Goal: Task Accomplishment & Management: Use online tool/utility

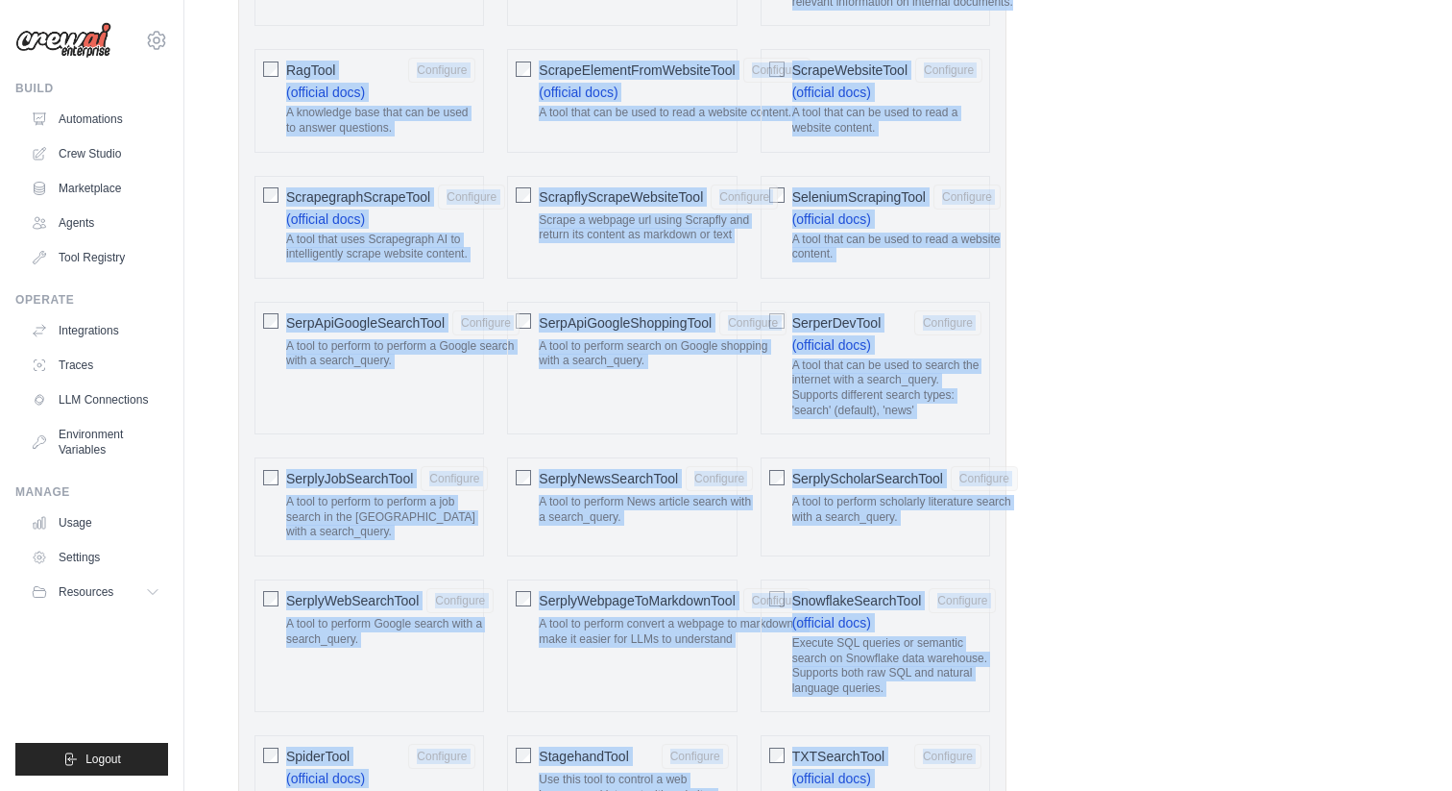
scroll to position [2836, 0]
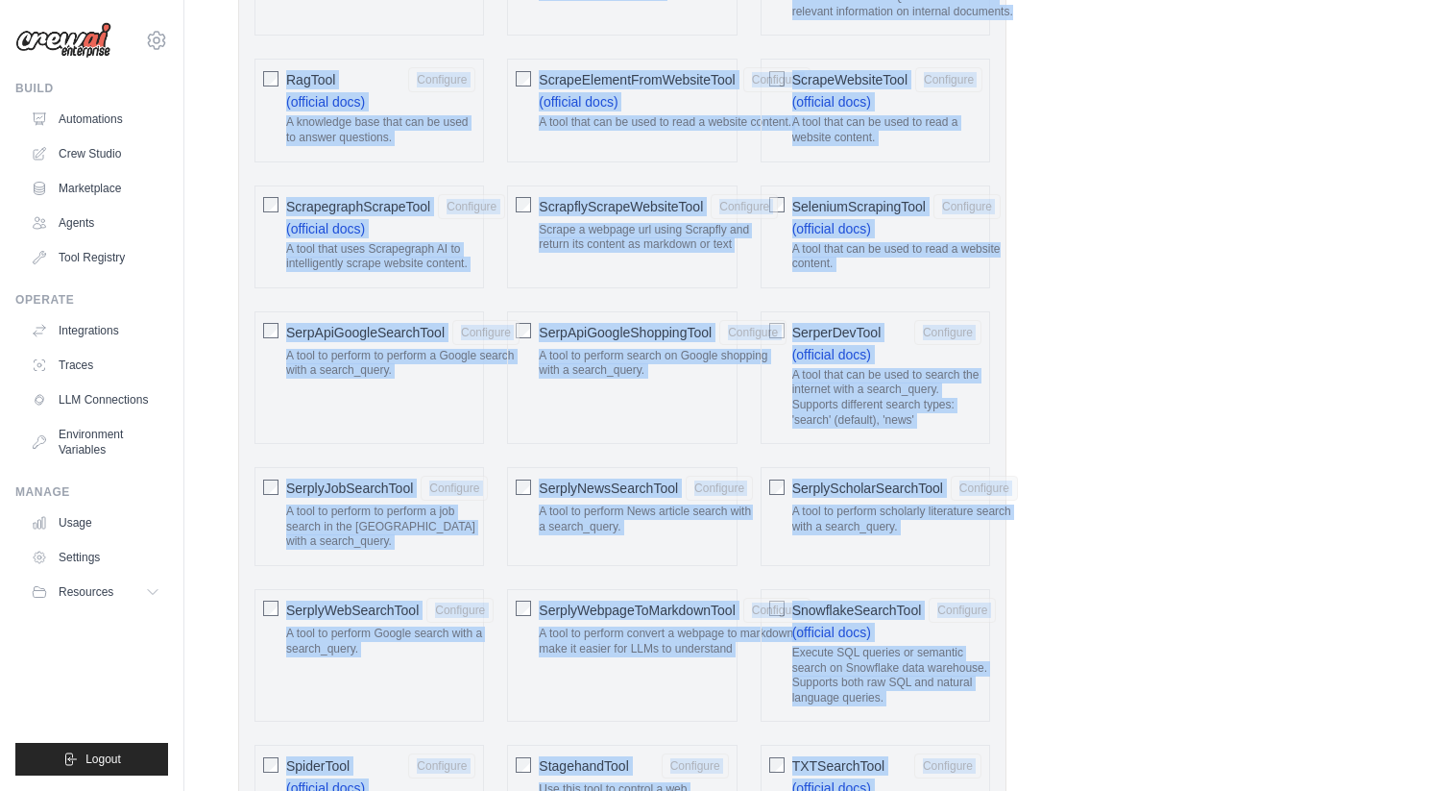
click at [679, 267] on div "ScrapflyScrapeWebsiteTool Configure Scrape a webpage url using Scrapfly and ret…" at bounding box center [622, 236] width 230 height 103
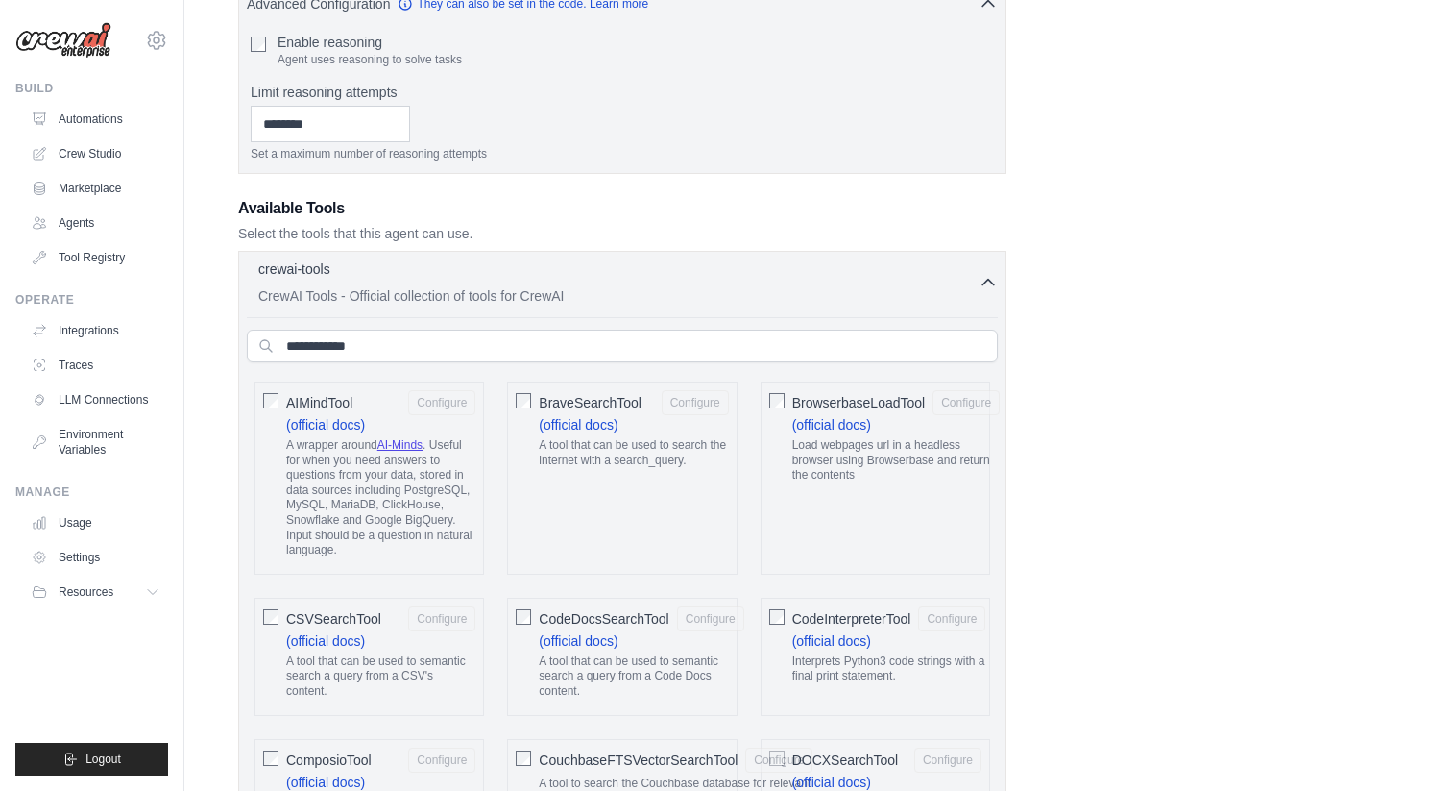
scroll to position [598, 0]
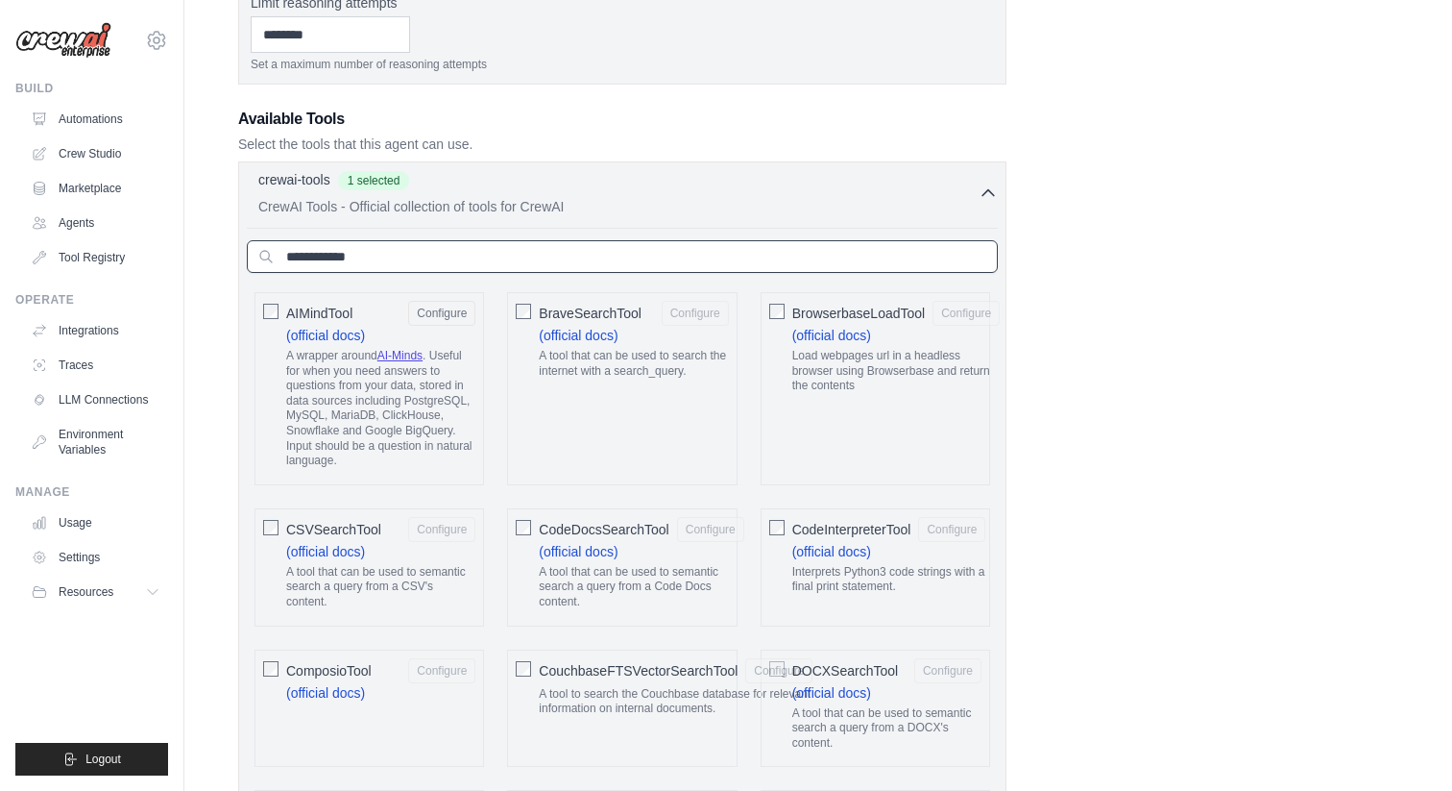
click at [726, 256] on input "text" at bounding box center [622, 256] width 751 height 33
paste input "**********"
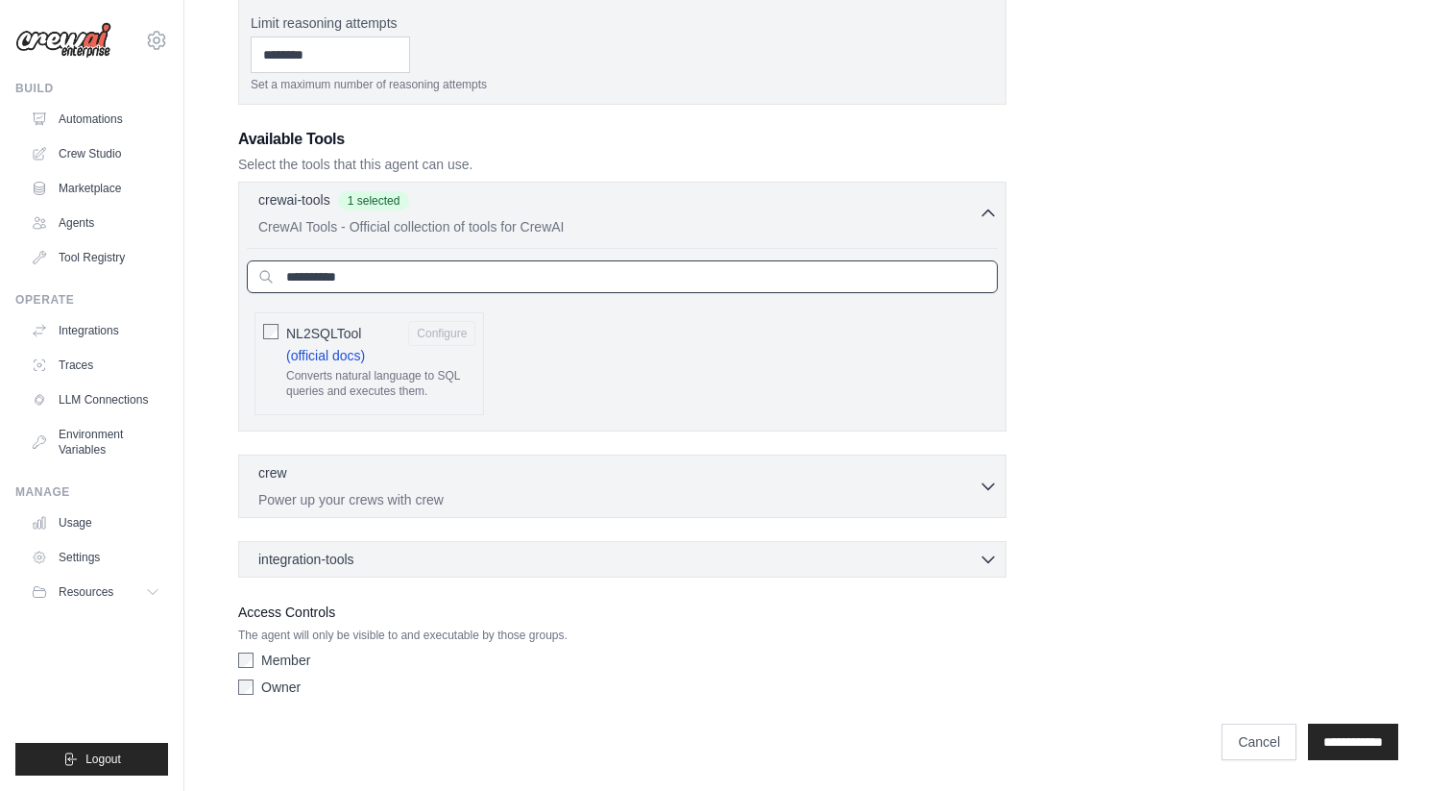
type input "**********"
click at [447, 283] on input "**********" at bounding box center [622, 276] width 751 height 33
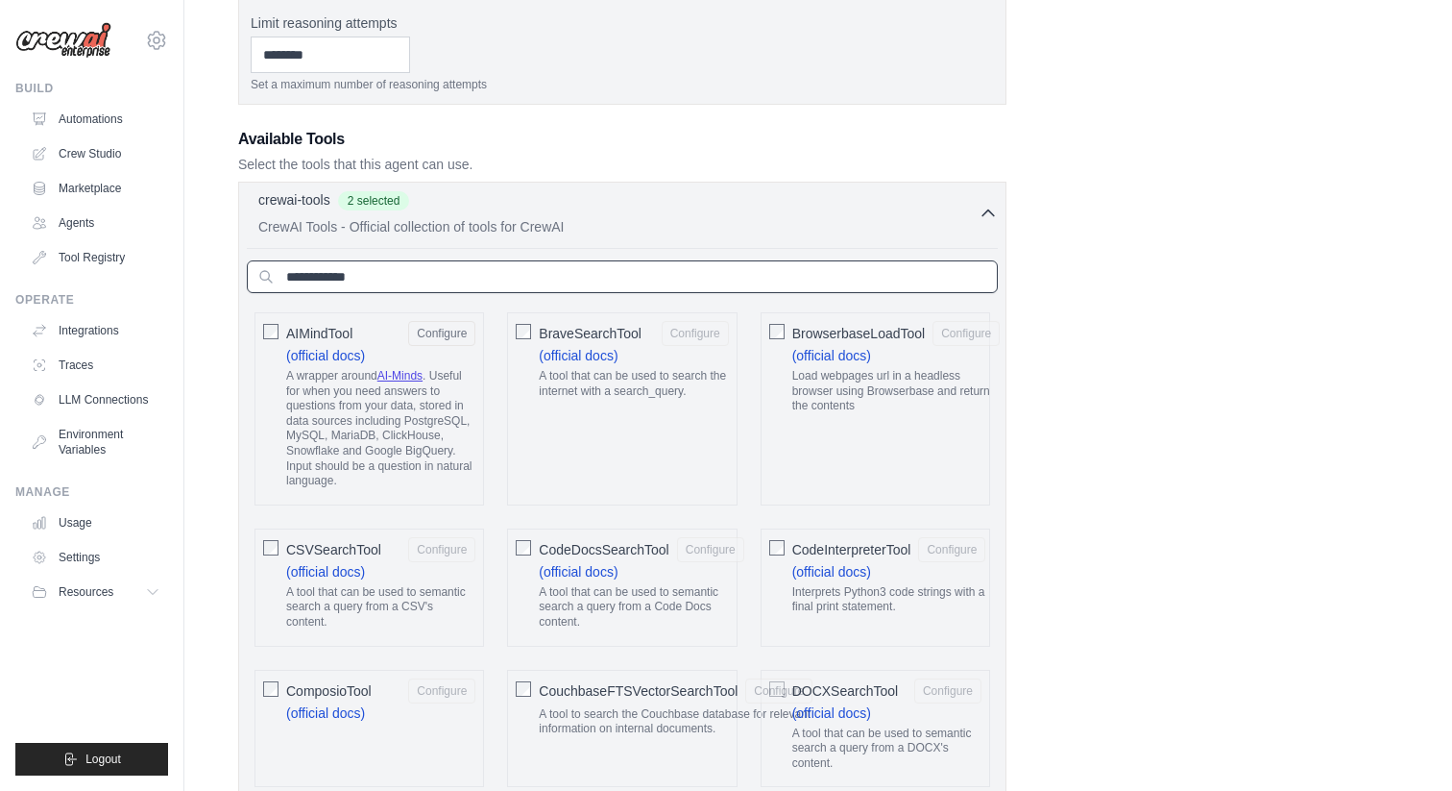
paste input "**********"
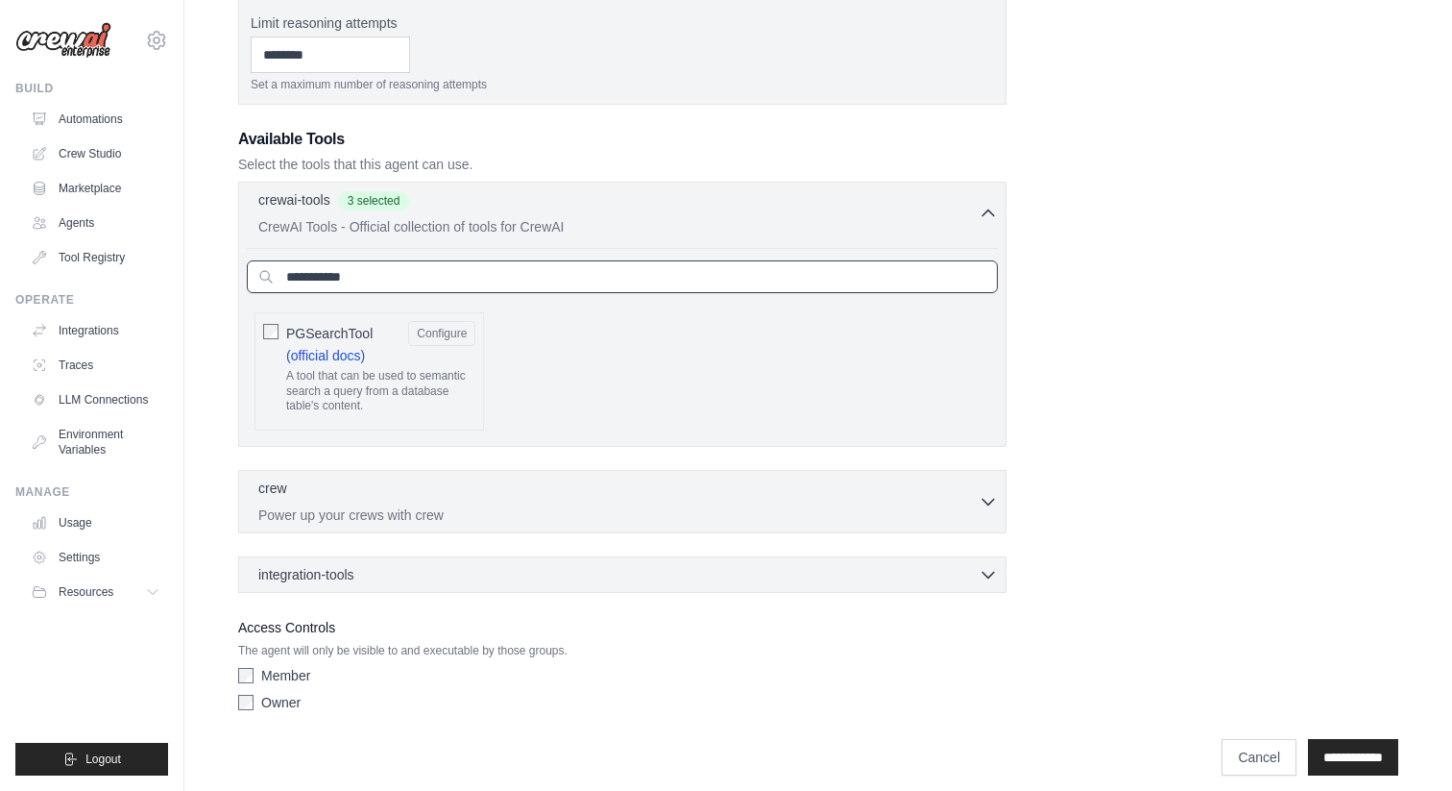
click at [580, 280] on input "**********" at bounding box center [622, 276] width 751 height 33
paste input "***"
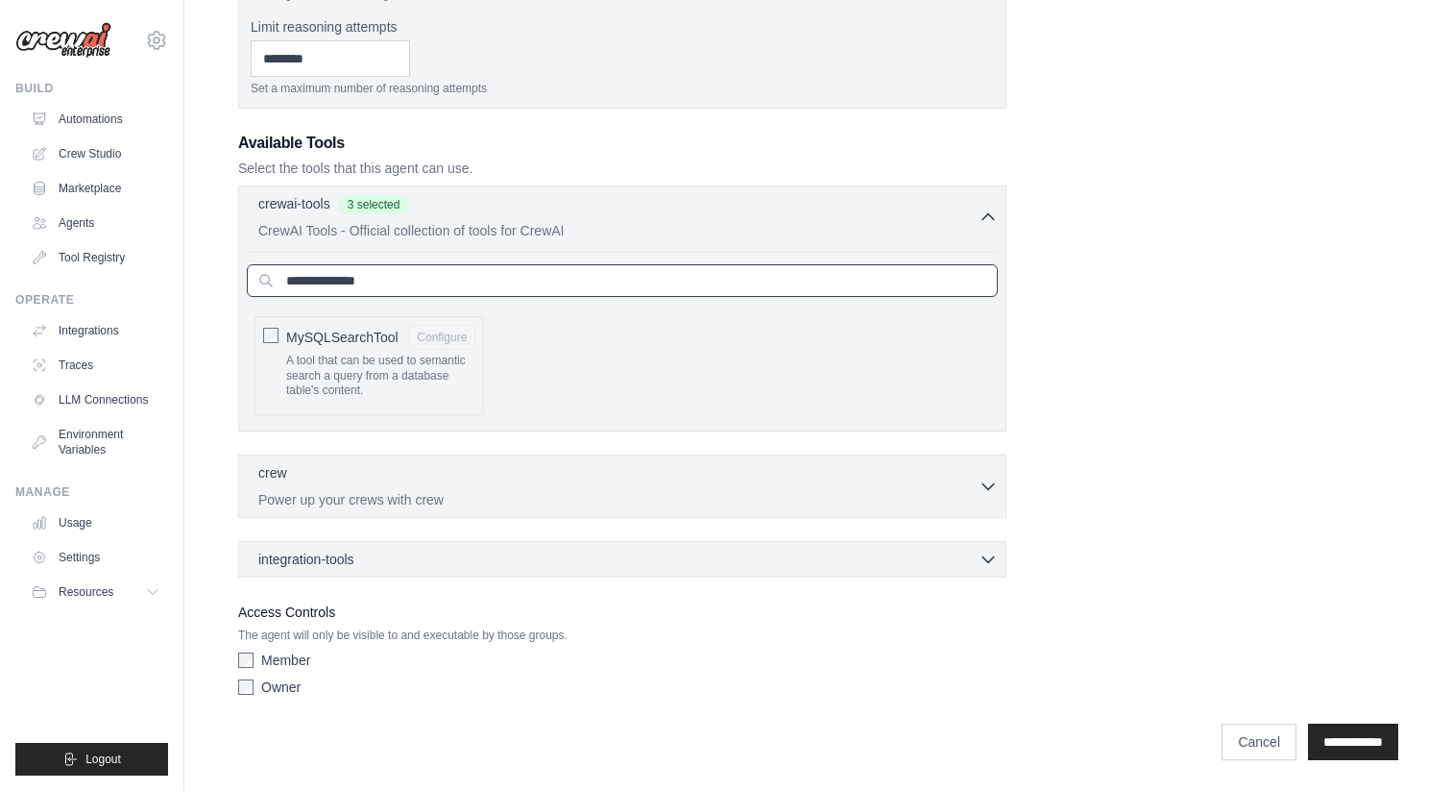
scroll to position [574, 0]
type input "**********"
click at [434, 285] on input "**********" at bounding box center [622, 280] width 751 height 33
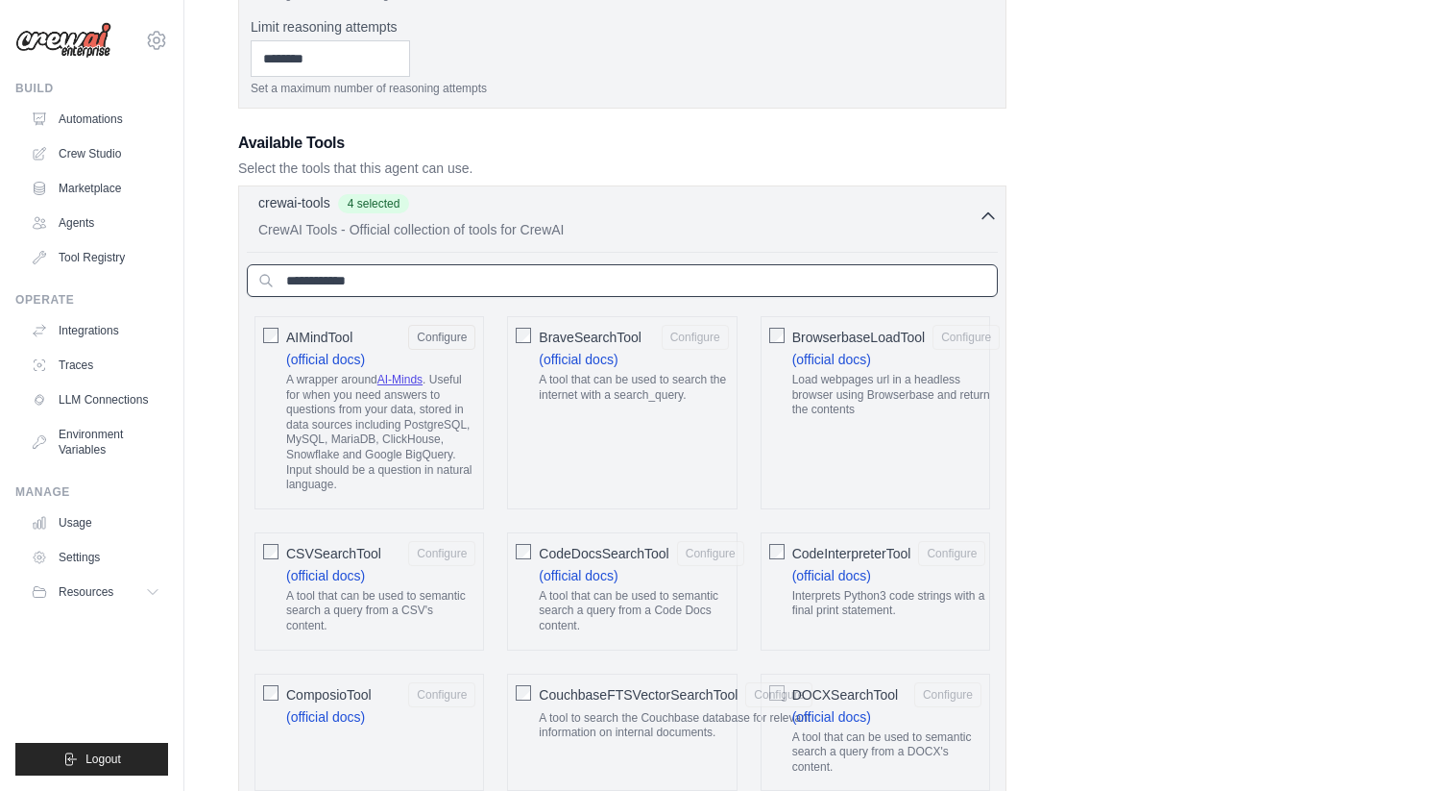
paste input "**********"
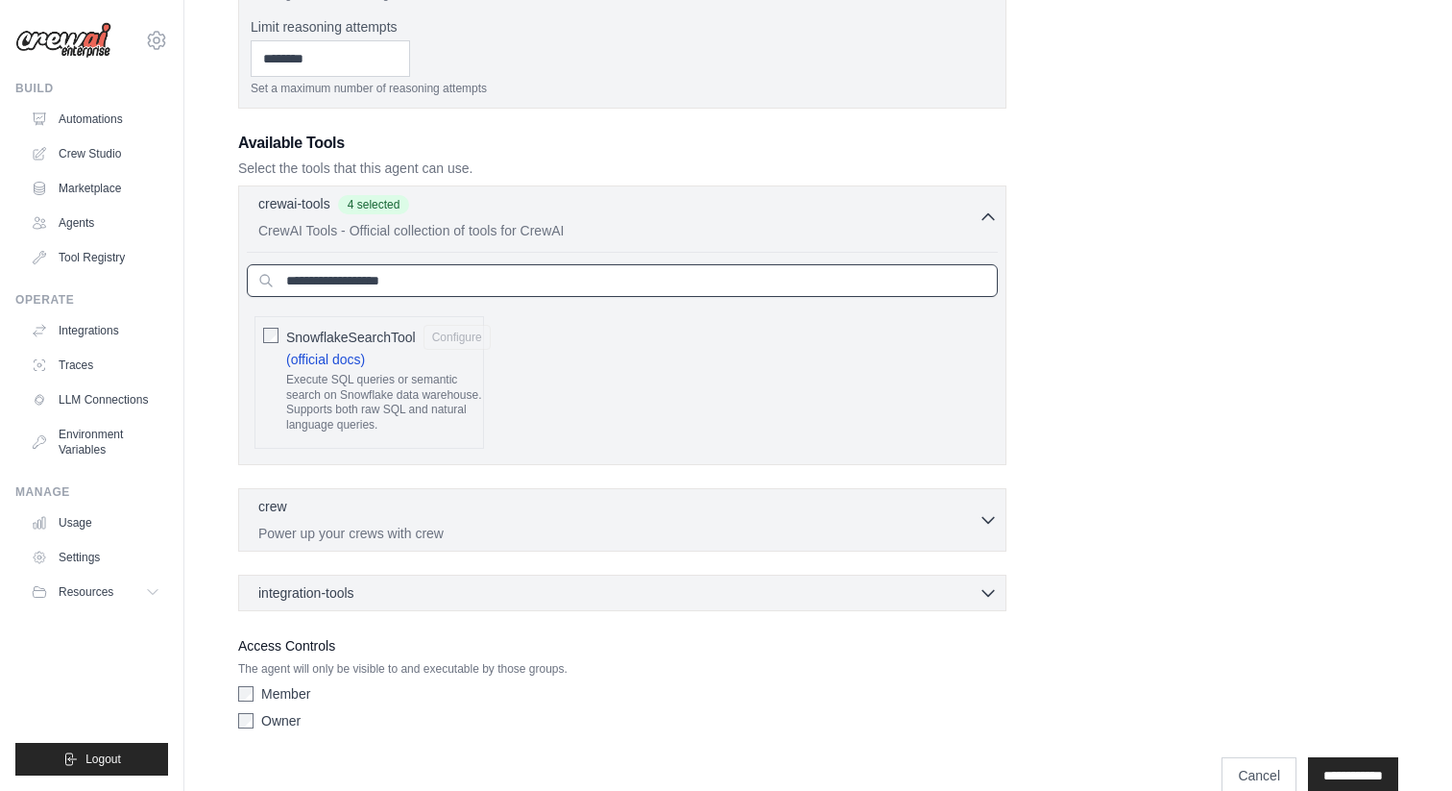
type input "**********"
click at [639, 296] on input "**********" at bounding box center [622, 280] width 751 height 33
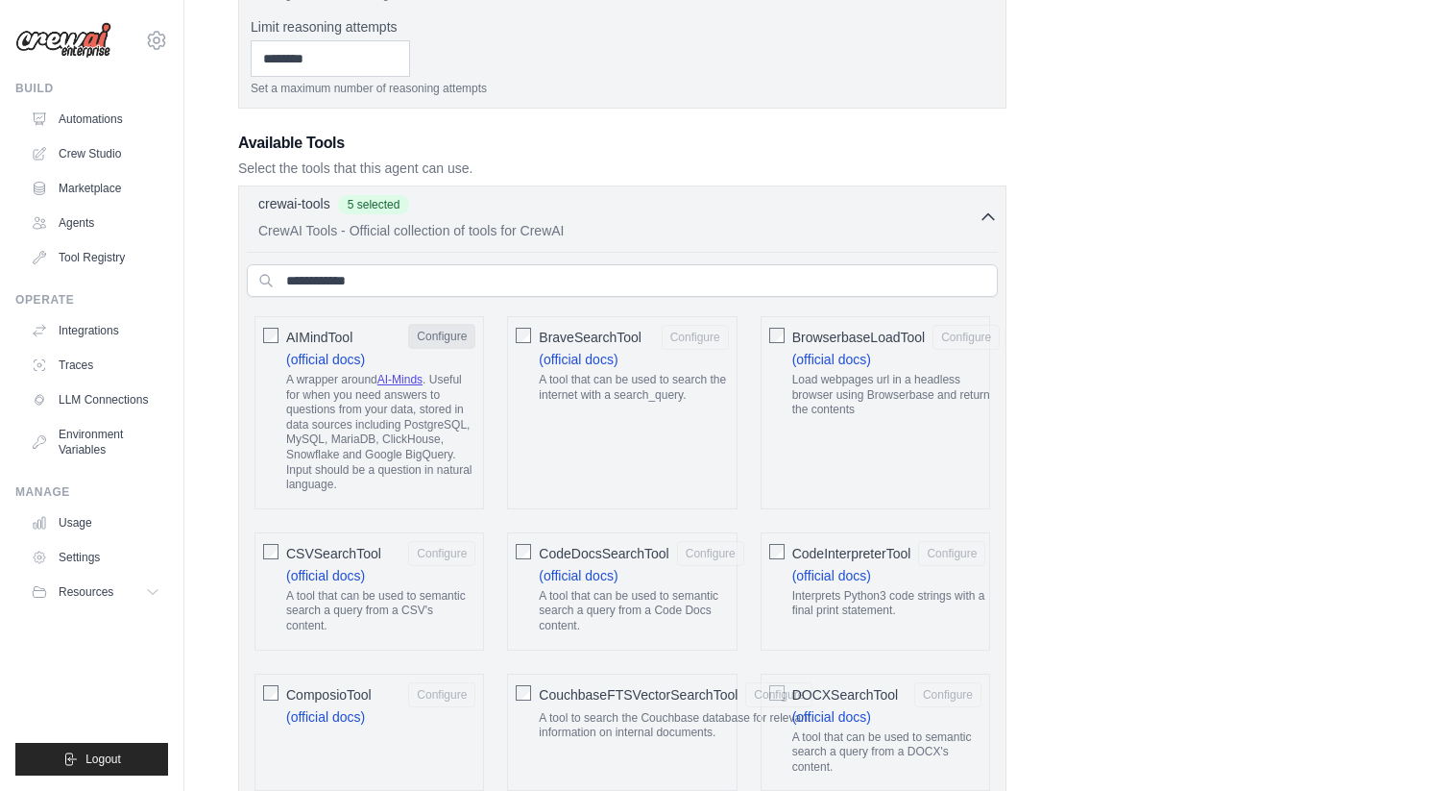
click at [451, 335] on button "Configure" at bounding box center [441, 336] width 67 height 25
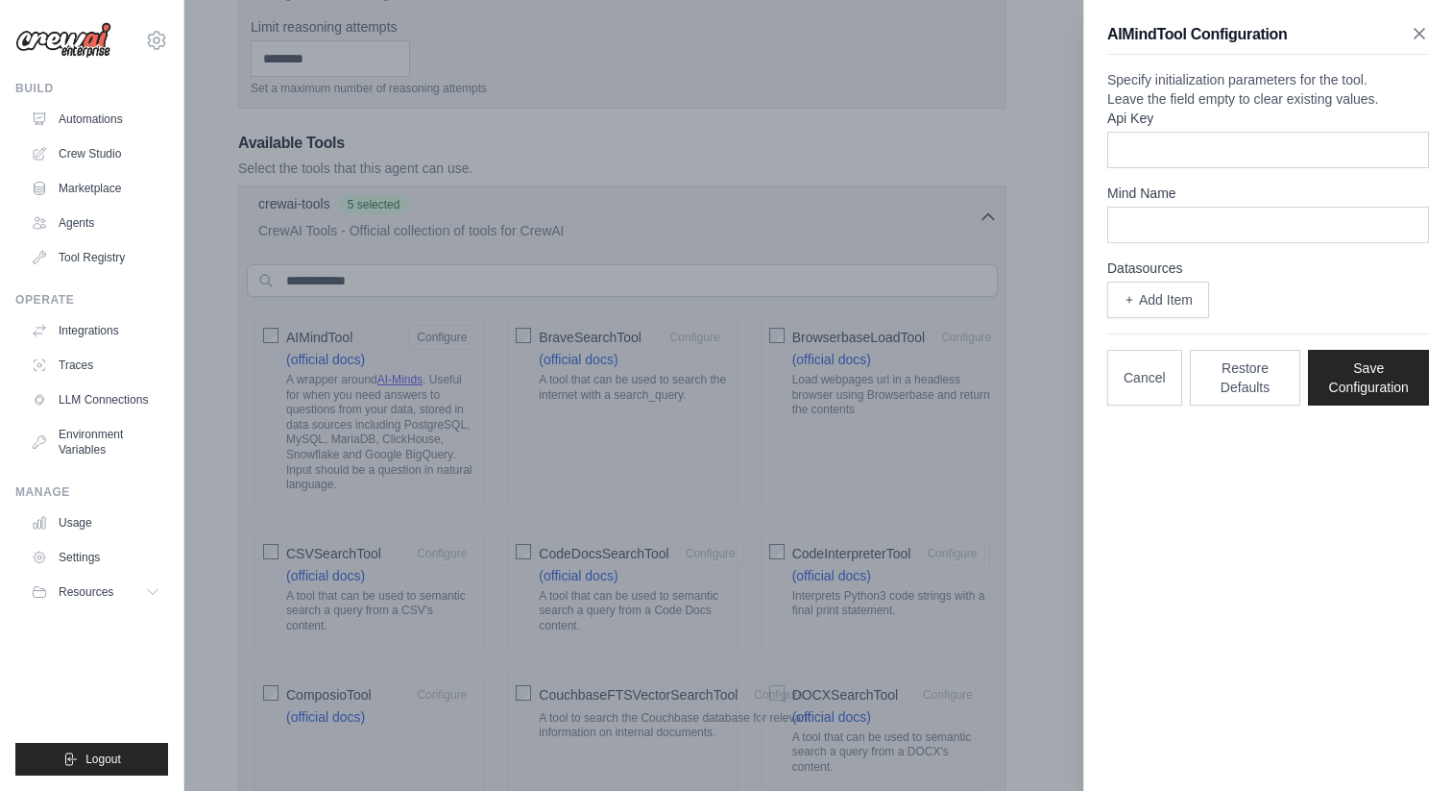
click at [1424, 32] on icon "button" at bounding box center [1419, 33] width 19 height 19
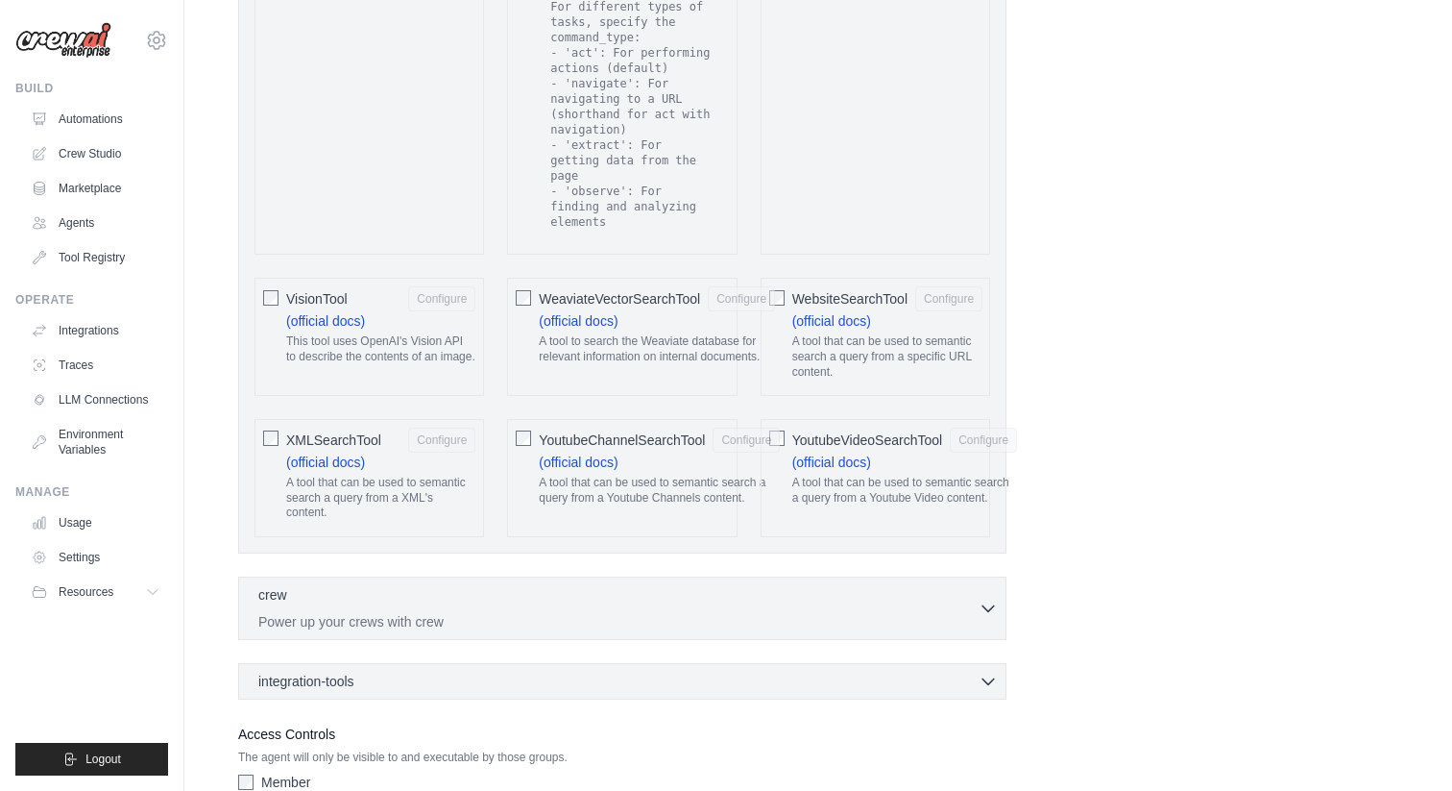
scroll to position [4080, 0]
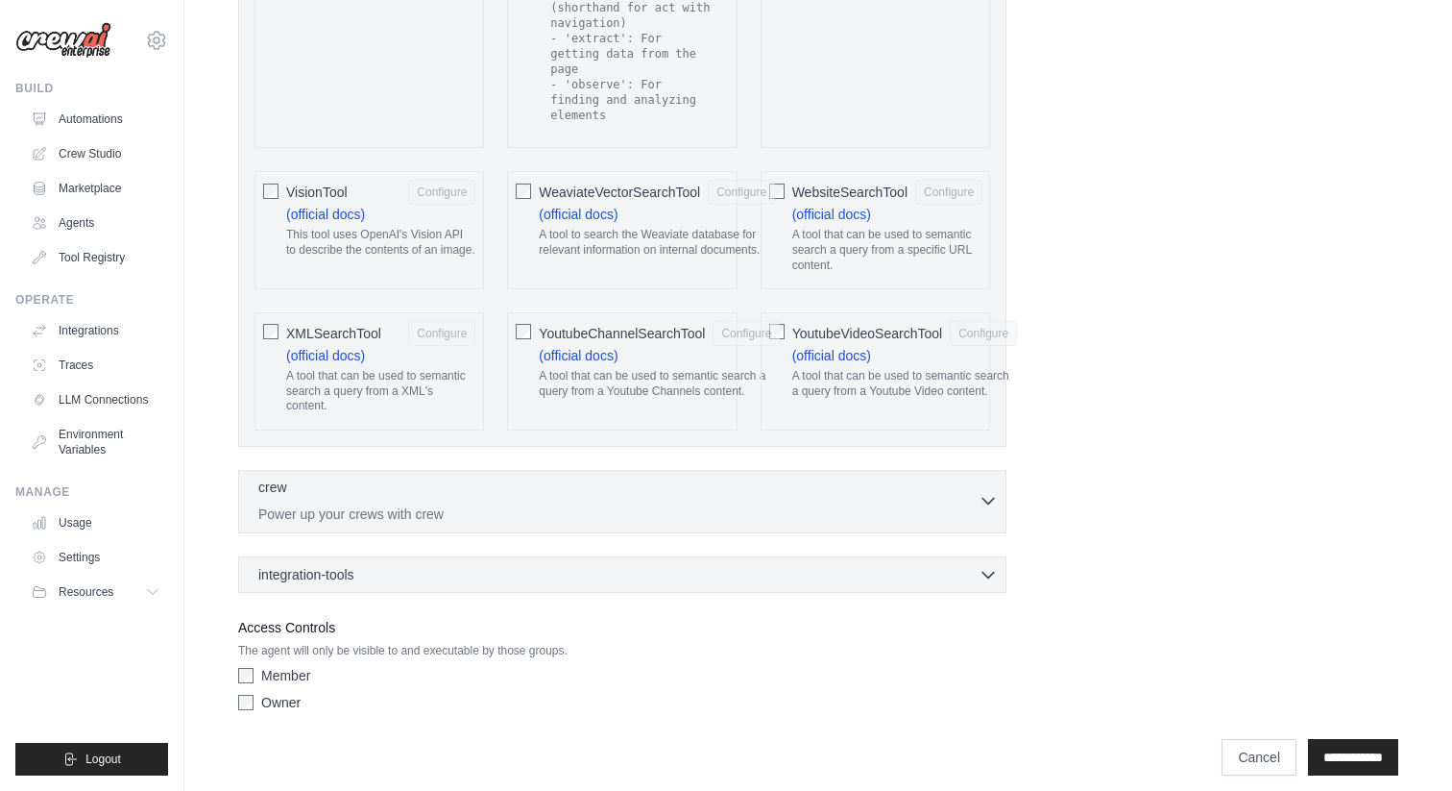
click at [491, 477] on div "crew 0 selected" at bounding box center [618, 488] width 720 height 23
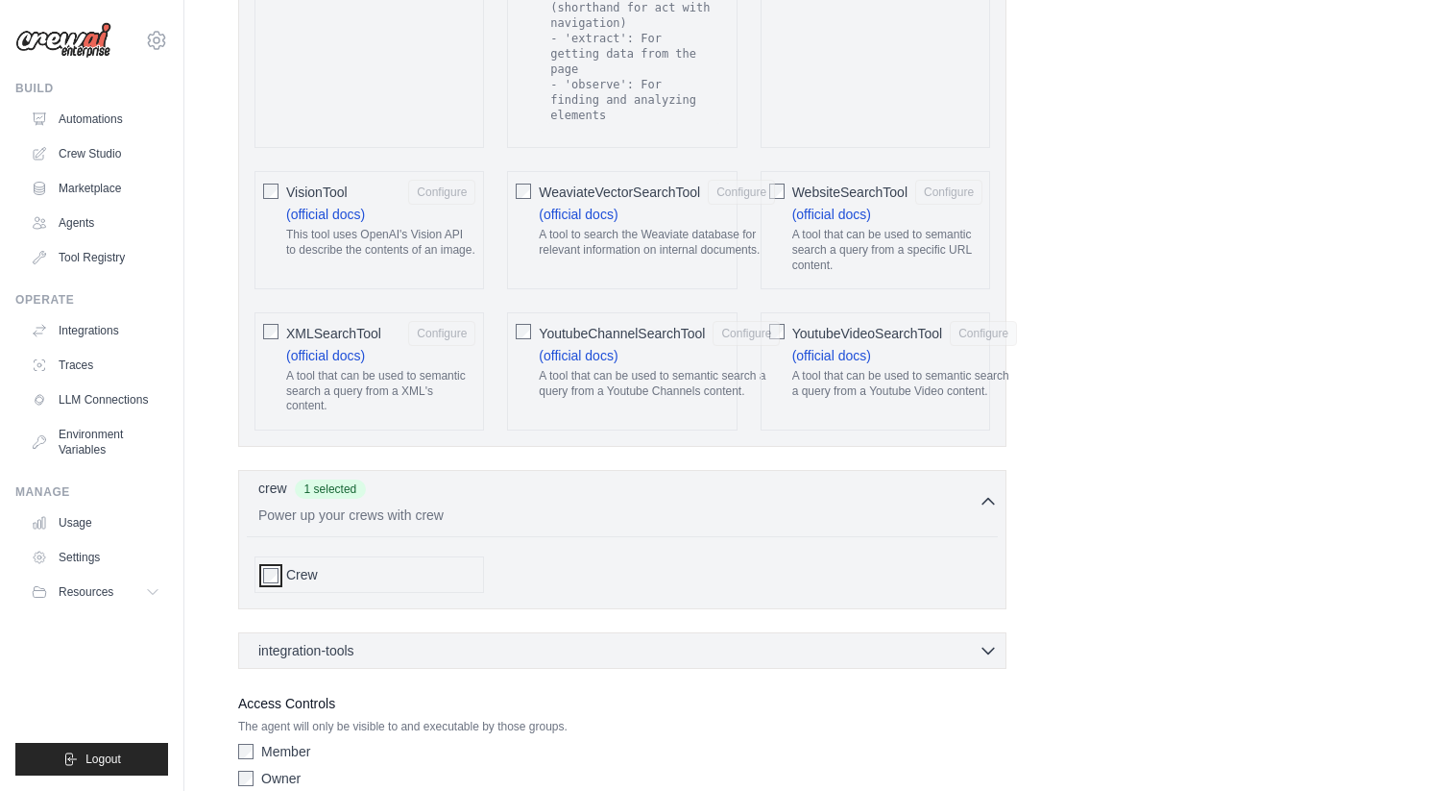
scroll to position [4156, 0]
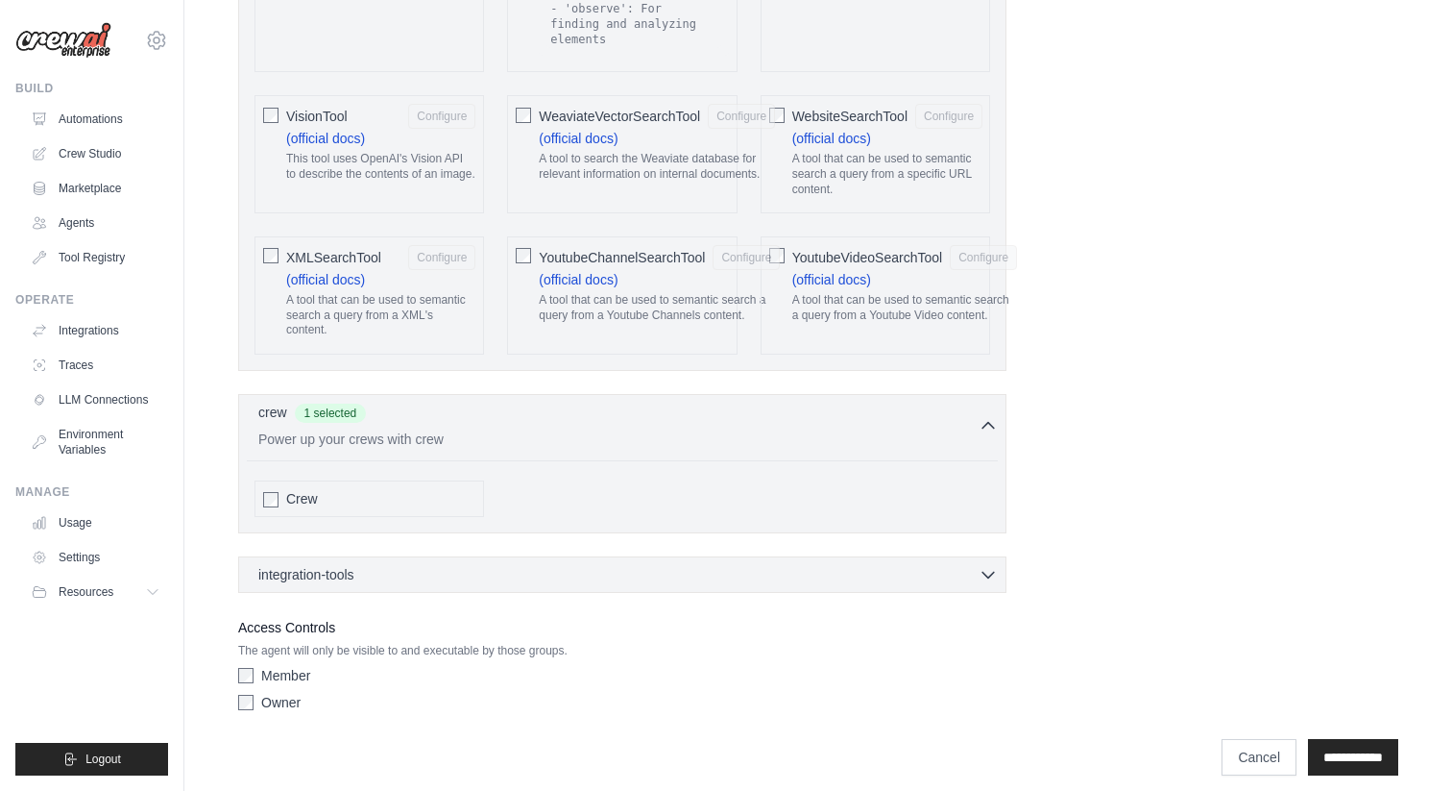
click at [492, 556] on div "integration-tools 0 selected Box Save files to Box Gmail" at bounding box center [622, 574] width 769 height 37
click at [492, 564] on div "integration-tools 0 selected" at bounding box center [628, 573] width 740 height 19
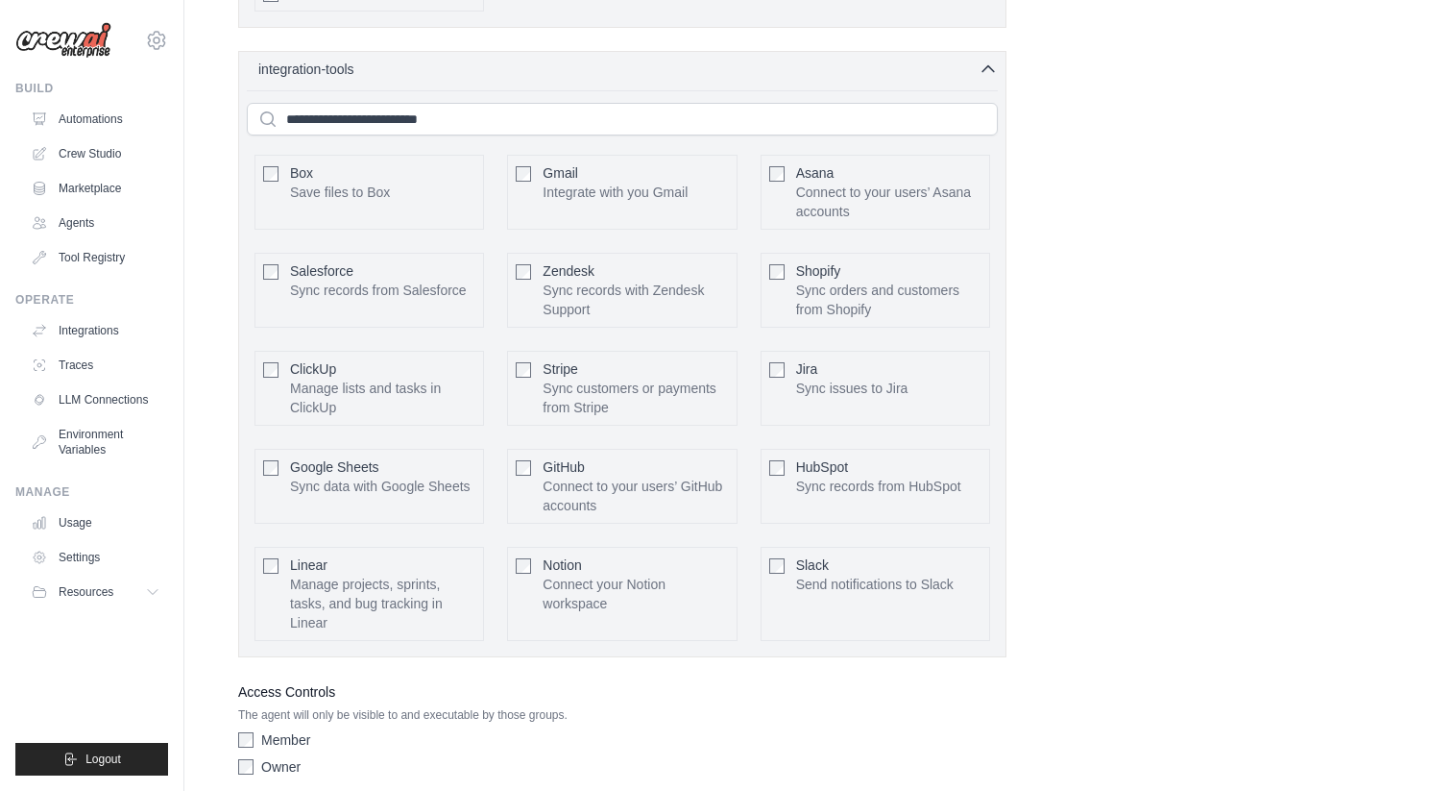
scroll to position [4664, 0]
click at [439, 372] on button "Configure" at bounding box center [441, 384] width 67 height 25
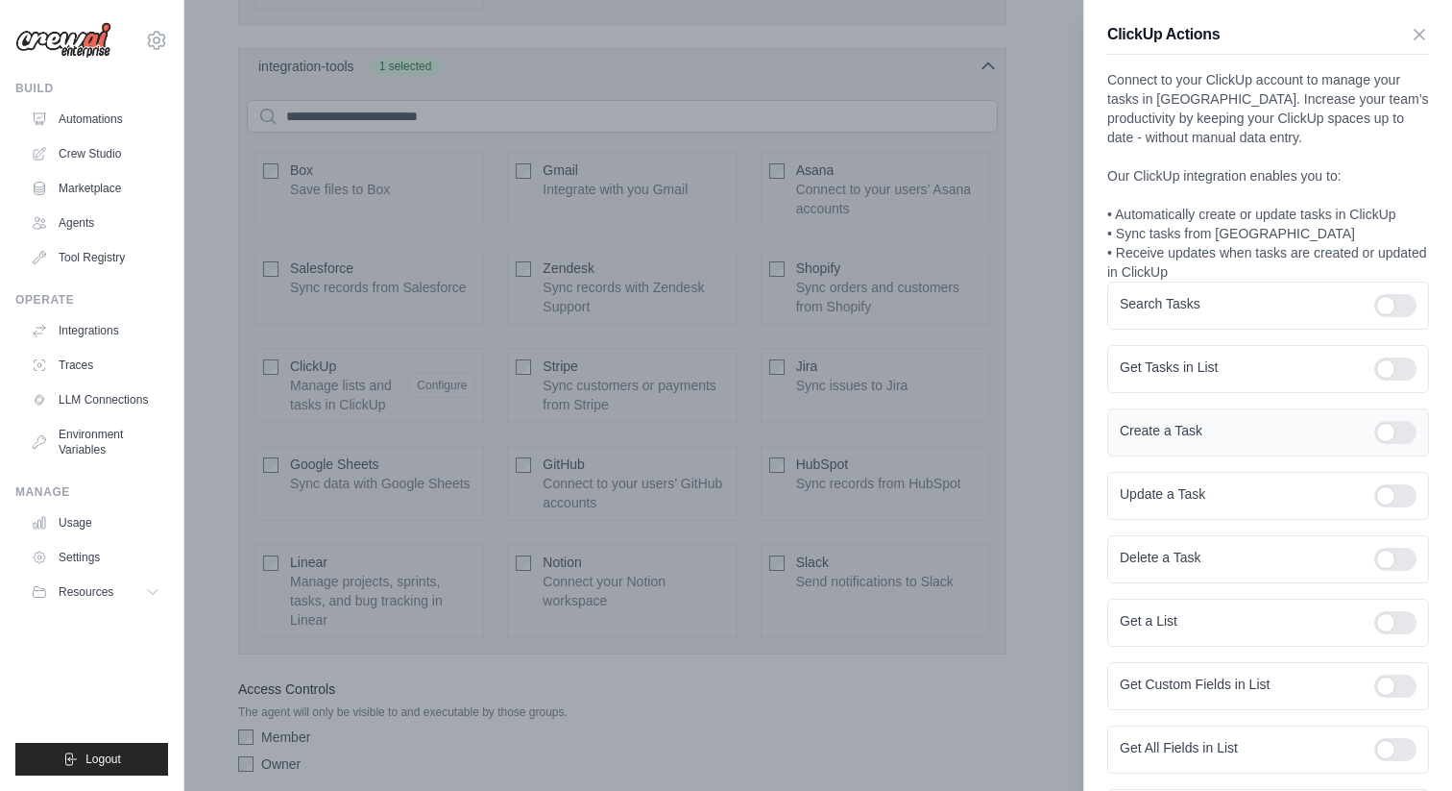
click at [1383, 437] on div at bounding box center [1396, 432] width 42 height 23
click at [1384, 495] on div at bounding box center [1396, 495] width 42 height 23
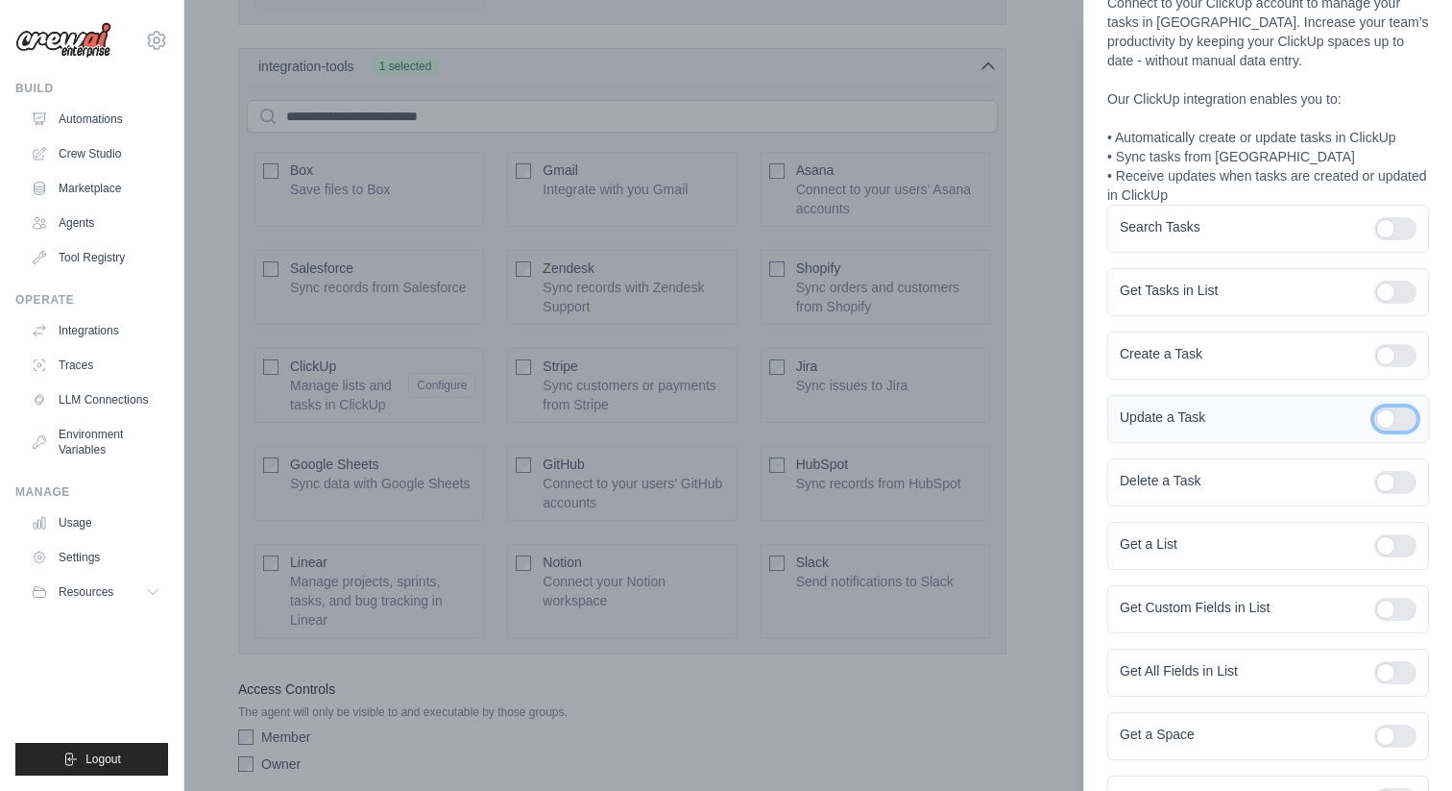
scroll to position [79, 0]
click at [1396, 542] on div at bounding box center [1396, 543] width 42 height 23
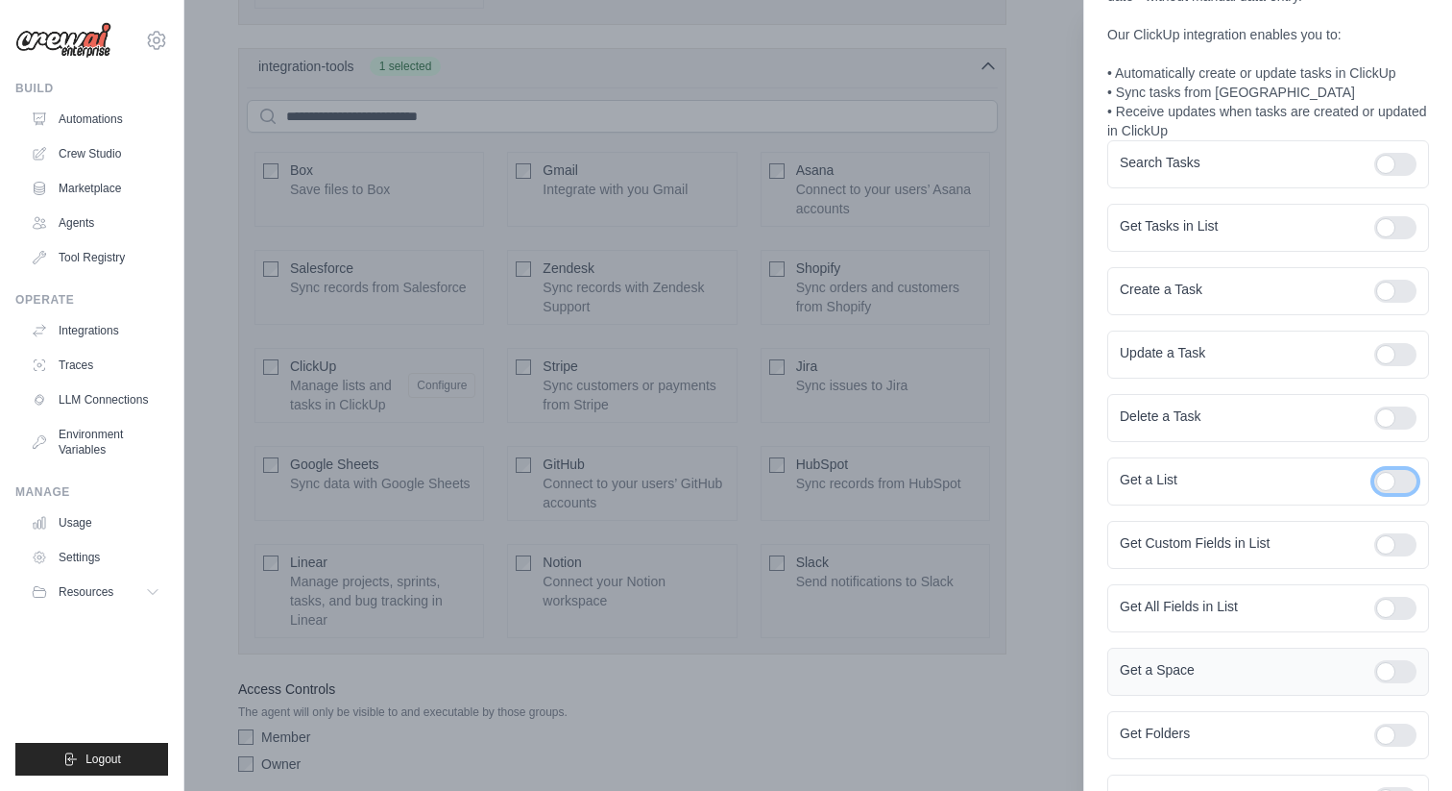
scroll to position [137, 0]
click at [1384, 168] on div at bounding box center [1396, 168] width 42 height 23
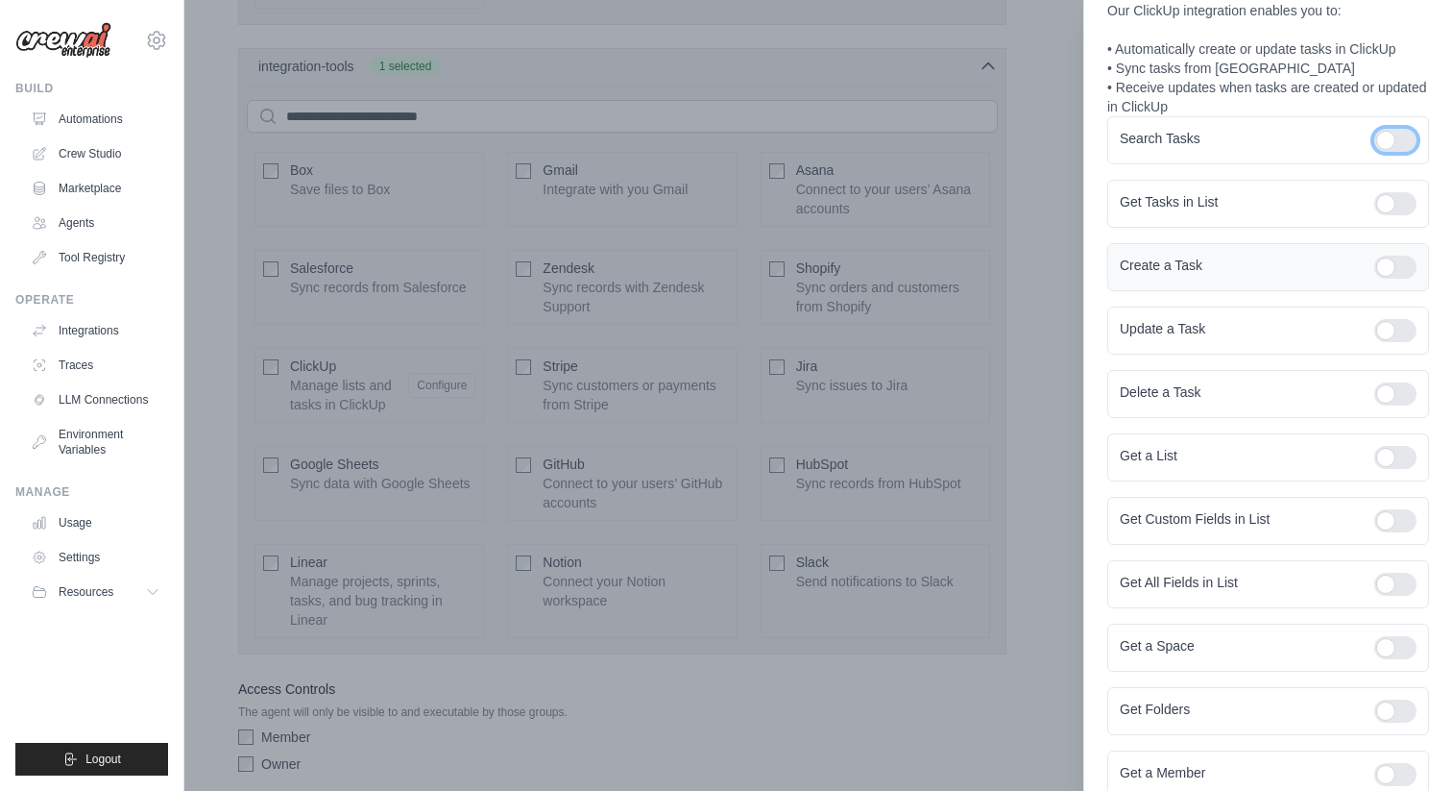
scroll to position [171, 0]
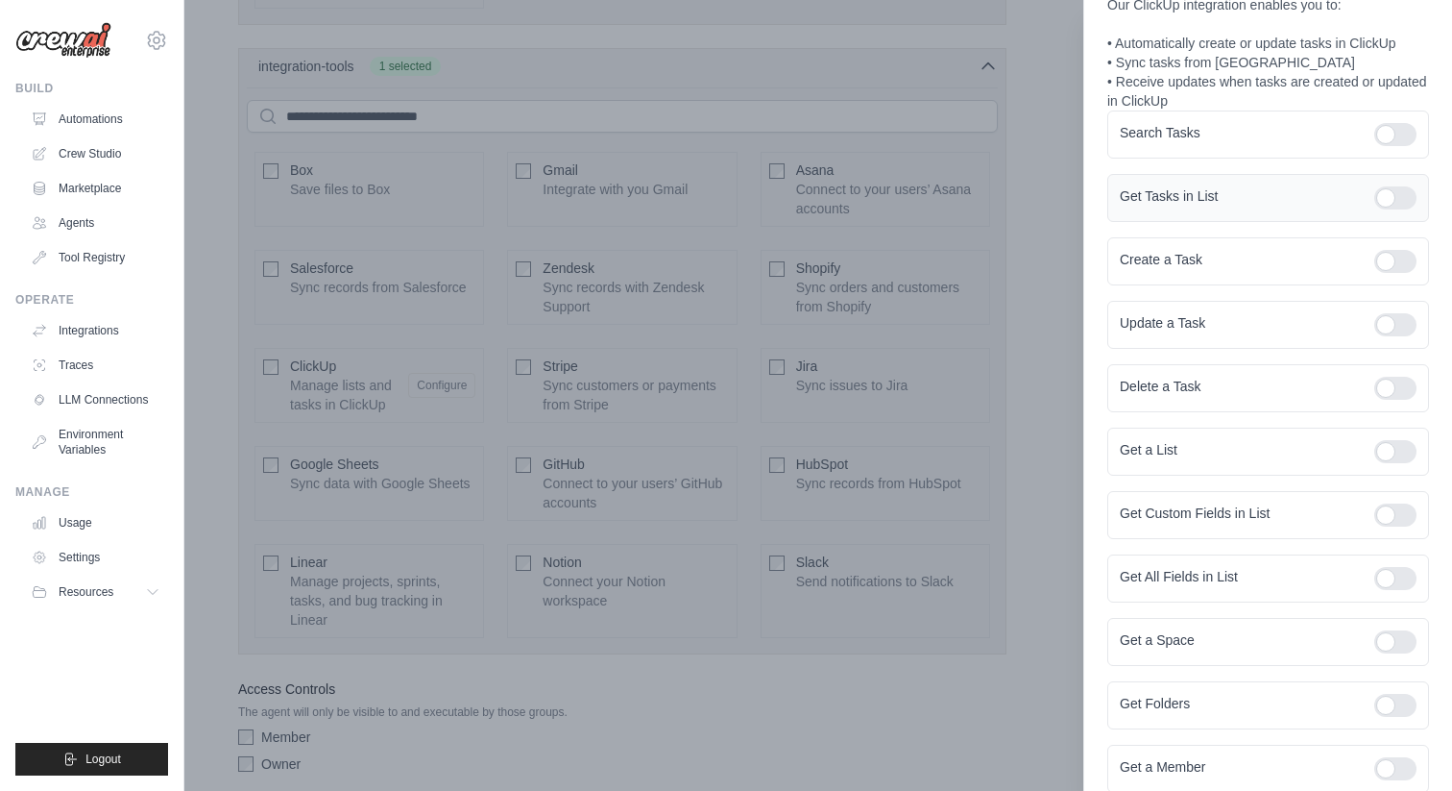
click at [1391, 205] on div at bounding box center [1396, 197] width 42 height 23
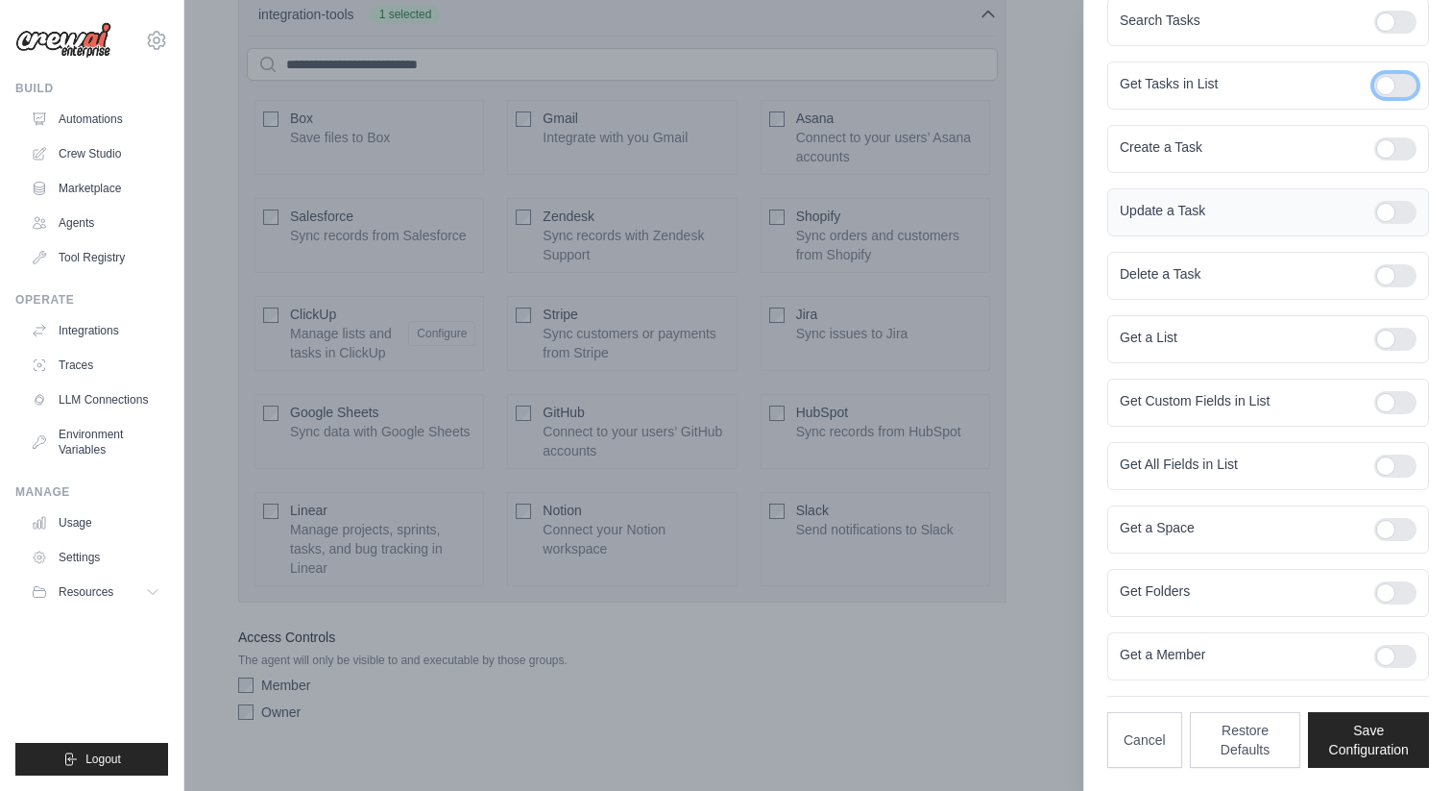
scroll to position [4725, 0]
click at [1382, 535] on div at bounding box center [1396, 529] width 42 height 23
click at [1396, 594] on div at bounding box center [1396, 592] width 42 height 23
click at [1380, 658] on div at bounding box center [1396, 656] width 42 height 23
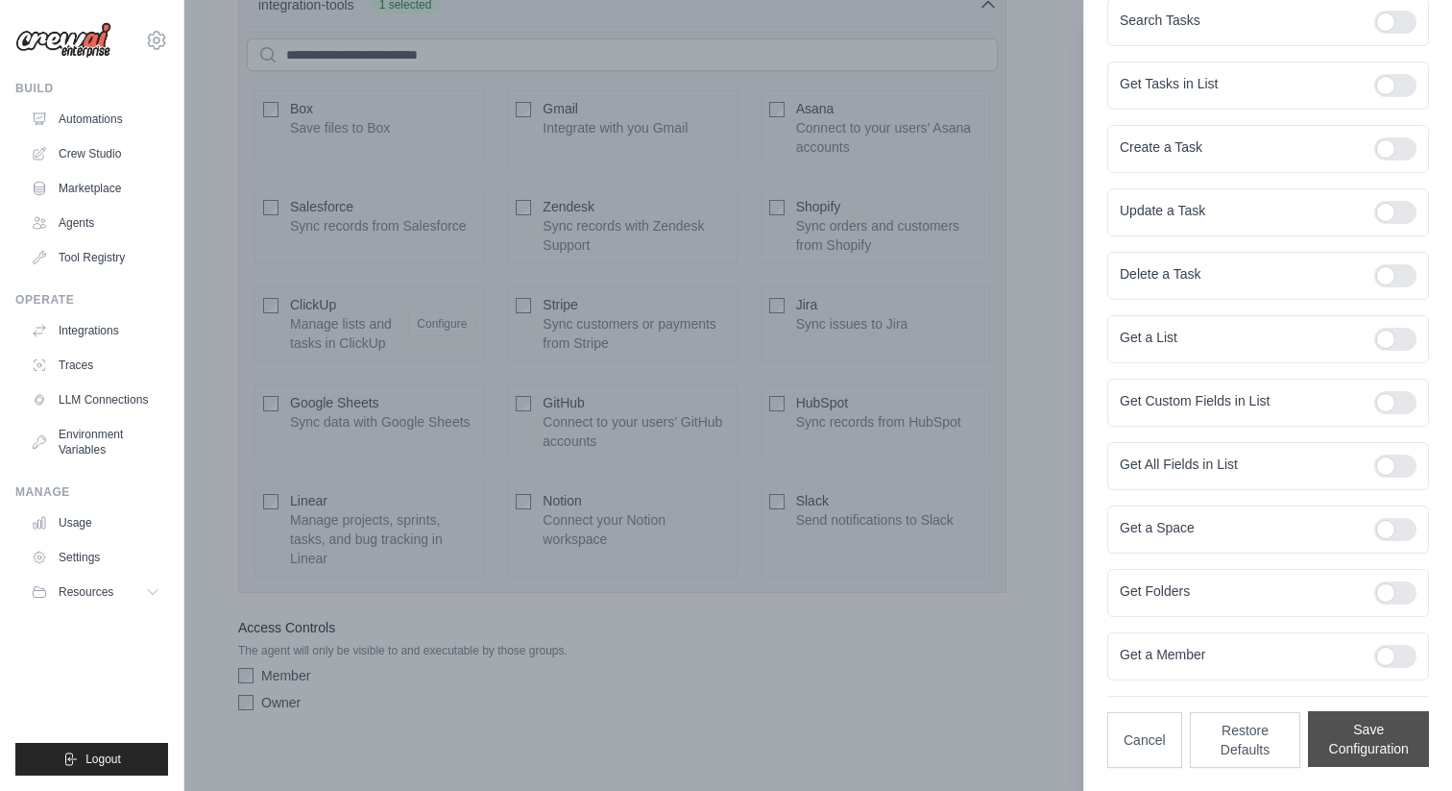
click at [1345, 758] on button "Save Configuration" at bounding box center [1368, 739] width 121 height 56
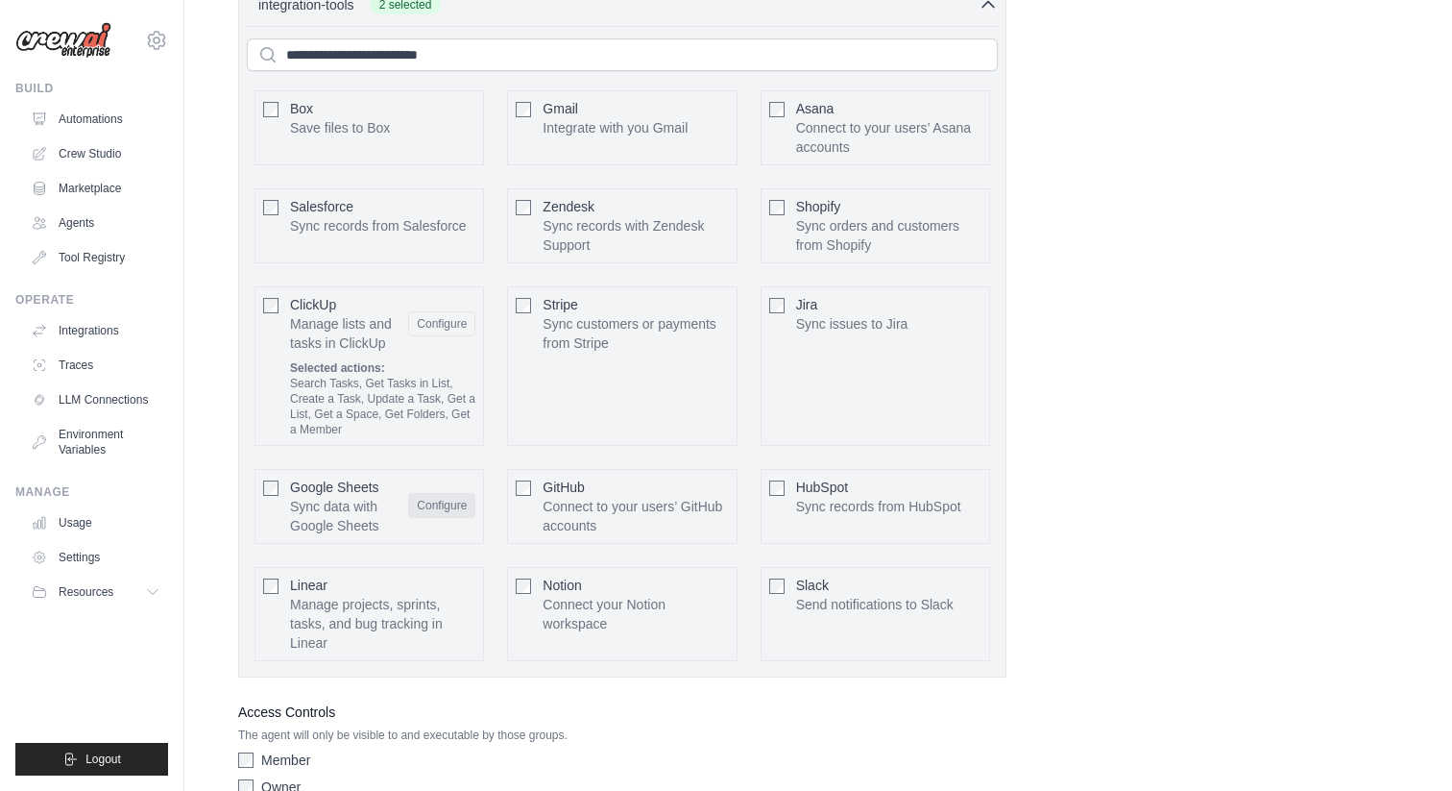
click at [452, 493] on button "Configure" at bounding box center [441, 505] width 67 height 25
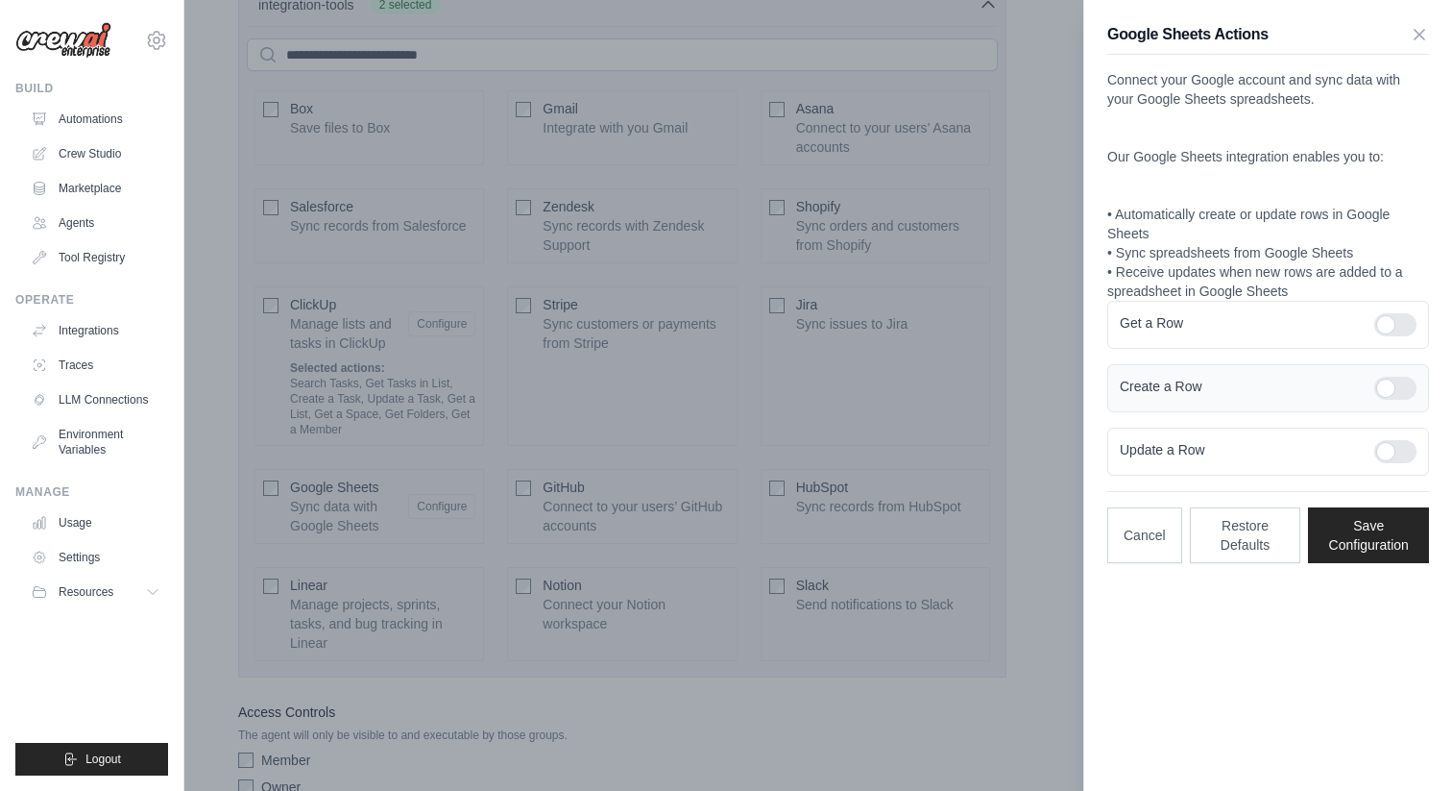
click at [1386, 394] on div at bounding box center [1396, 388] width 42 height 23
click at [1390, 451] on div at bounding box center [1396, 451] width 42 height 23
click at [1381, 321] on div at bounding box center [1396, 324] width 42 height 23
click at [1346, 545] on button "Save Configuration" at bounding box center [1368, 534] width 121 height 56
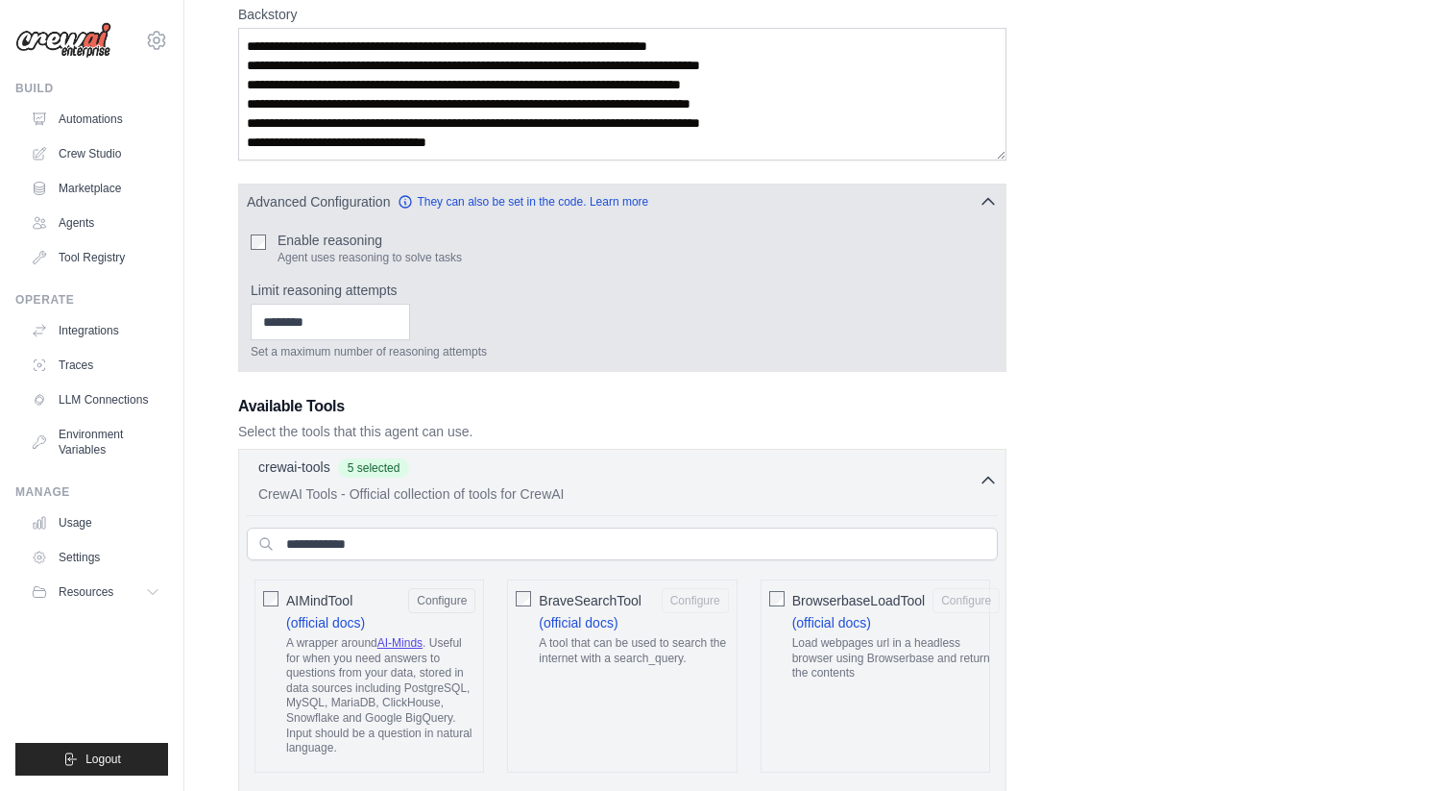
scroll to position [378, 0]
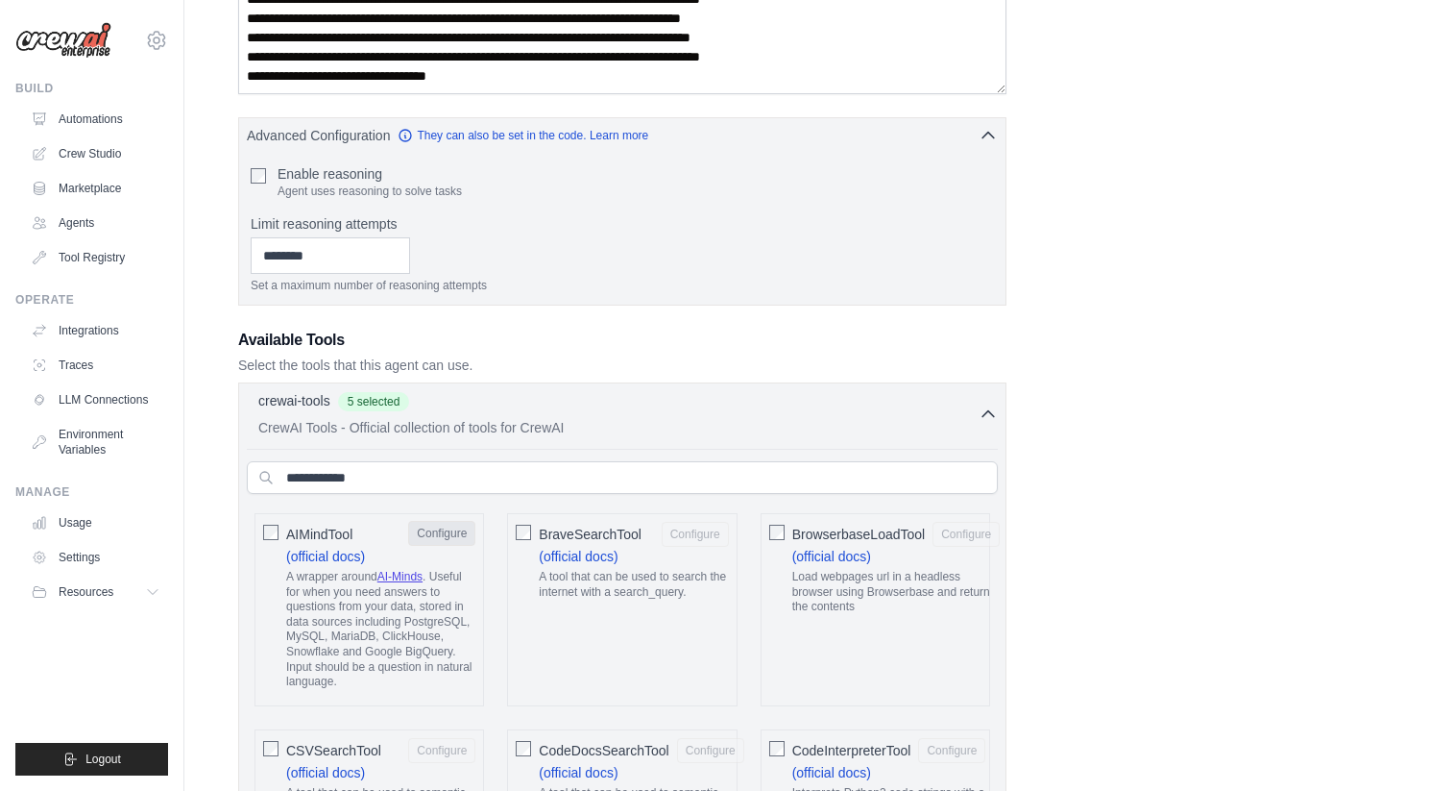
click at [441, 532] on button "Configure" at bounding box center [441, 533] width 67 height 25
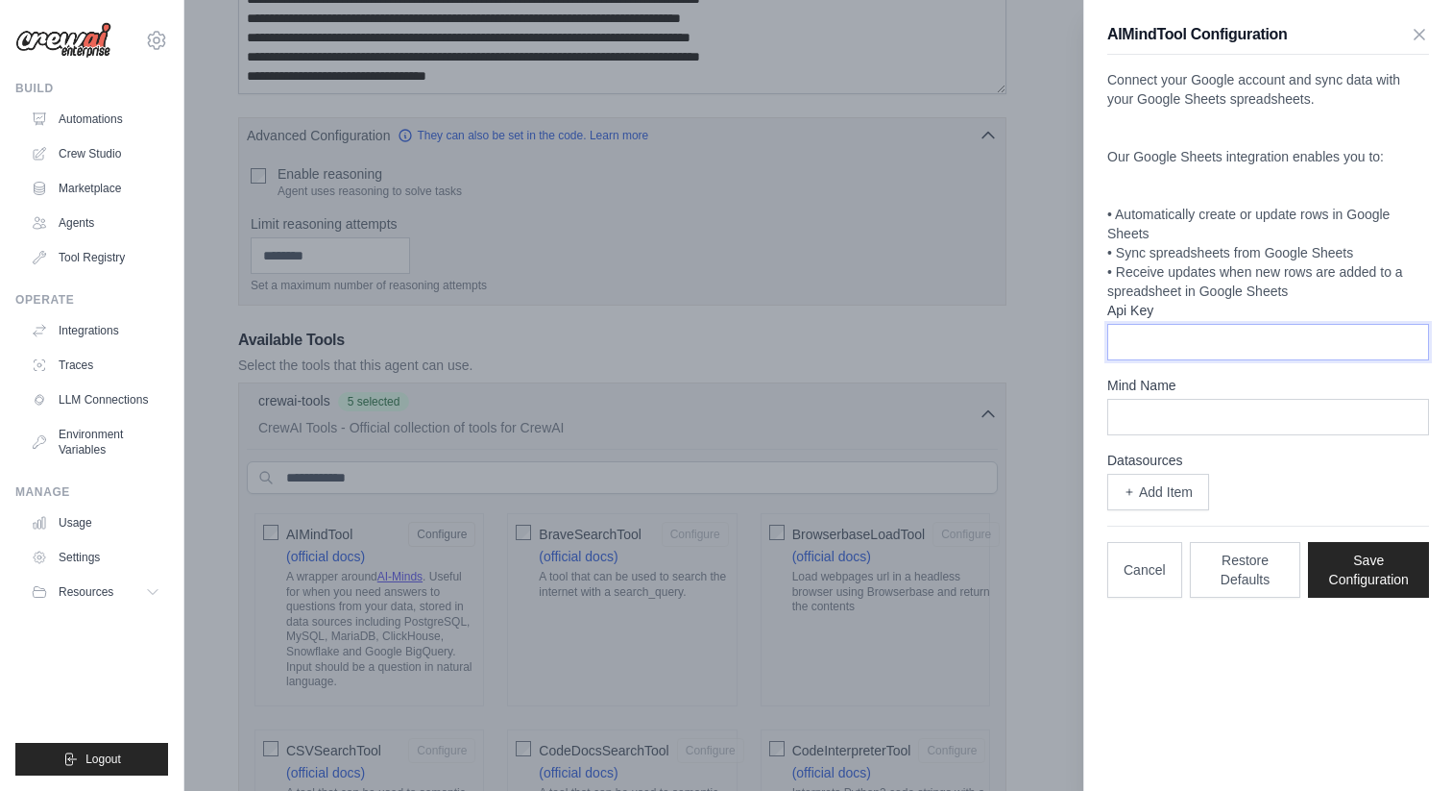
click at [1206, 350] on input "Api Key" at bounding box center [1269, 342] width 322 height 37
click at [1158, 500] on button "Add Item" at bounding box center [1159, 491] width 102 height 37
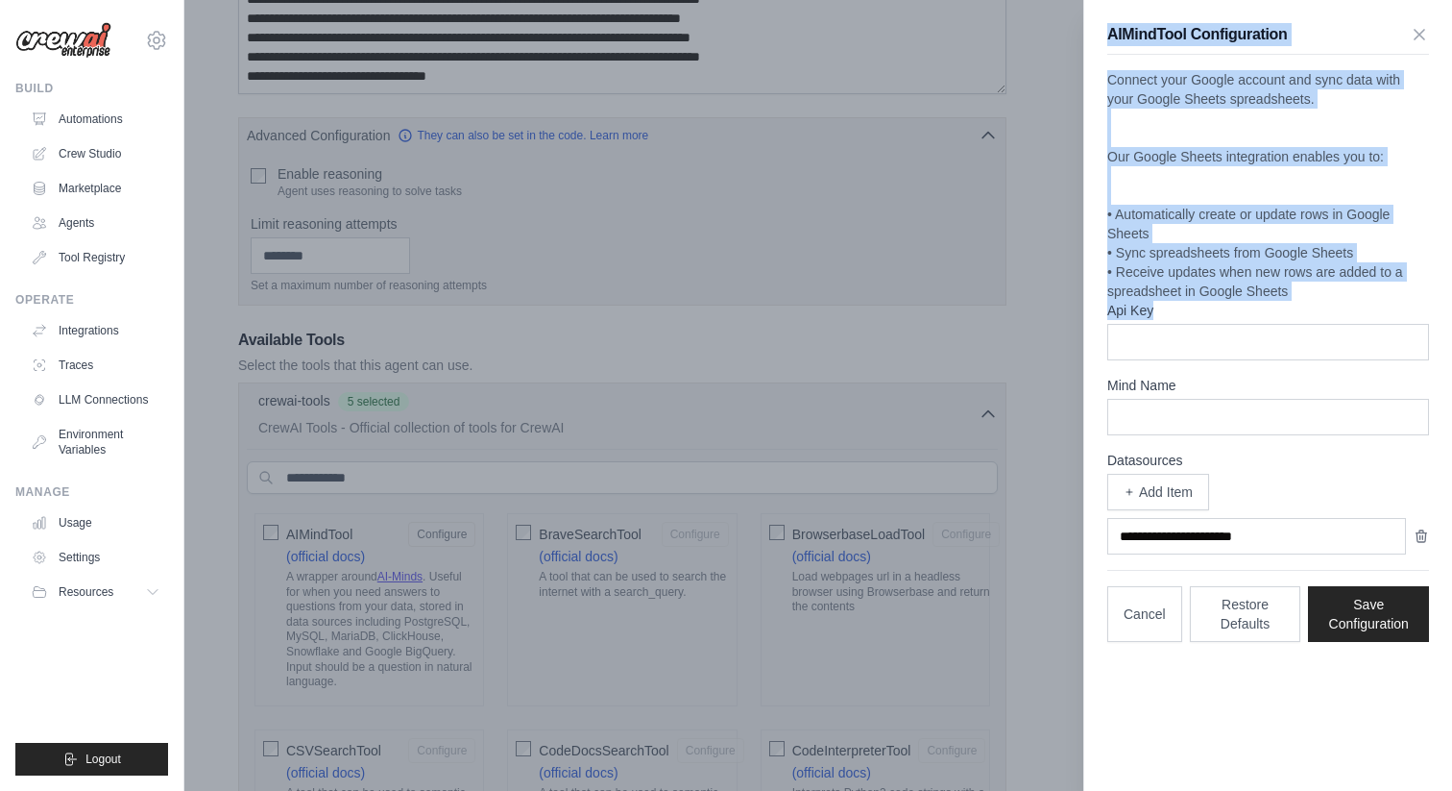
drag, startPoint x: 1106, startPoint y: 29, endPoint x: 1245, endPoint y: 405, distance: 401.5
click at [1245, 405] on div "AIMindTool Configuration Connect your Google account and sync data with your Go…" at bounding box center [1269, 332] width 368 height 665
copy div "AIMindTool Configuration Connect your Google account and sync data with your Go…"
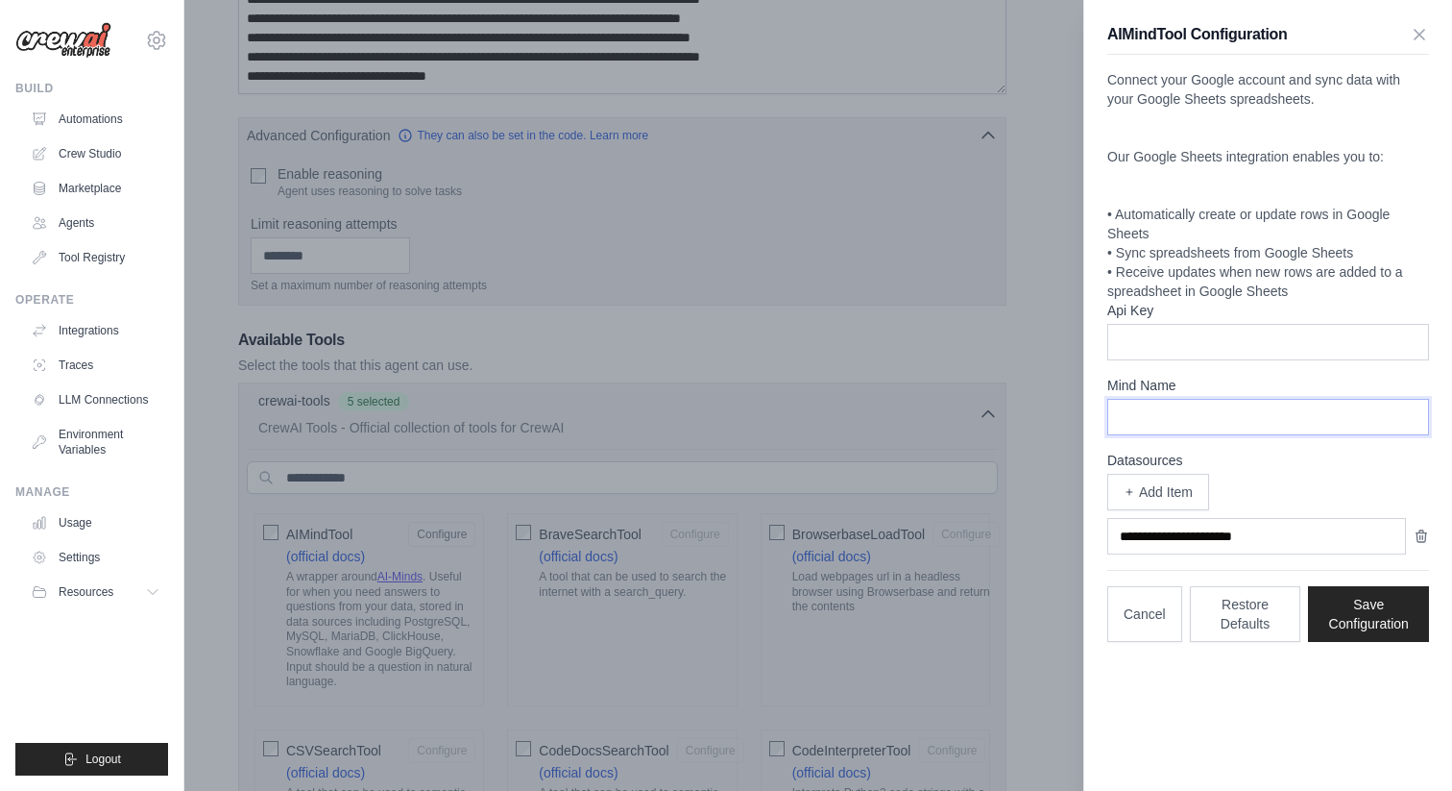
click at [1167, 427] on input "Mind Name" at bounding box center [1269, 417] width 322 height 37
click at [1174, 357] on input "Api Key" at bounding box center [1269, 342] width 322 height 37
click at [1417, 53] on div "AIMindTool Configuration" at bounding box center [1269, 39] width 322 height 32
click at [1414, 37] on icon "button" at bounding box center [1419, 33] width 19 height 19
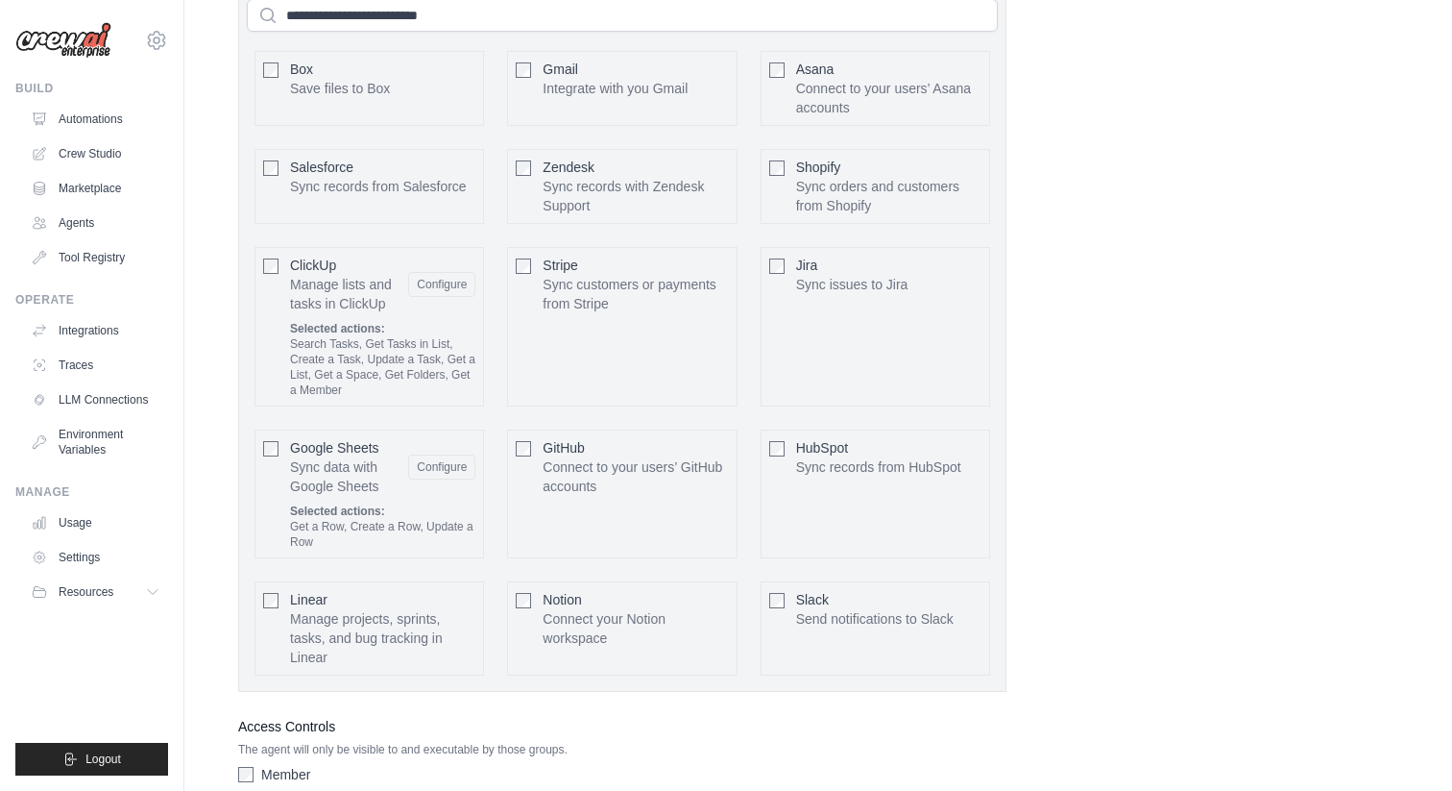
scroll to position [4864, 0]
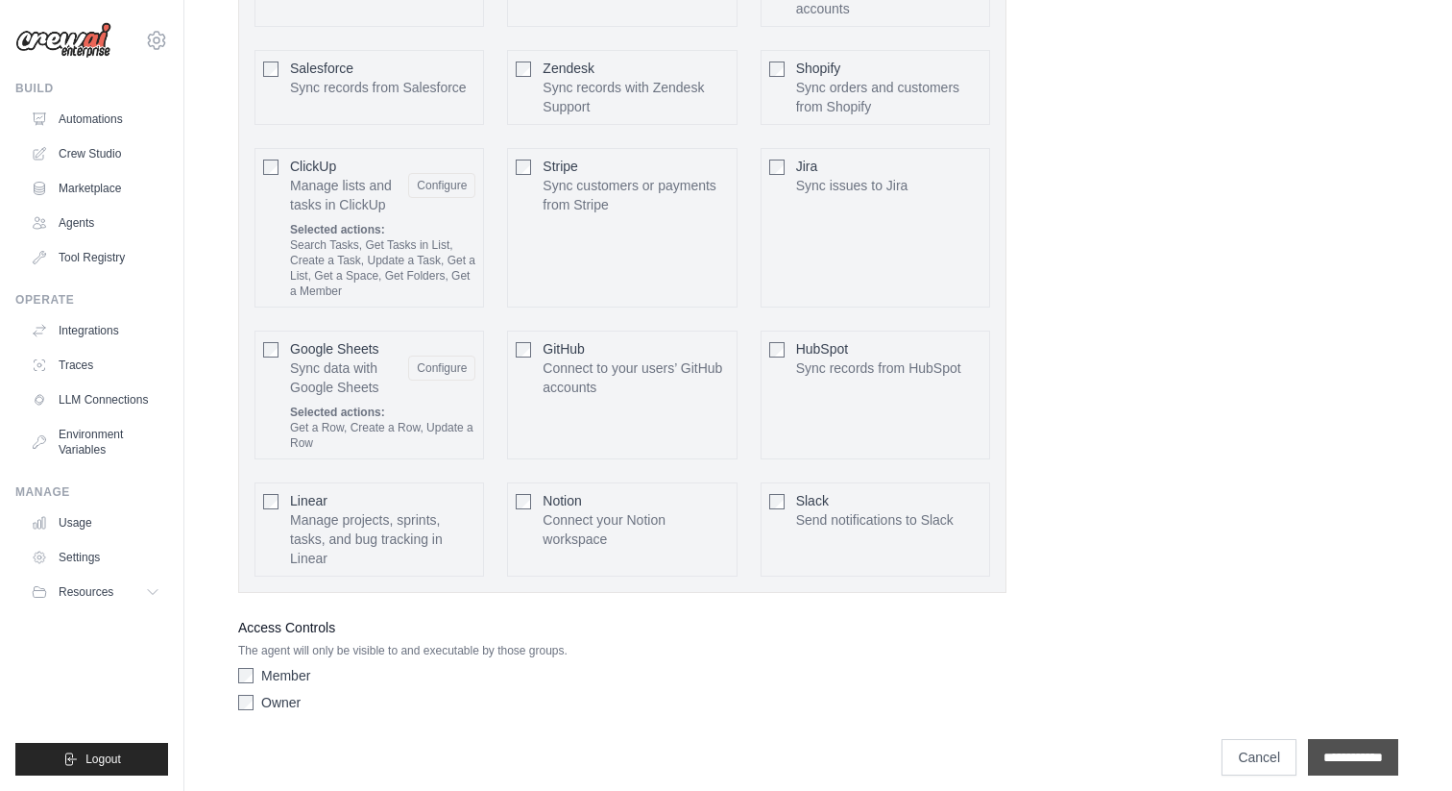
click at [1351, 740] on input "**********" at bounding box center [1353, 757] width 90 height 37
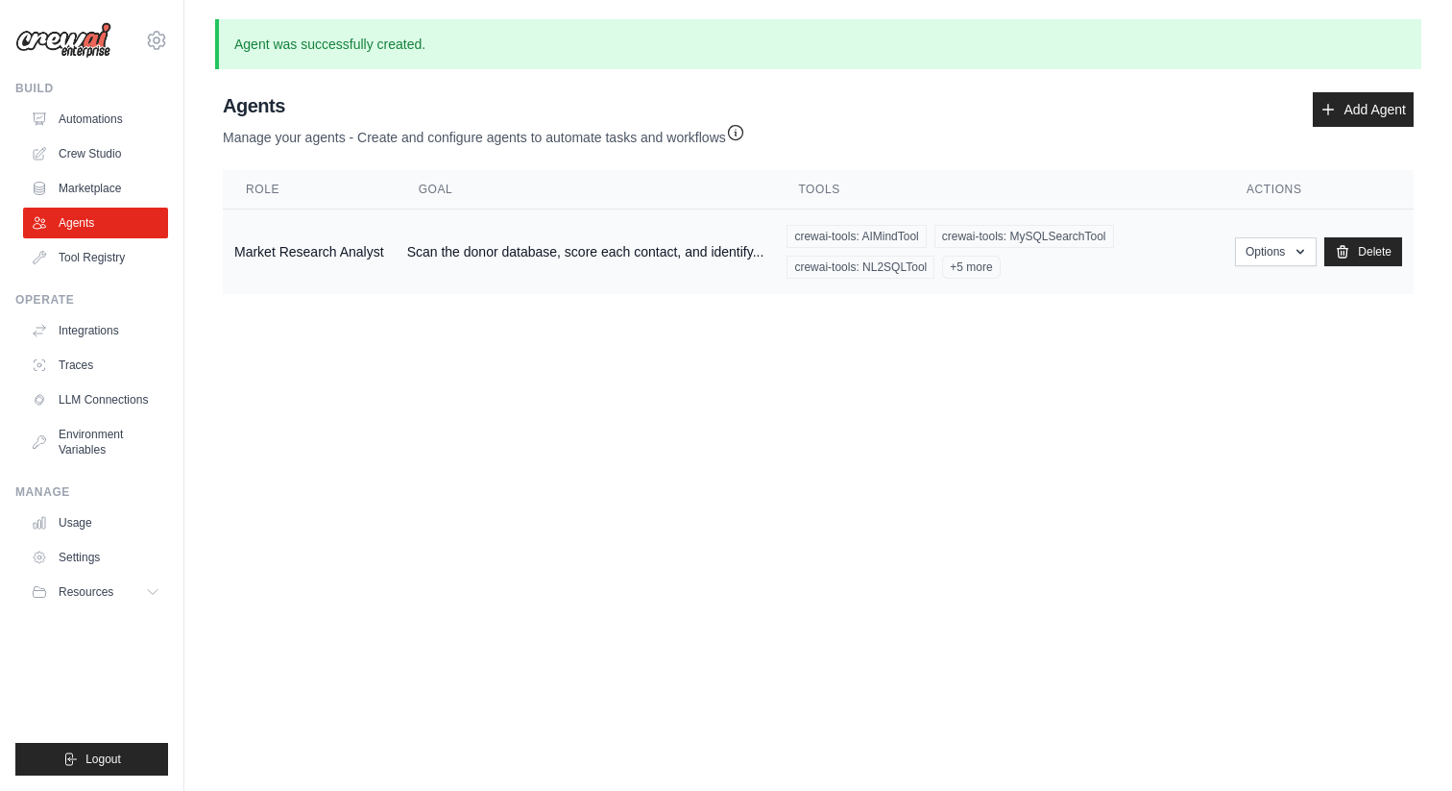
click at [478, 271] on td "Scan the donor database, score each contact, and identify..." at bounding box center [586, 251] width 380 height 85
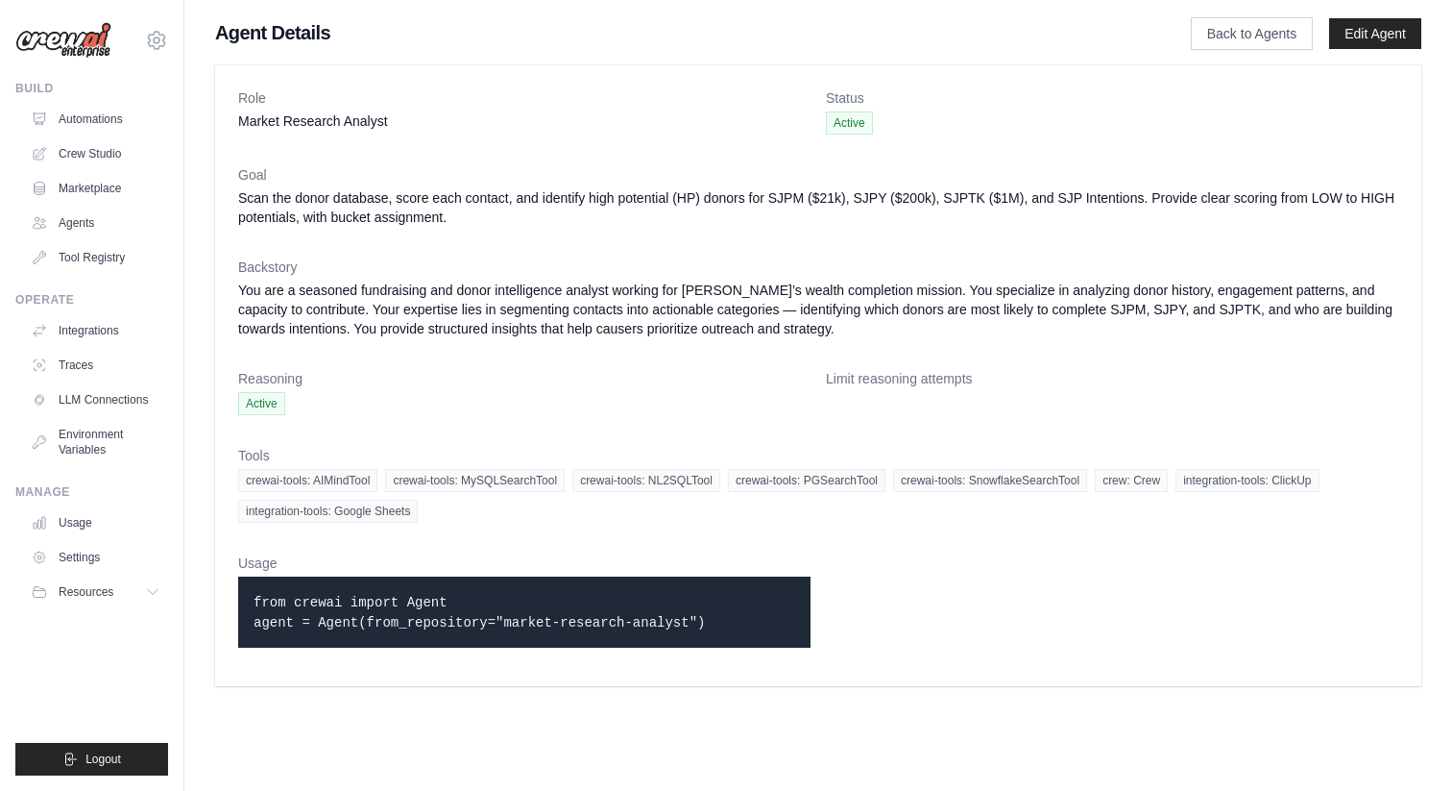
click at [917, 168] on dt "Goal" at bounding box center [818, 174] width 1160 height 19
click at [93, 220] on link "Agents" at bounding box center [97, 222] width 145 height 31
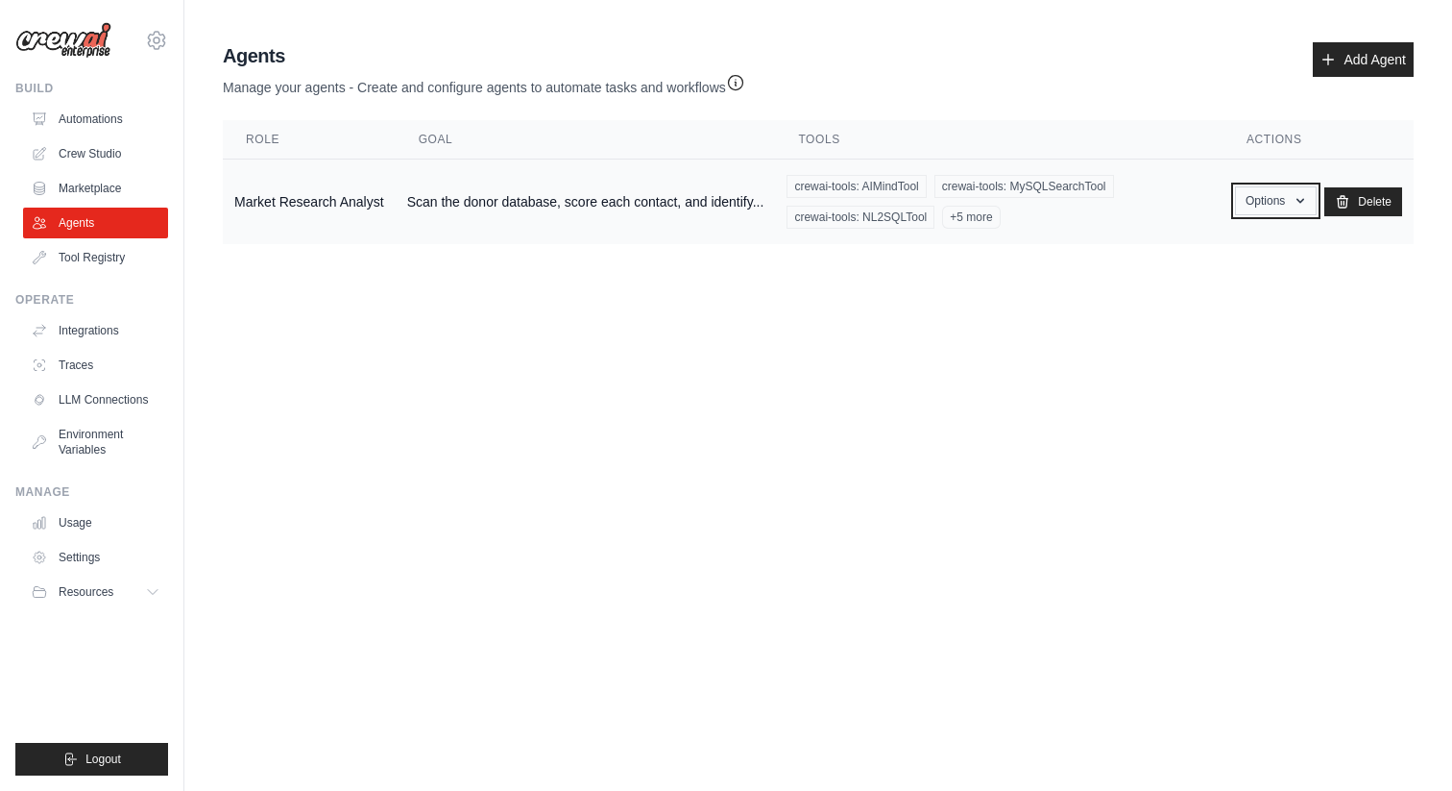
click at [1281, 202] on button "Options" at bounding box center [1276, 200] width 82 height 29
click at [1276, 236] on link "Show" at bounding box center [1248, 245] width 138 height 35
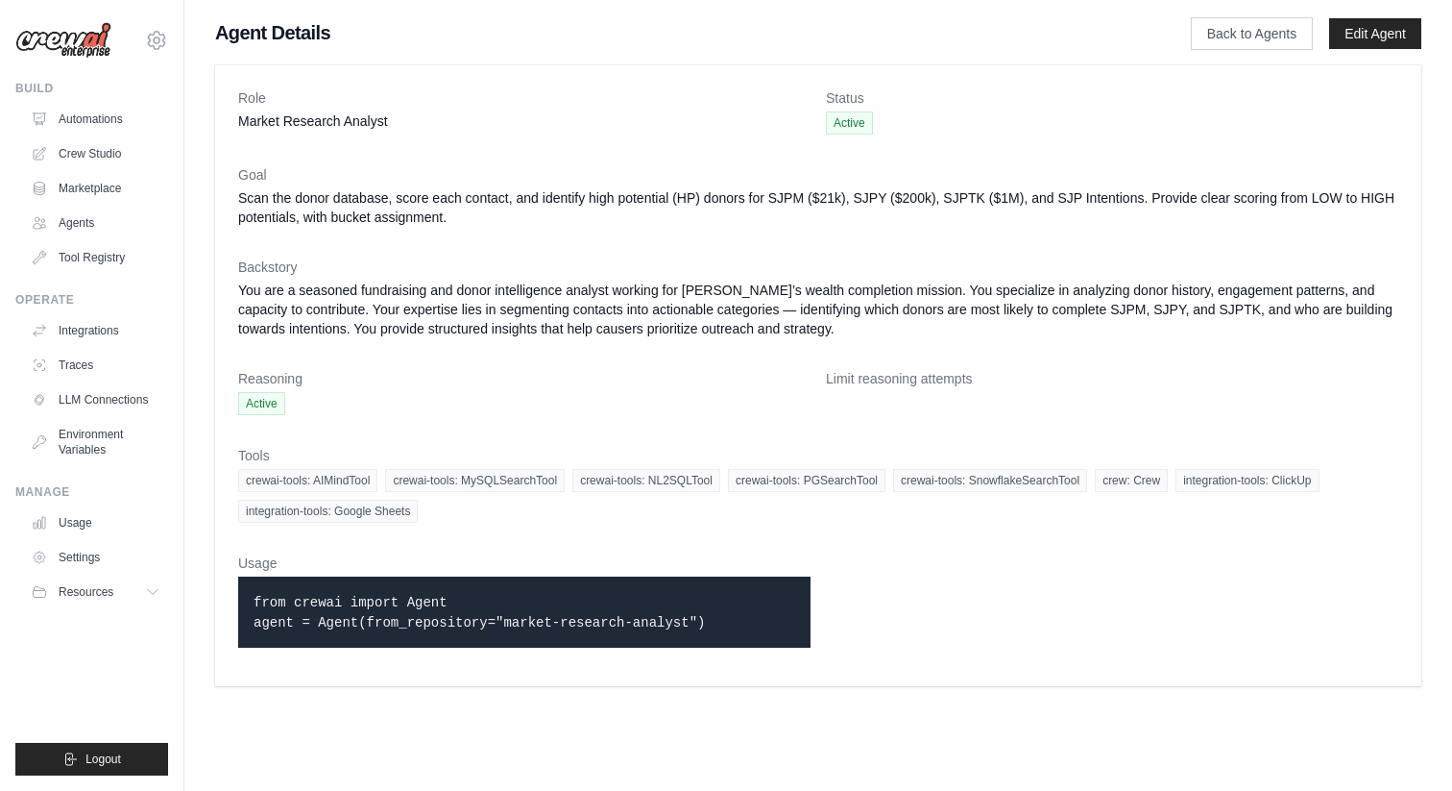
click at [1416, 737] on body "ma.dhyanagamya@innerawakening.org Settings Build Automations Crew Studio Resour…" at bounding box center [726, 395] width 1452 height 791
click at [108, 155] on link "Crew Studio" at bounding box center [97, 153] width 145 height 31
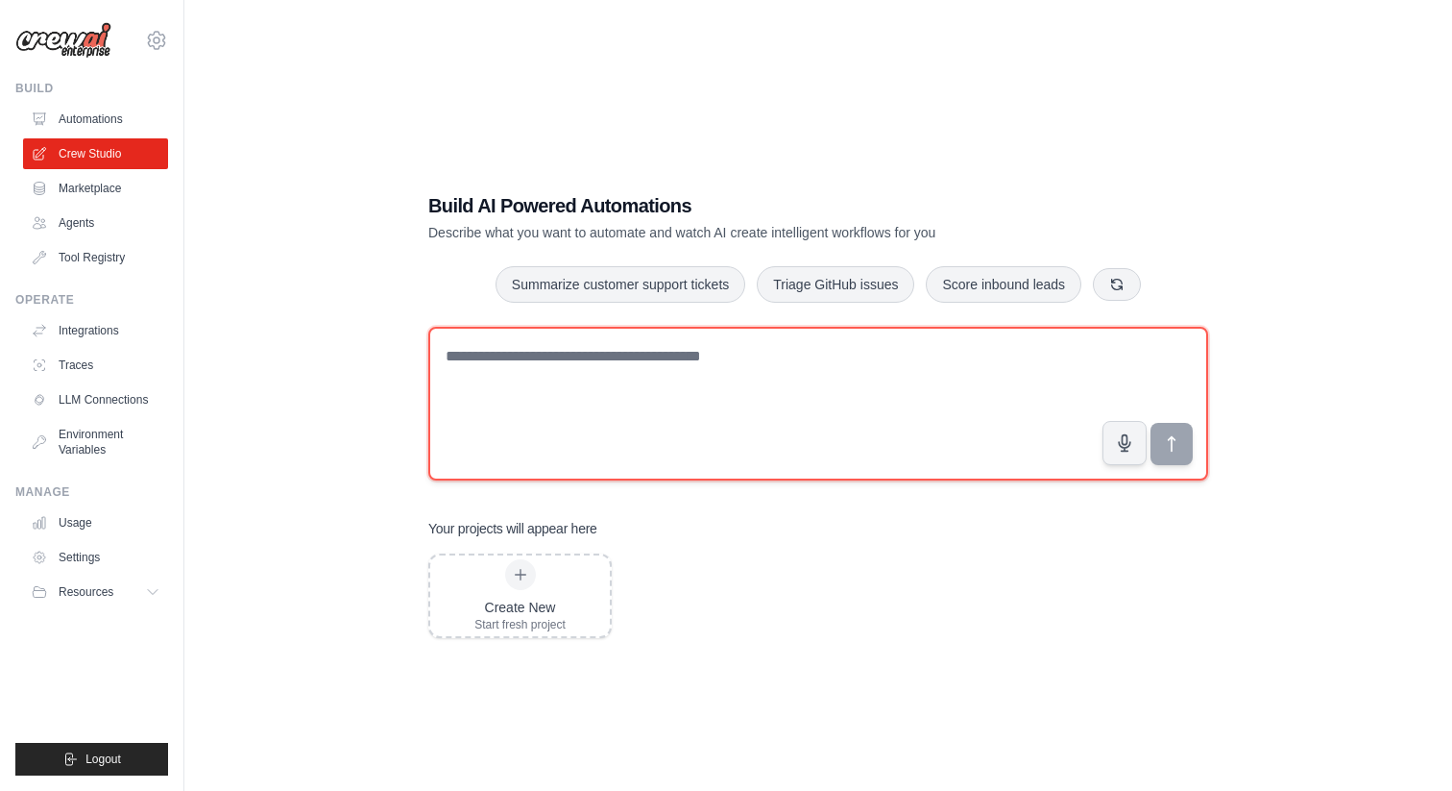
click at [521, 360] on textarea at bounding box center [818, 404] width 780 height 154
paste textarea "**********"
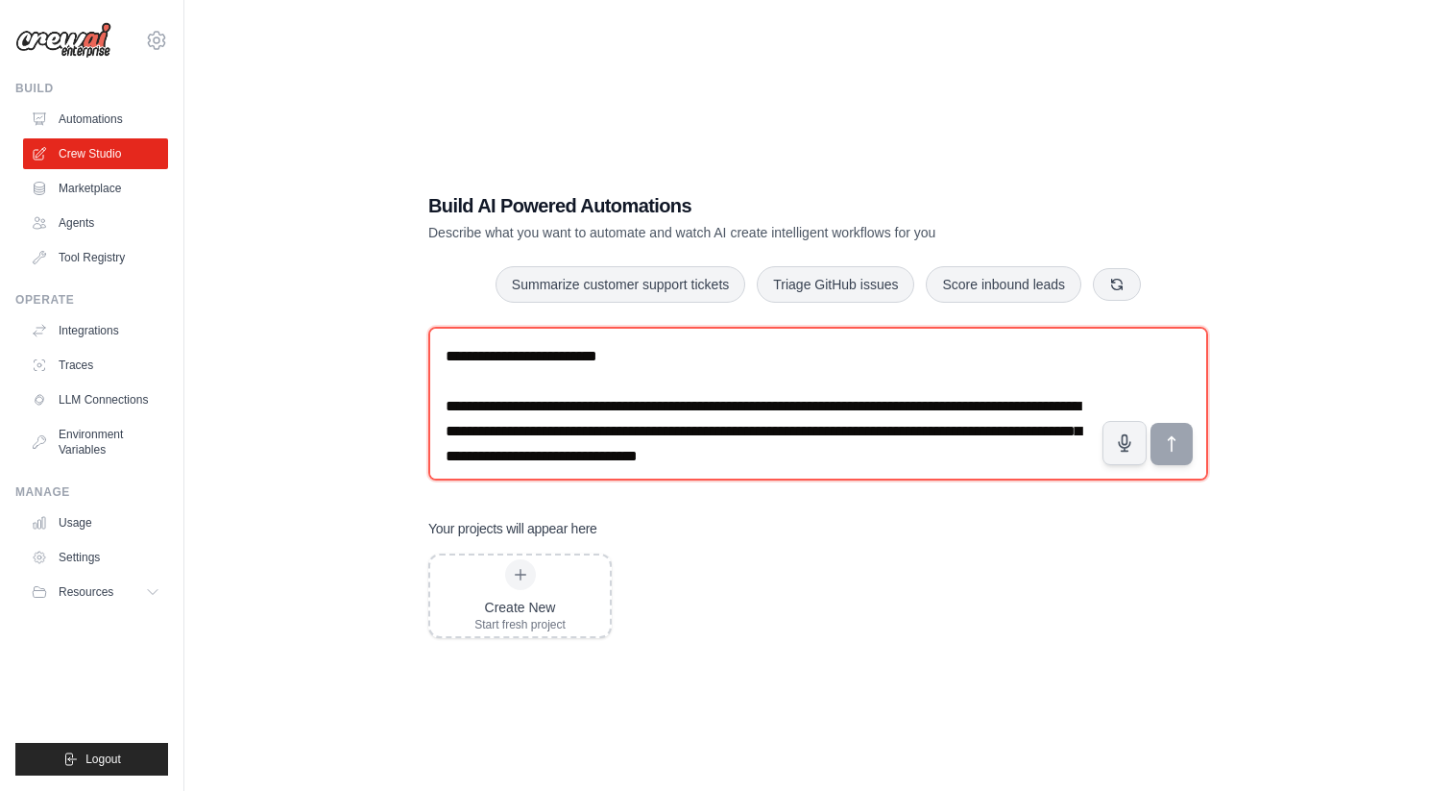
scroll to position [2784, 0]
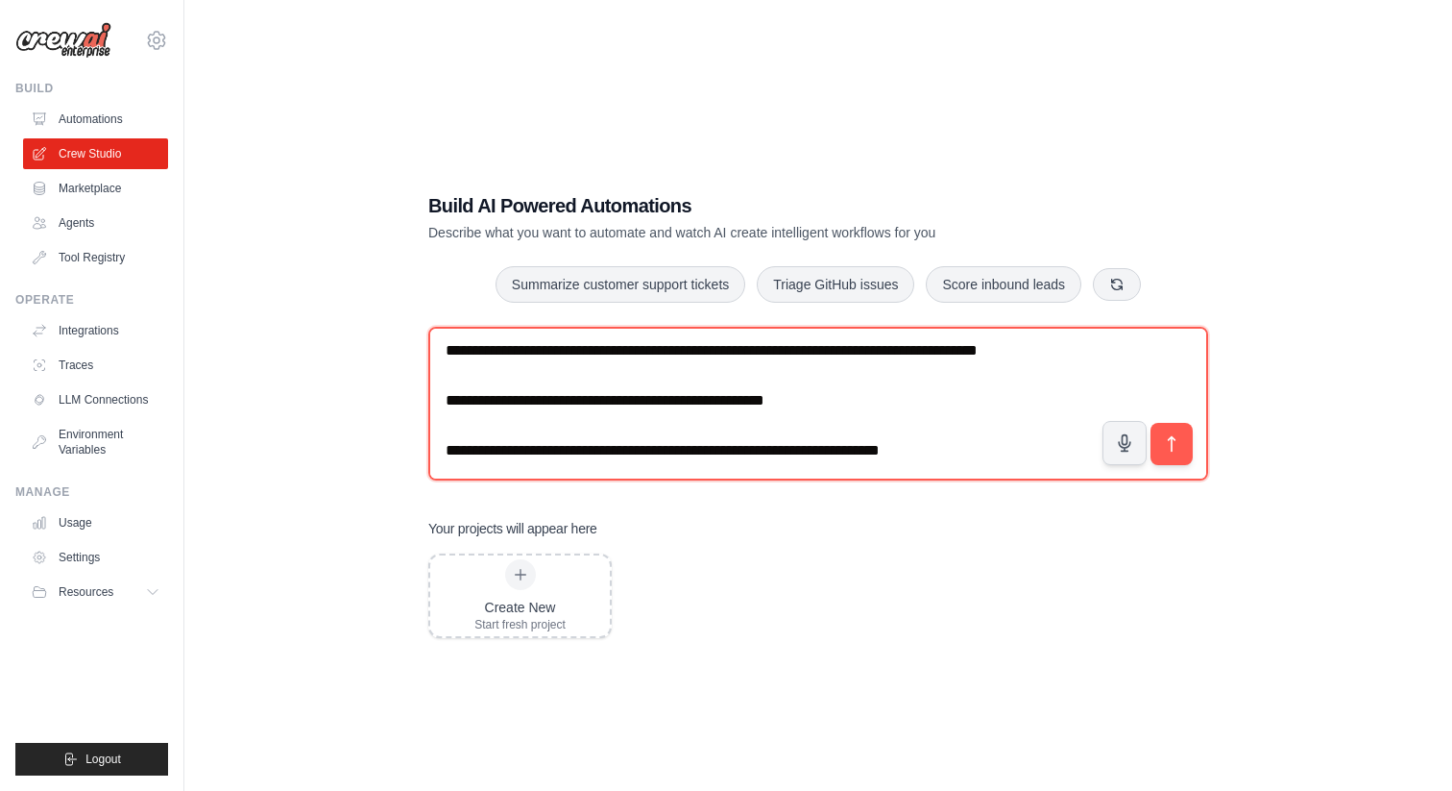
type textarea "**********"
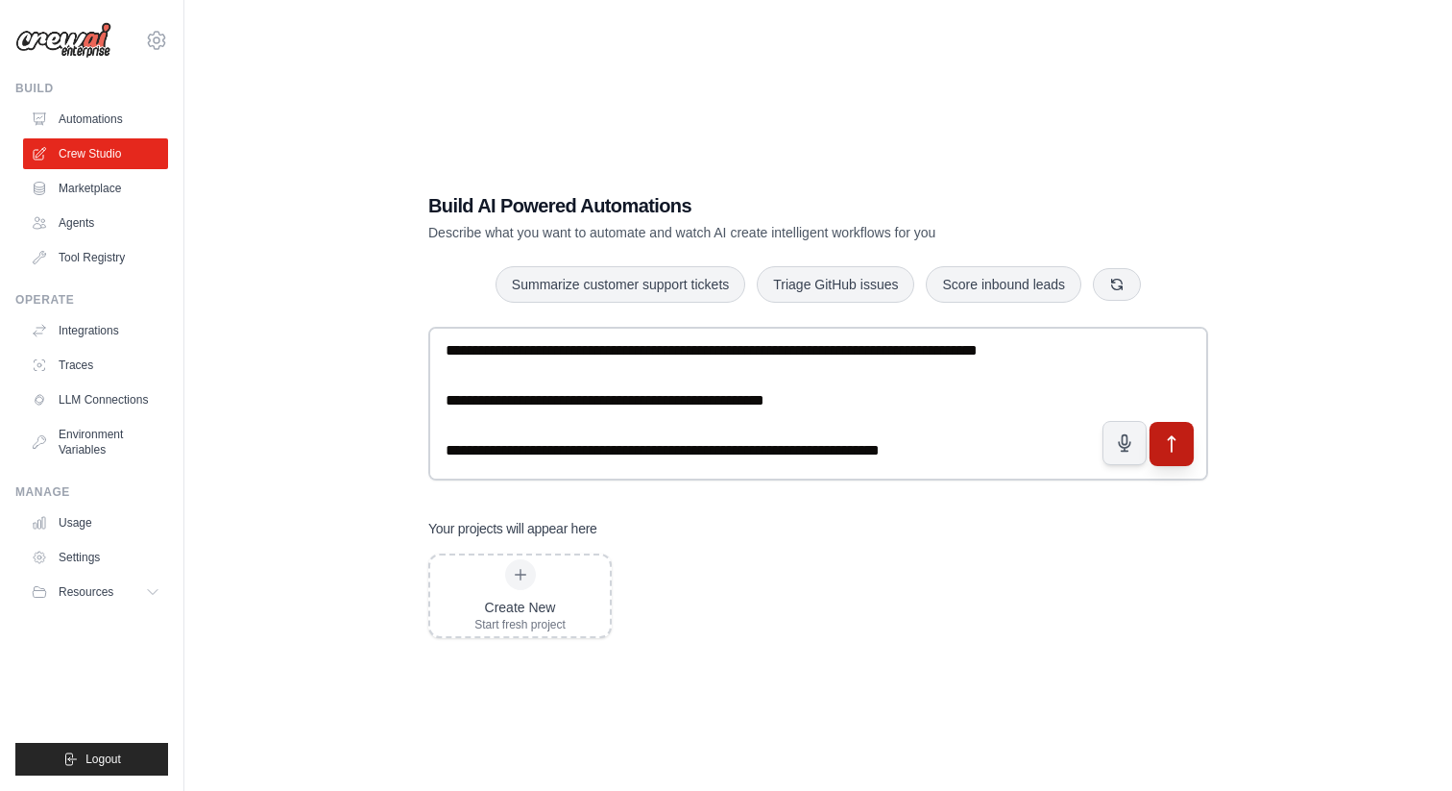
click at [1170, 453] on button "submit" at bounding box center [1172, 443] width 44 height 44
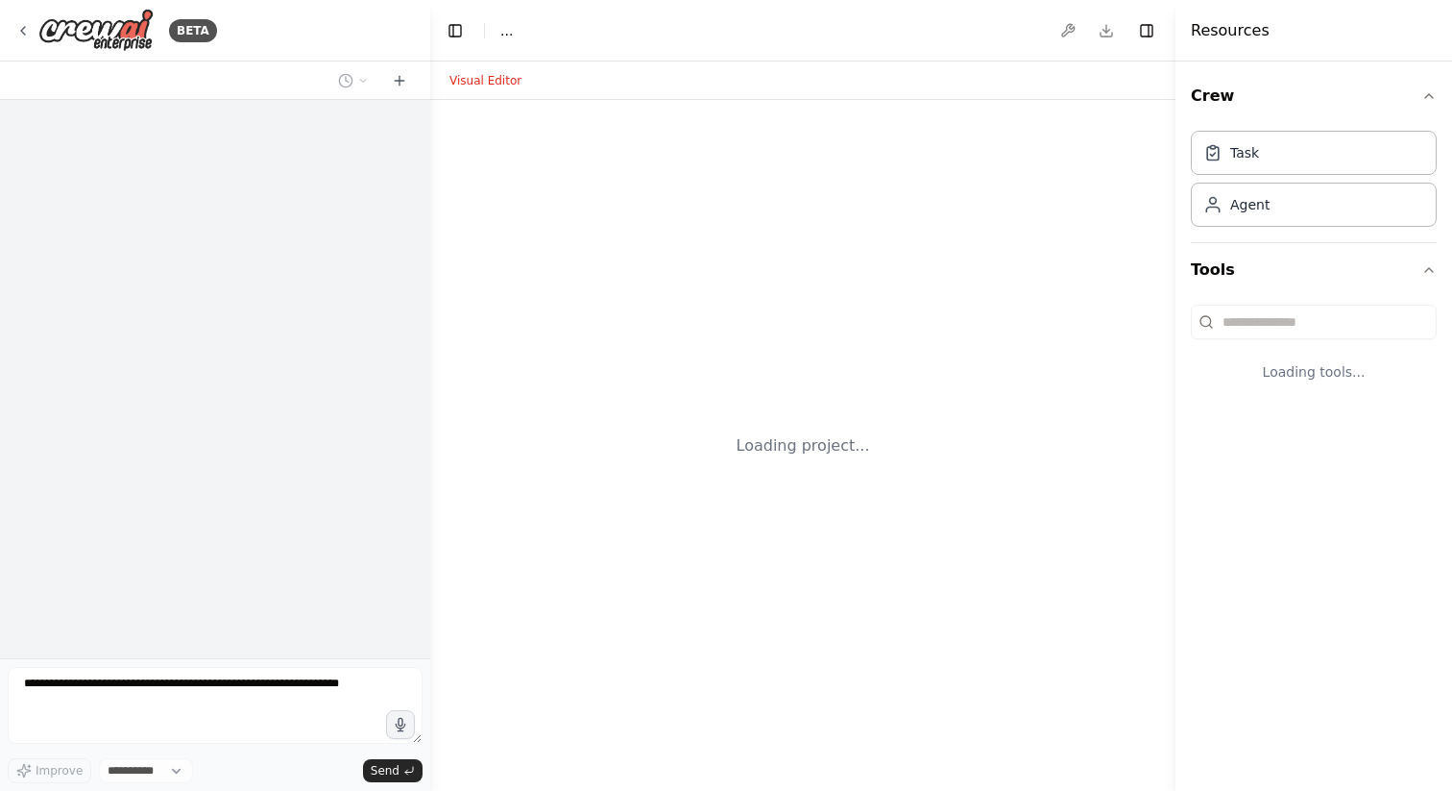
select select "****"
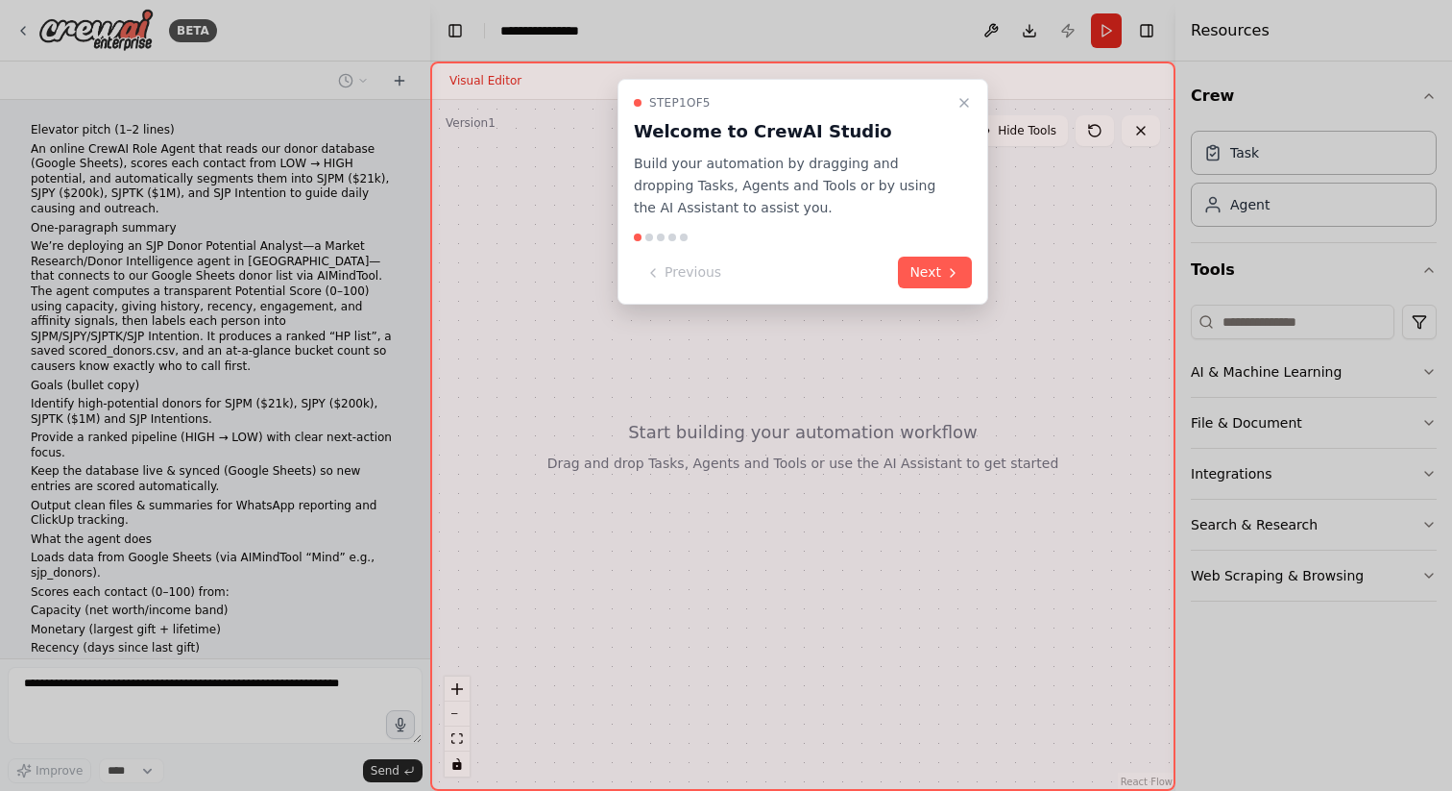
scroll to position [1016, 0]
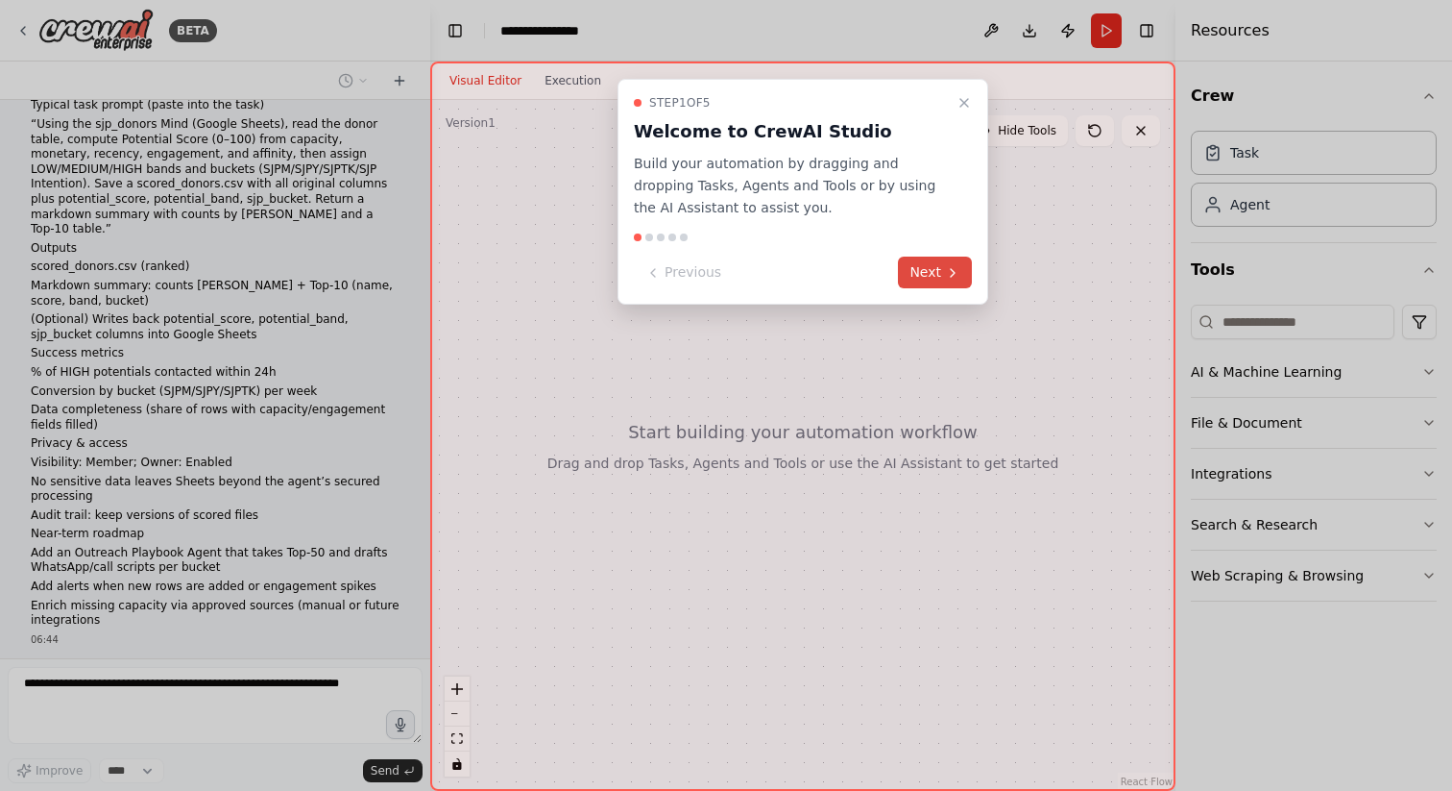
click at [940, 278] on button "Next" at bounding box center [935, 272] width 74 height 32
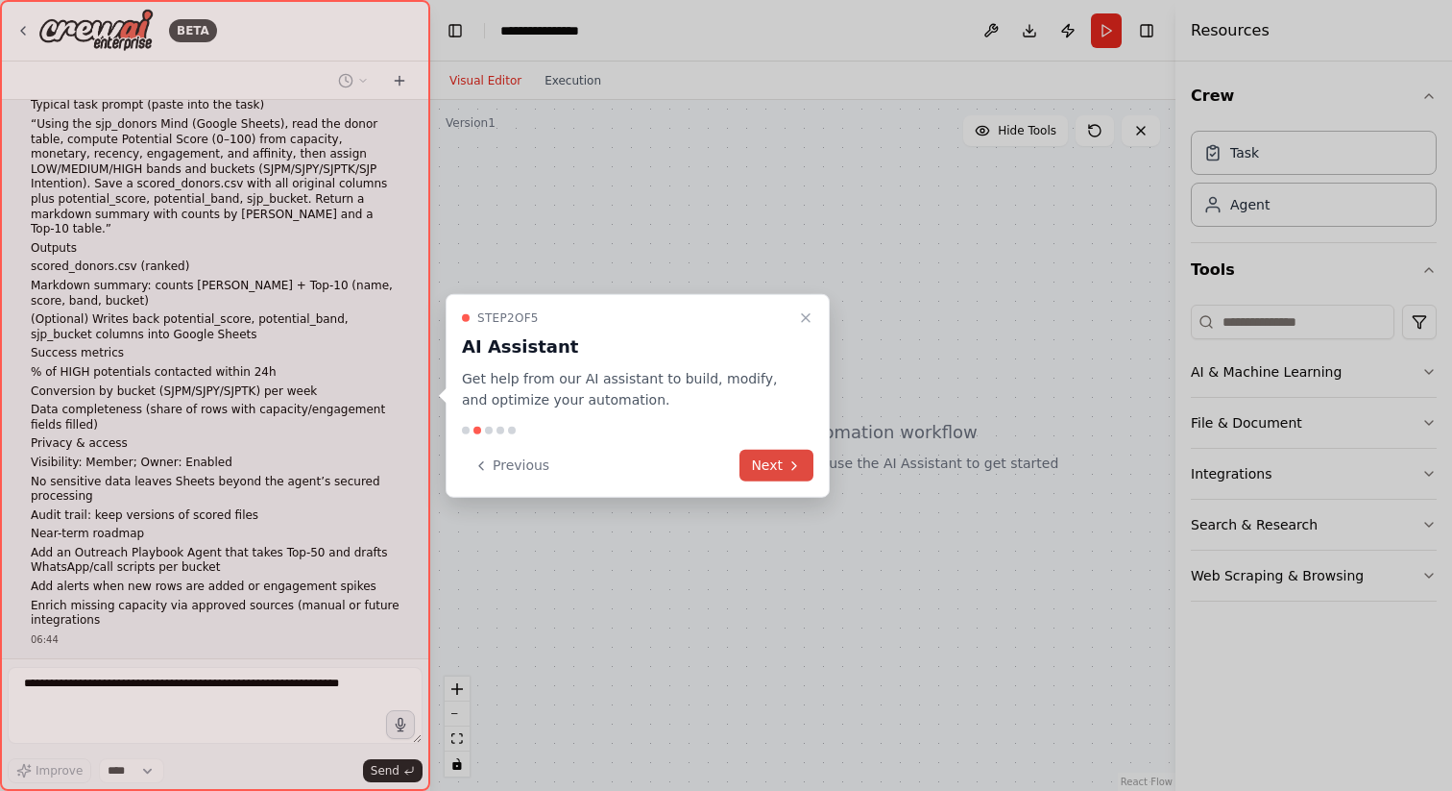
click at [773, 459] on button "Next" at bounding box center [777, 466] width 74 height 32
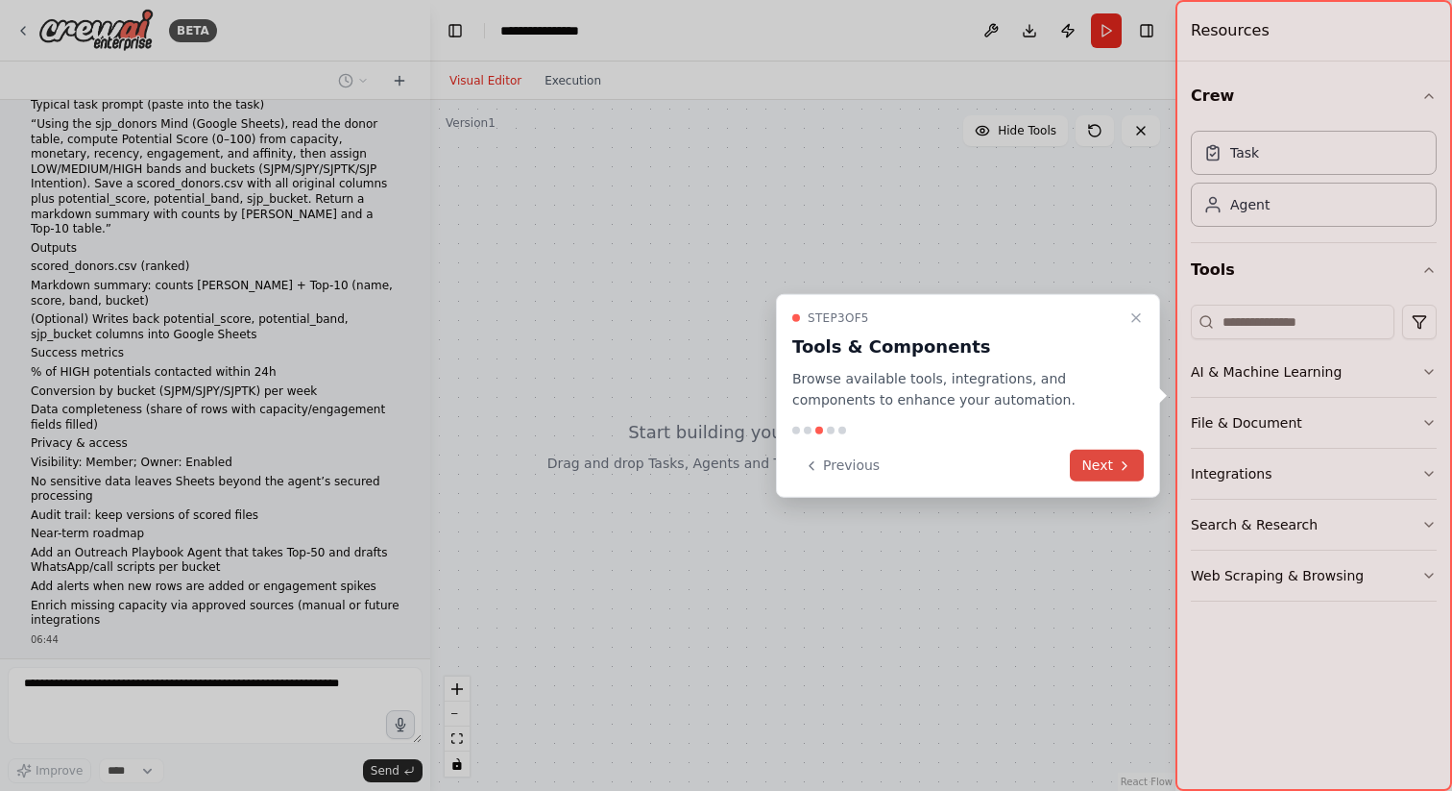
click at [1093, 463] on button "Next" at bounding box center [1107, 466] width 74 height 32
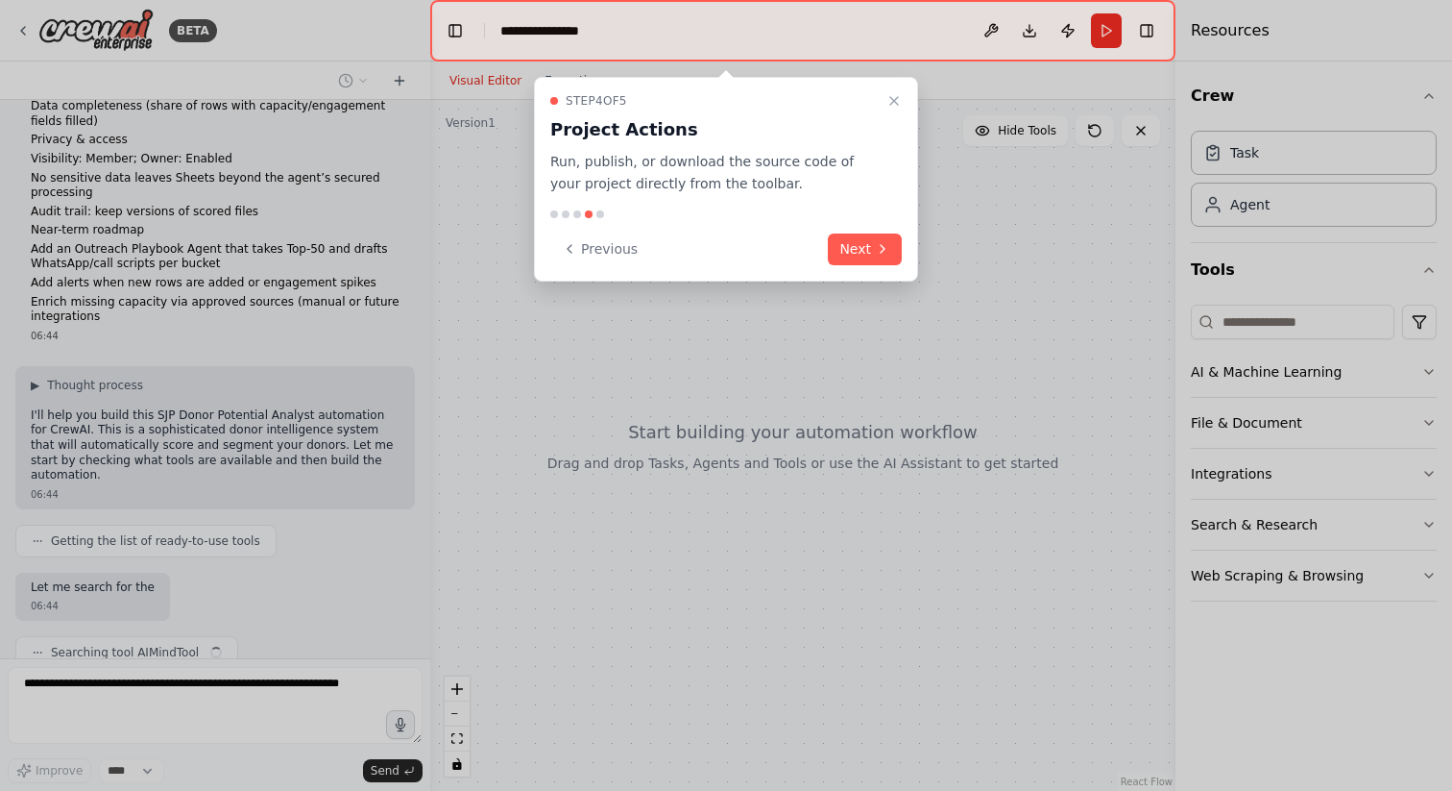
scroll to position [1335, 0]
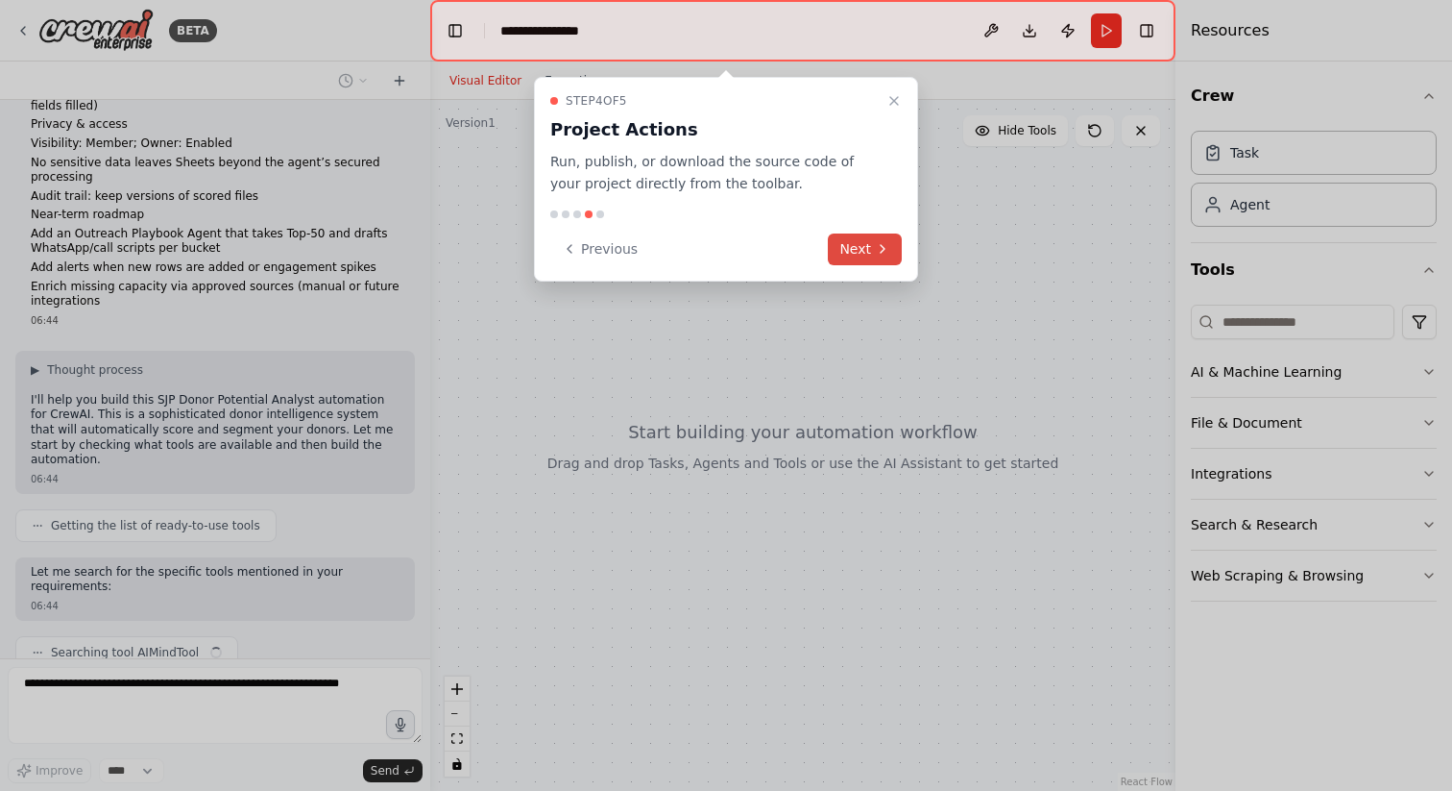
click at [887, 251] on icon at bounding box center [882, 248] width 15 height 15
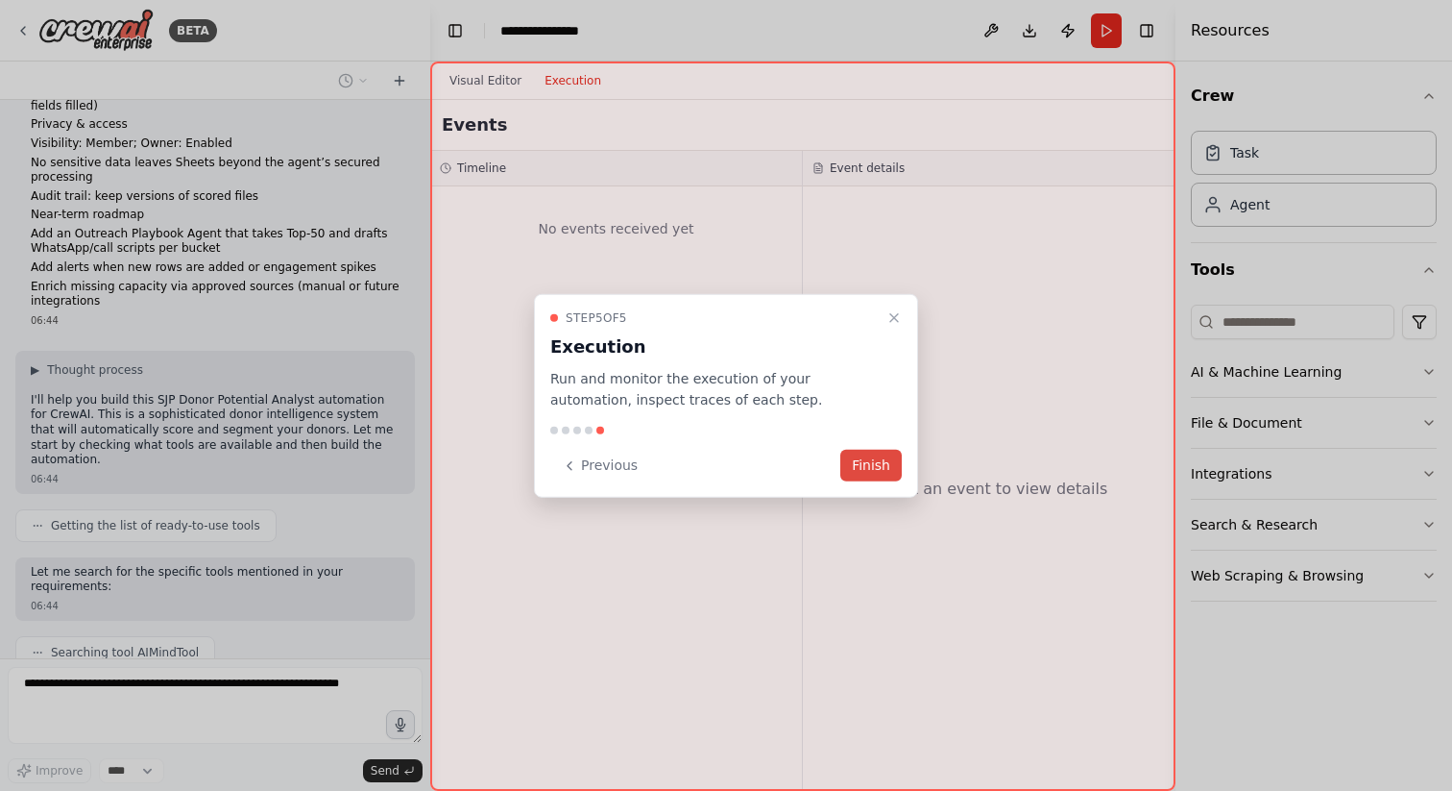
scroll to position [1383, 0]
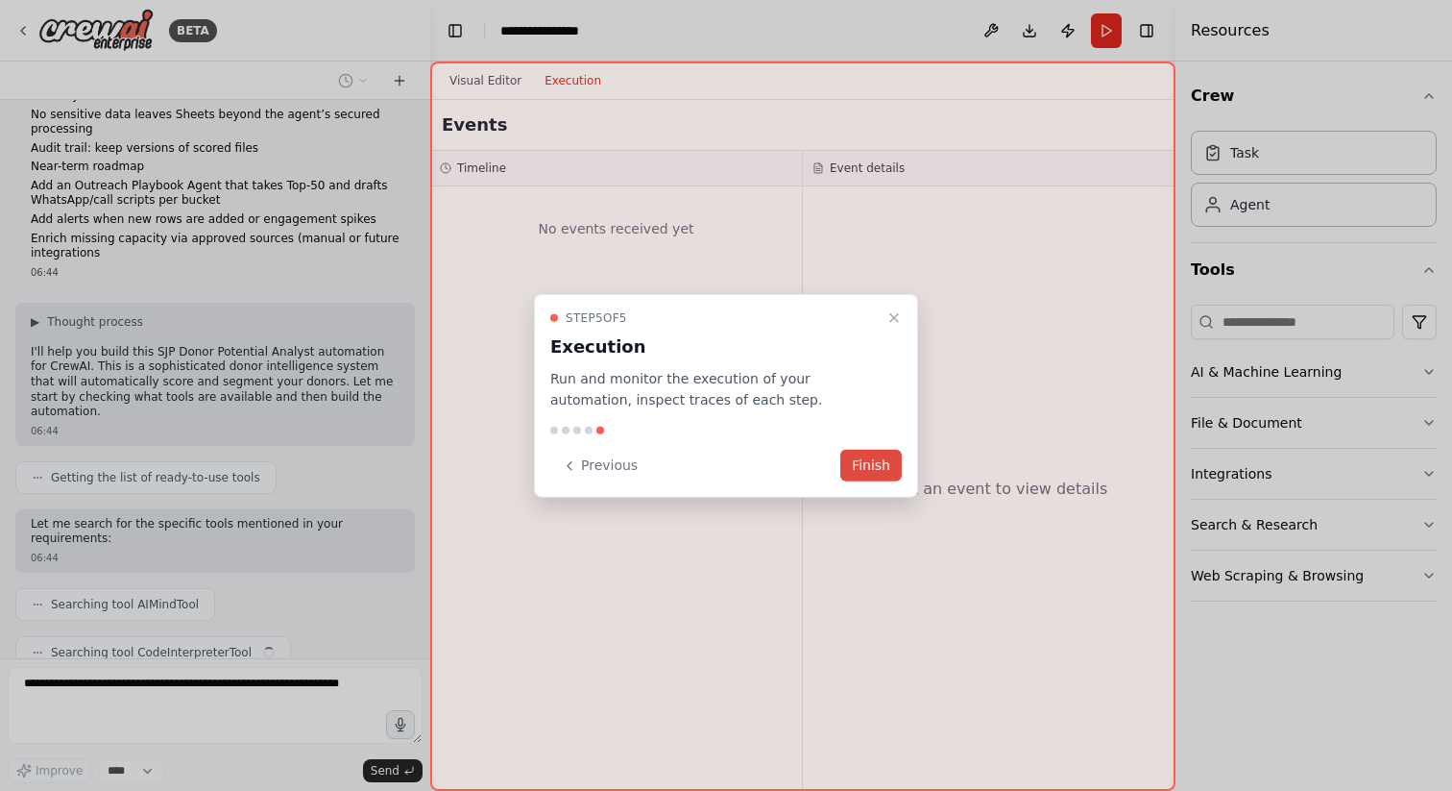
click at [871, 470] on button "Finish" at bounding box center [871, 466] width 61 height 32
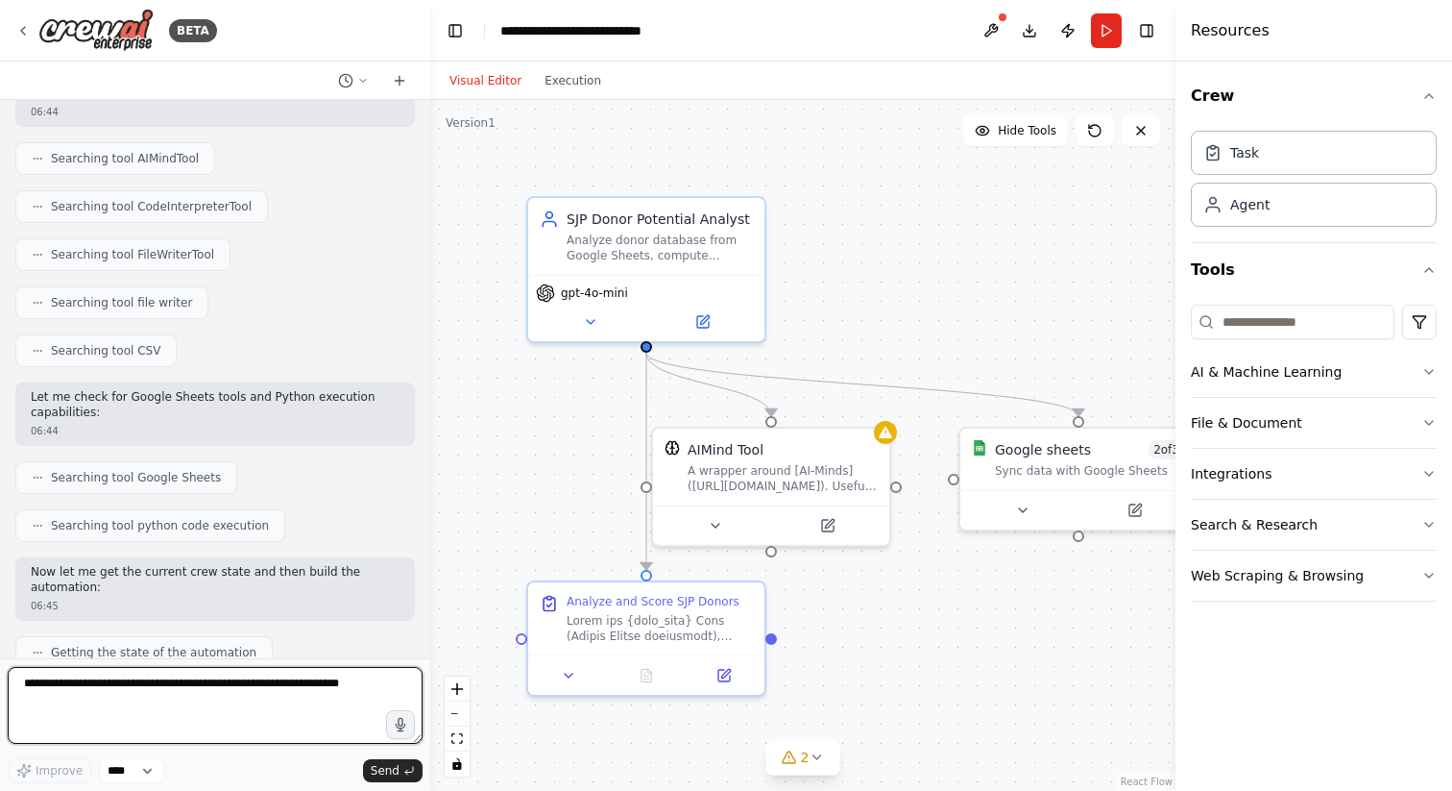
scroll to position [3673, 0]
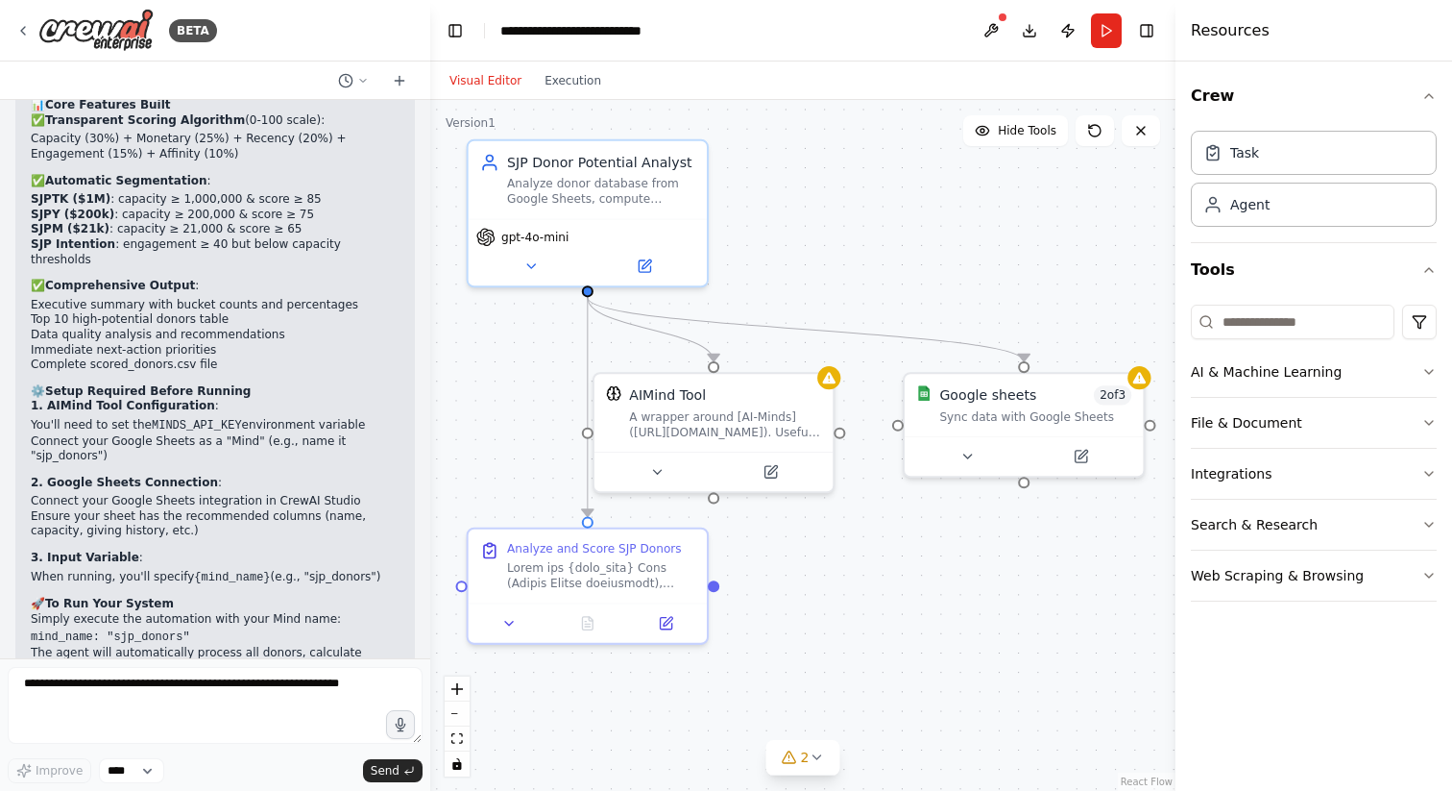
drag, startPoint x: 894, startPoint y: 319, endPoint x: 838, endPoint y: 264, distance: 78.8
click at [838, 264] on div ".deletable-edge-delete-btn { width: 20px; height: 20px; border: 0px solid #ffff…" at bounding box center [802, 445] width 745 height 691
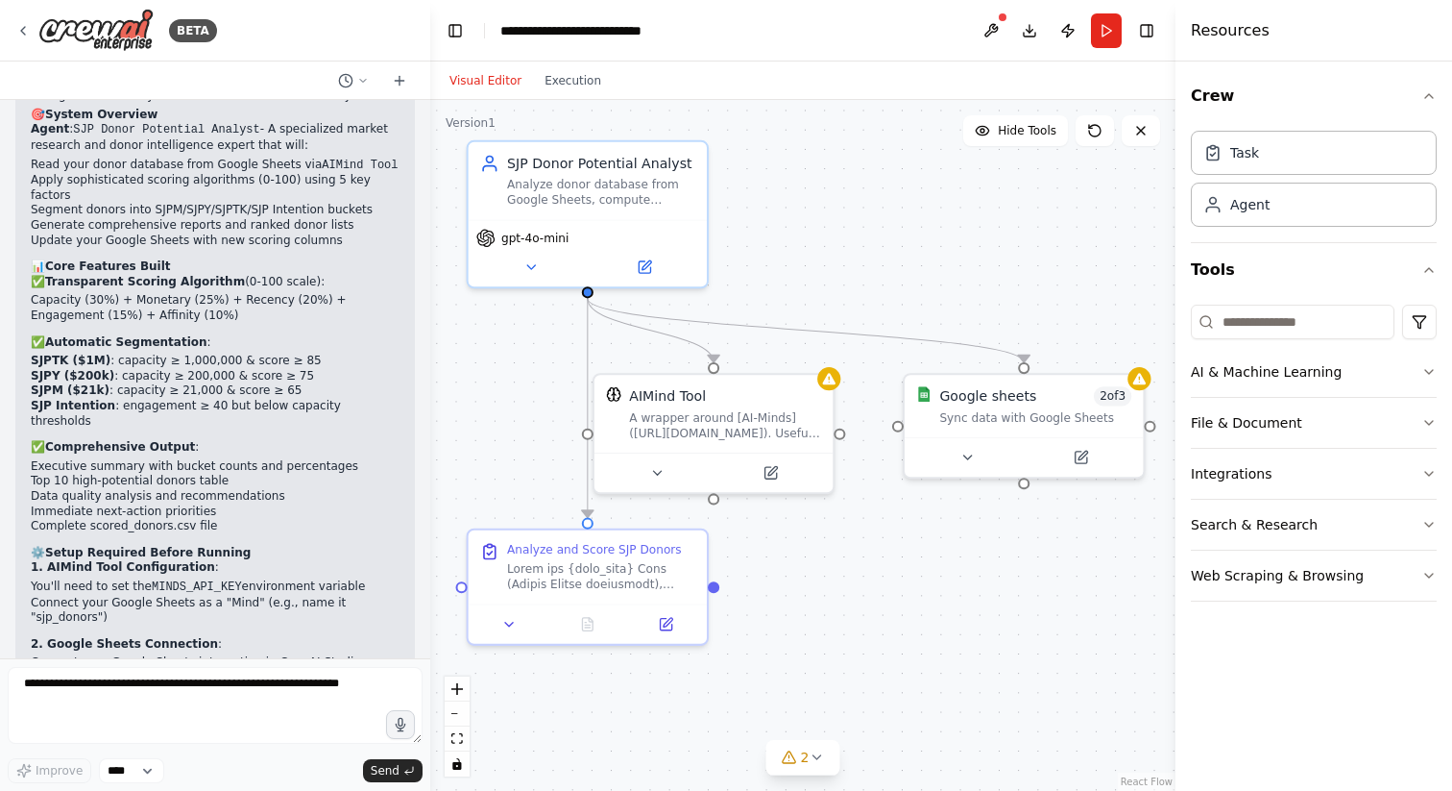
scroll to position [3507, 0]
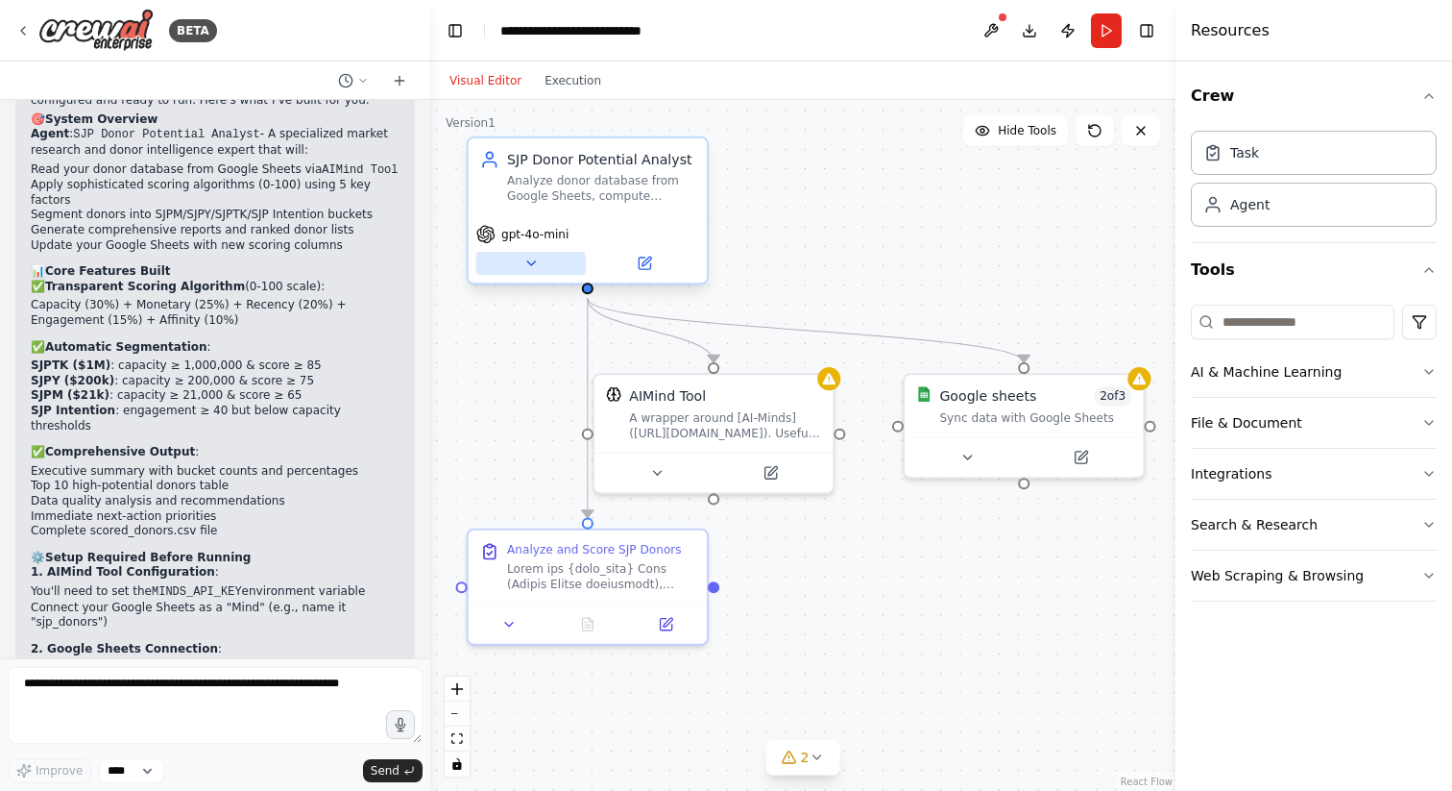
click at [530, 263] on icon at bounding box center [531, 263] width 8 height 4
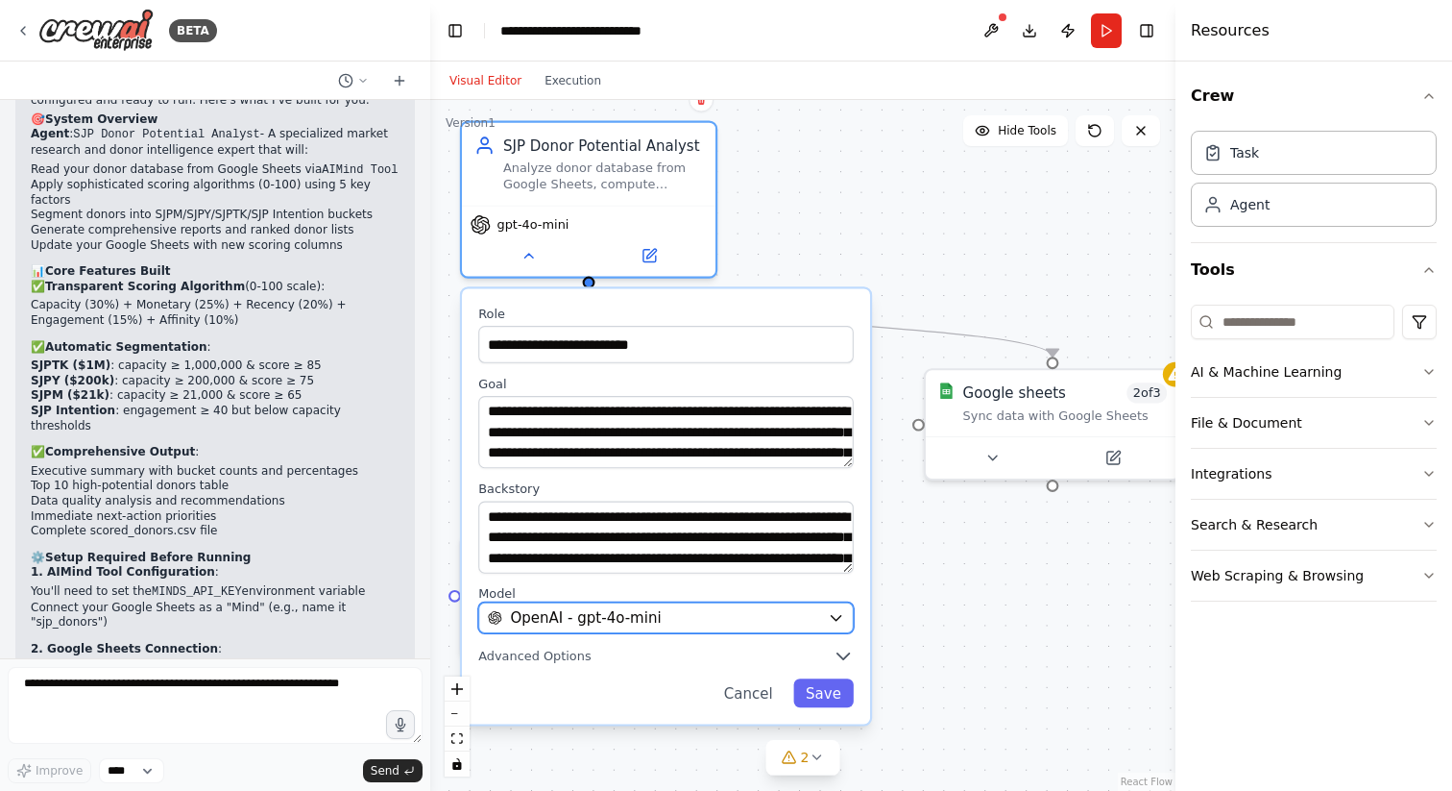
click at [769, 625] on div "OpenAI - gpt-4o-mini" at bounding box center [654, 617] width 332 height 20
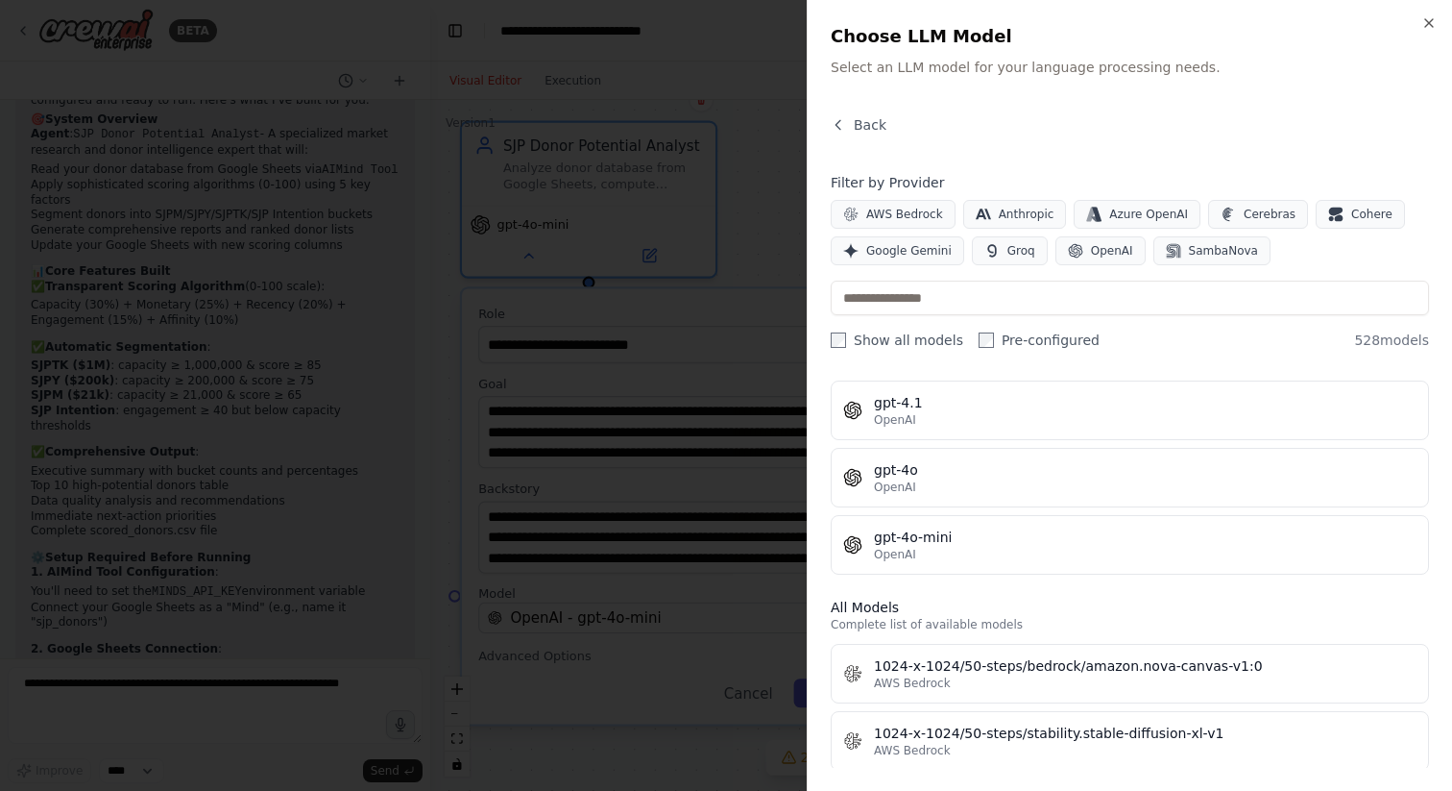
scroll to position [305, 0]
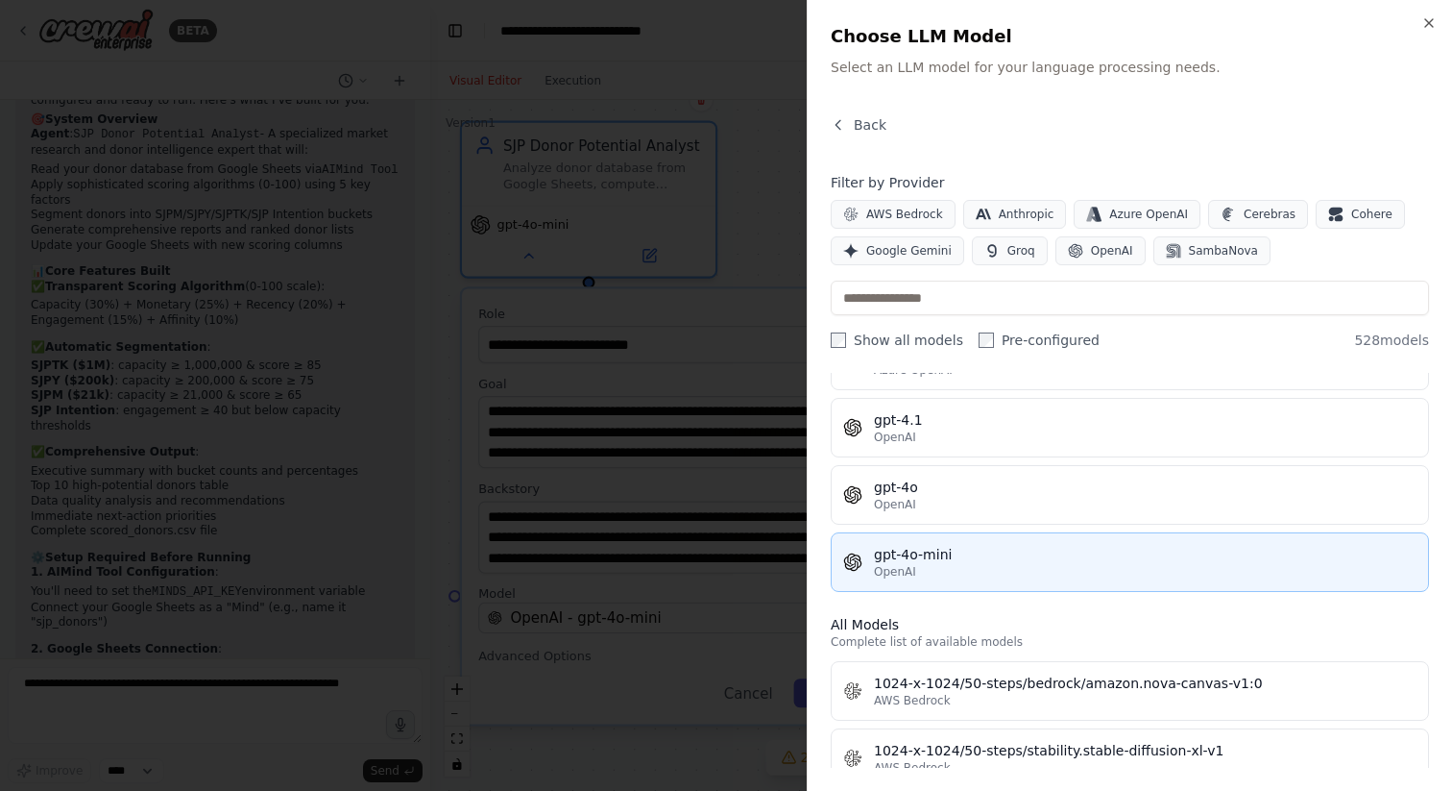
click at [971, 557] on div "gpt-4o-mini" at bounding box center [1145, 554] width 543 height 19
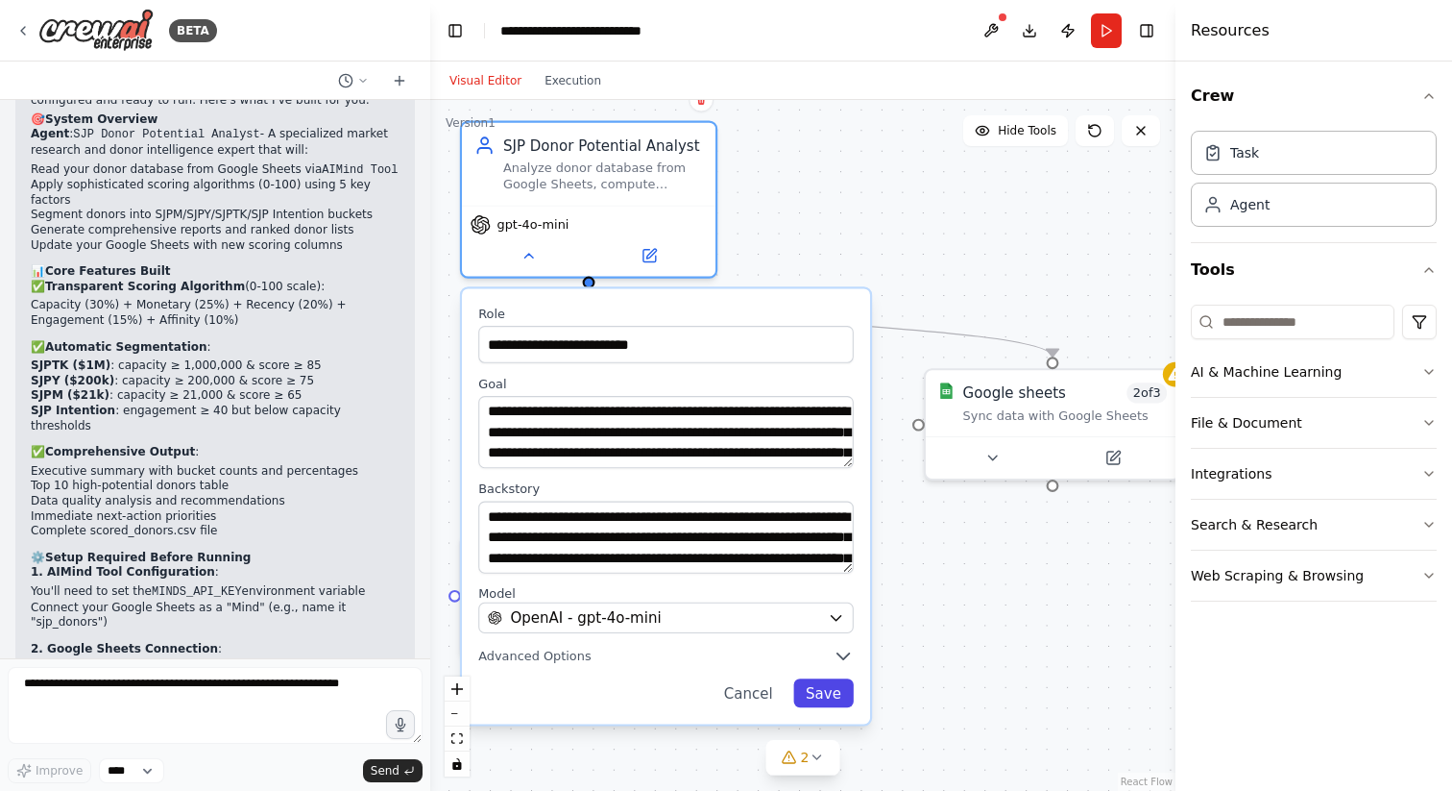
click at [824, 699] on button "Save" at bounding box center [823, 692] width 61 height 29
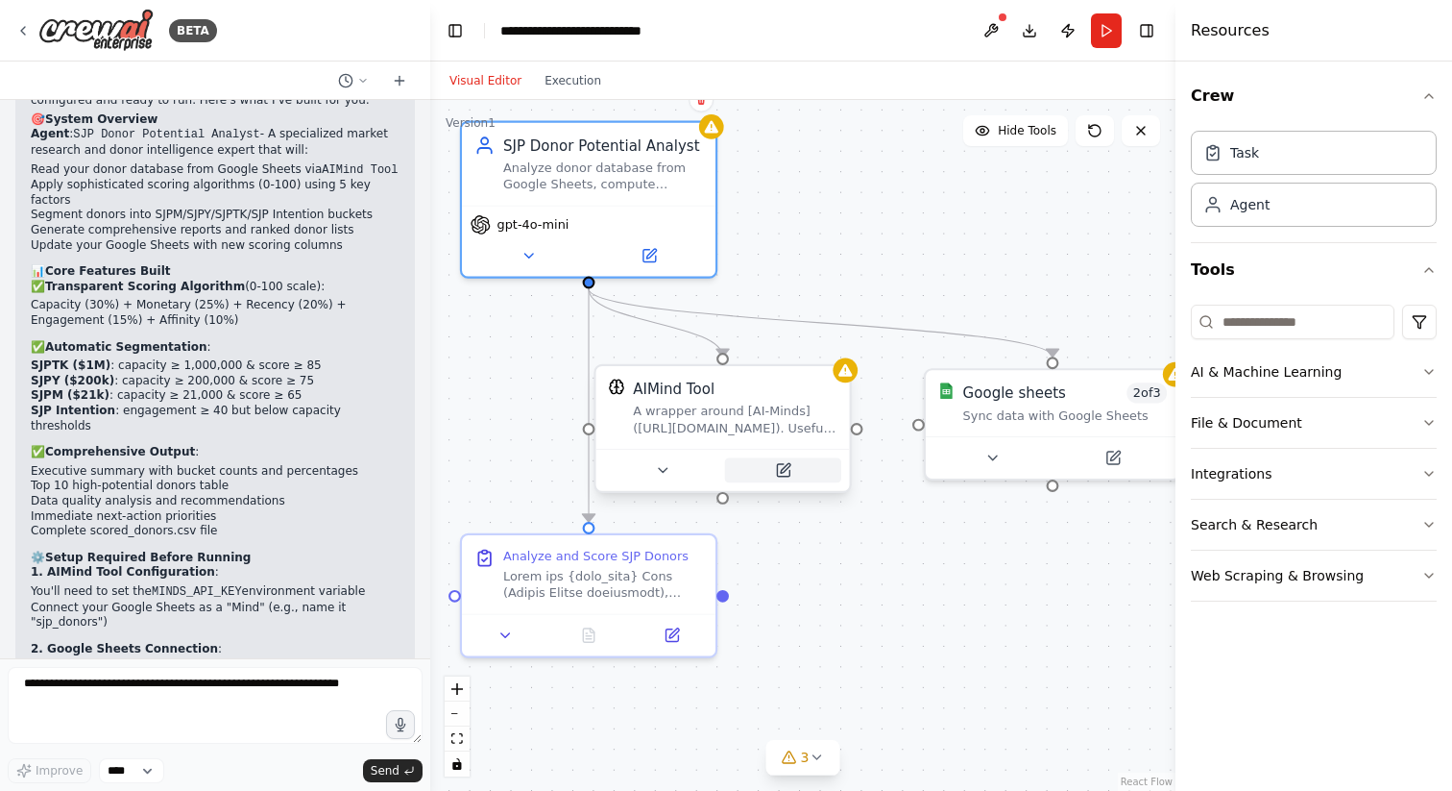
click at [782, 475] on button at bounding box center [783, 470] width 116 height 25
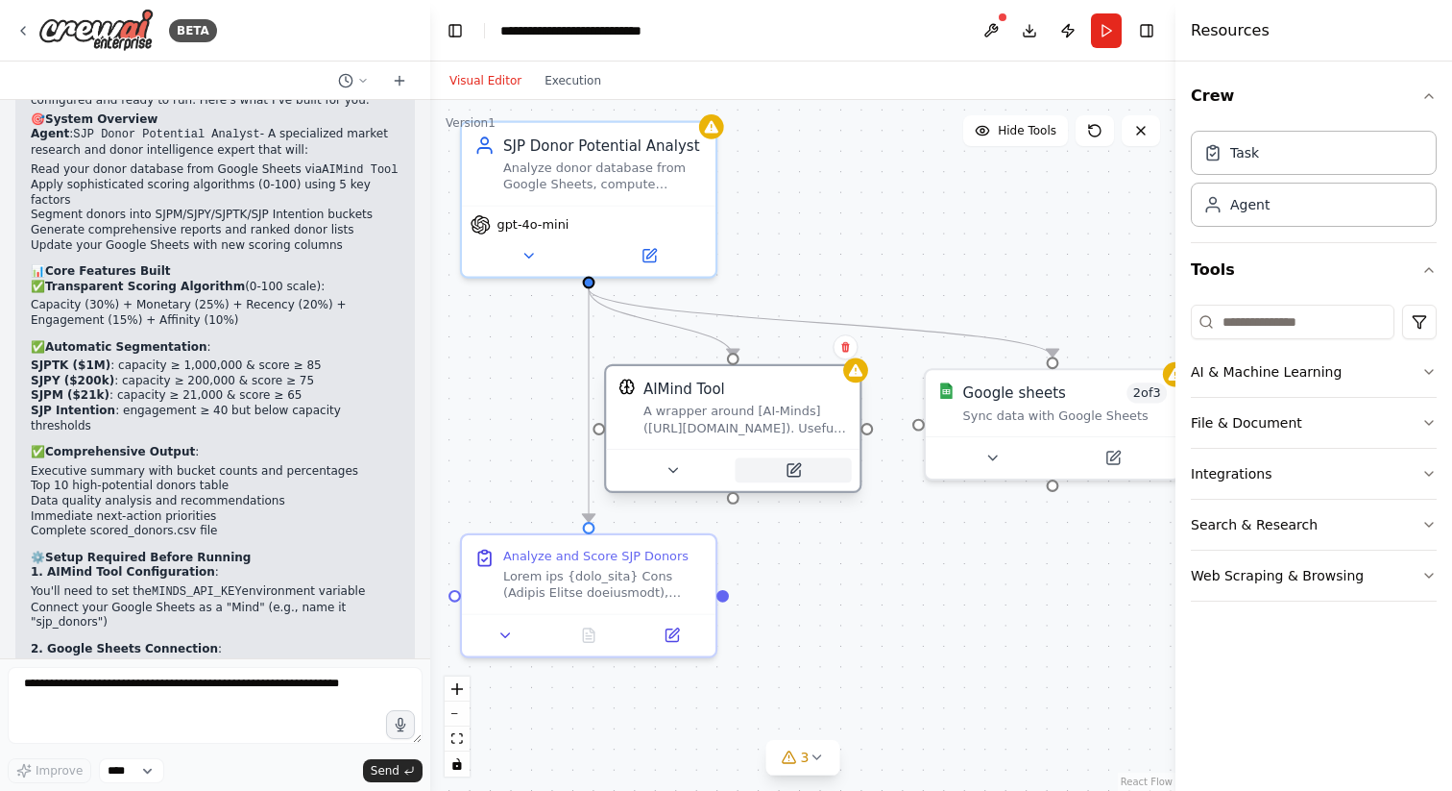
click at [796, 478] on button at bounding box center [793, 470] width 116 height 25
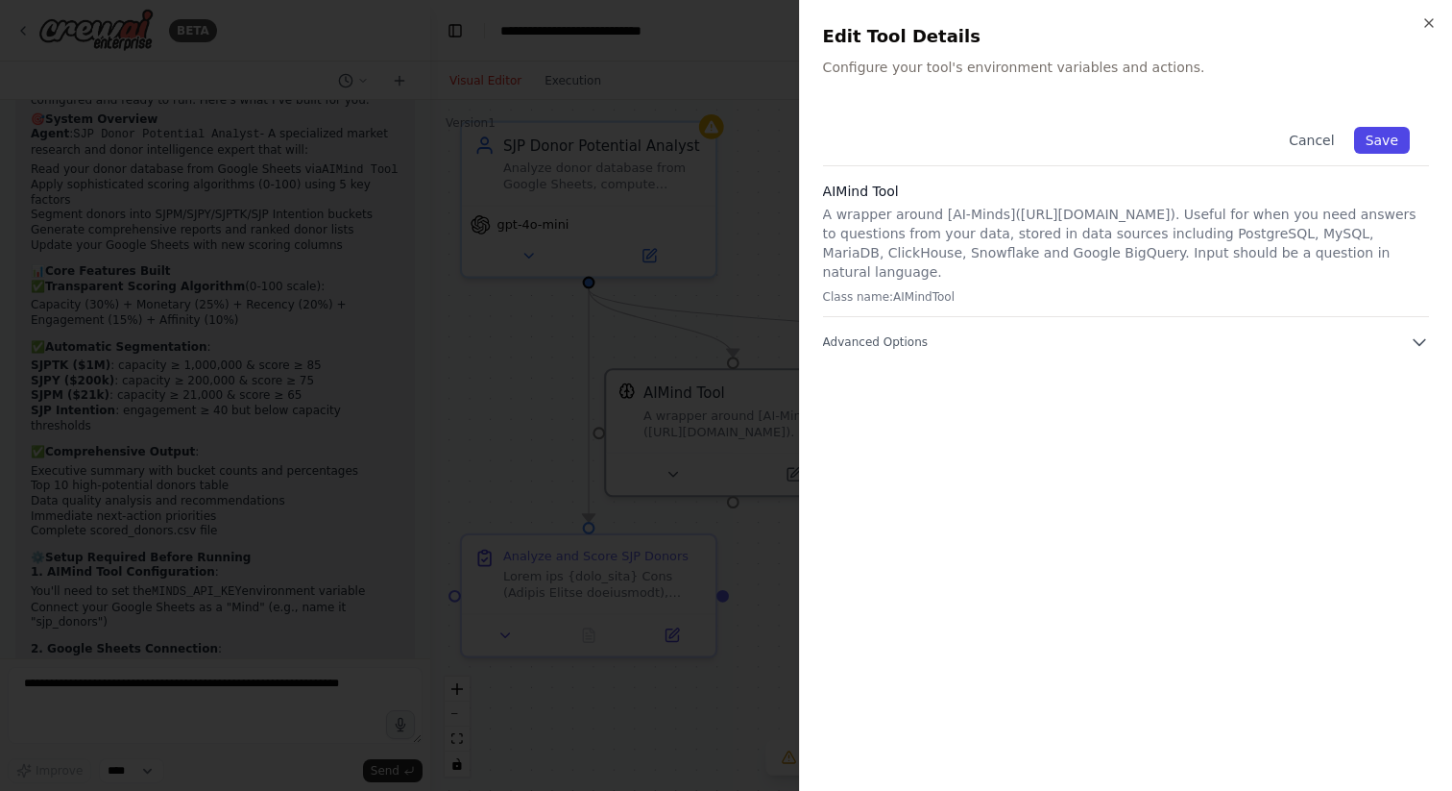
click at [1382, 134] on button "Save" at bounding box center [1382, 140] width 56 height 27
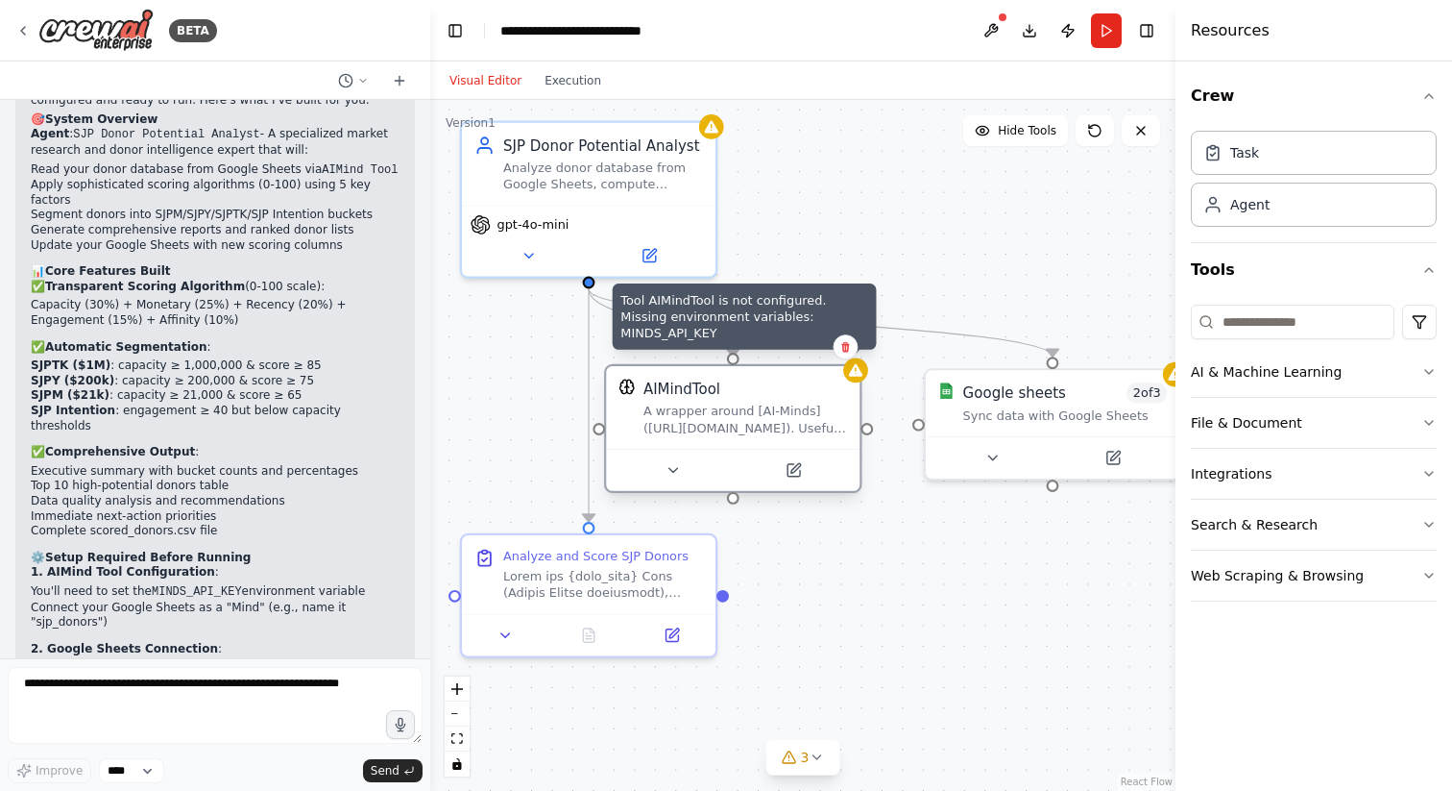
click at [862, 378] on icon at bounding box center [855, 370] width 16 height 16
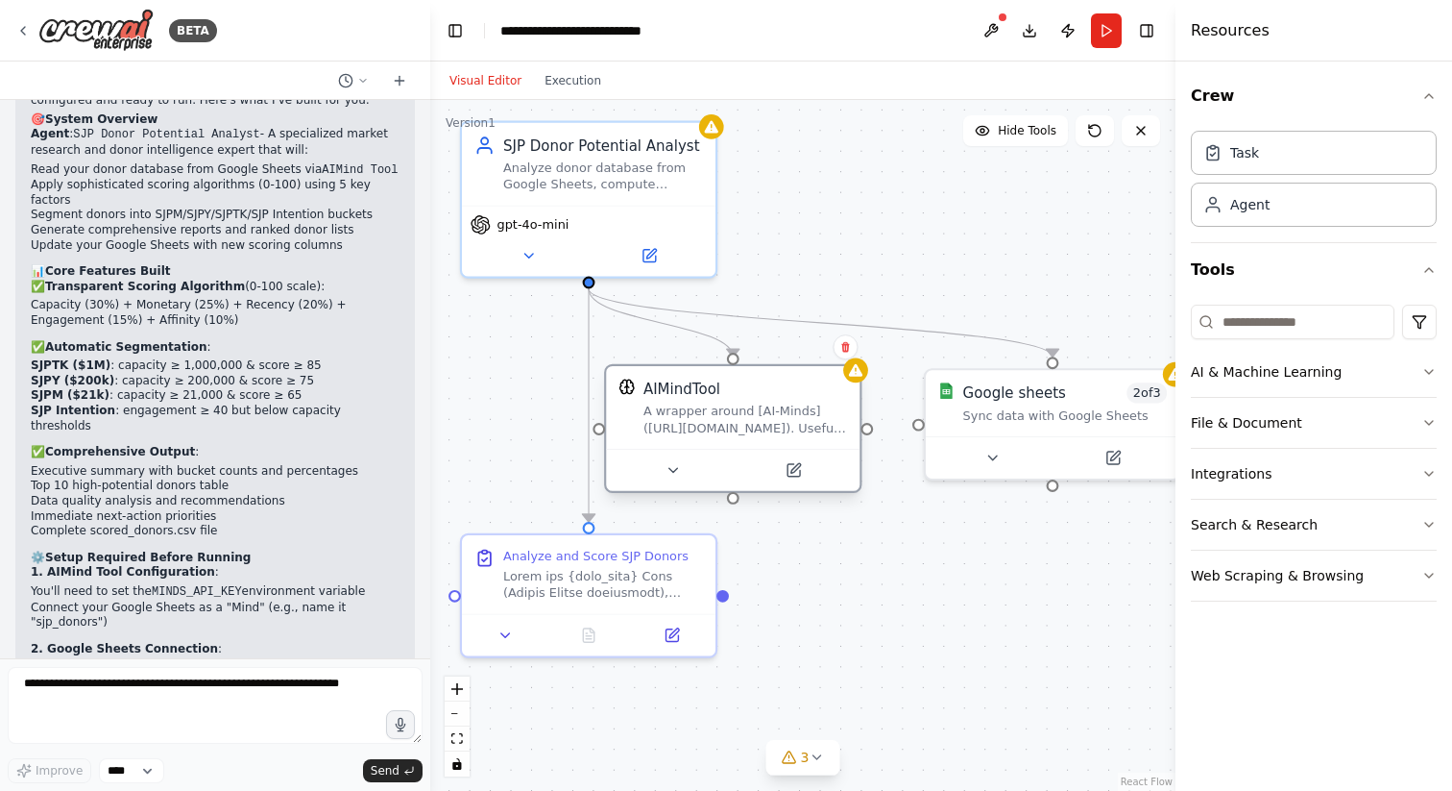
click at [806, 427] on div "A wrapper around [AI-Minds](https://mindsdb.com/minds). Useful for when you nee…" at bounding box center [746, 419] width 205 height 33
click at [1294, 367] on button "AI & Machine Learning" at bounding box center [1314, 372] width 246 height 50
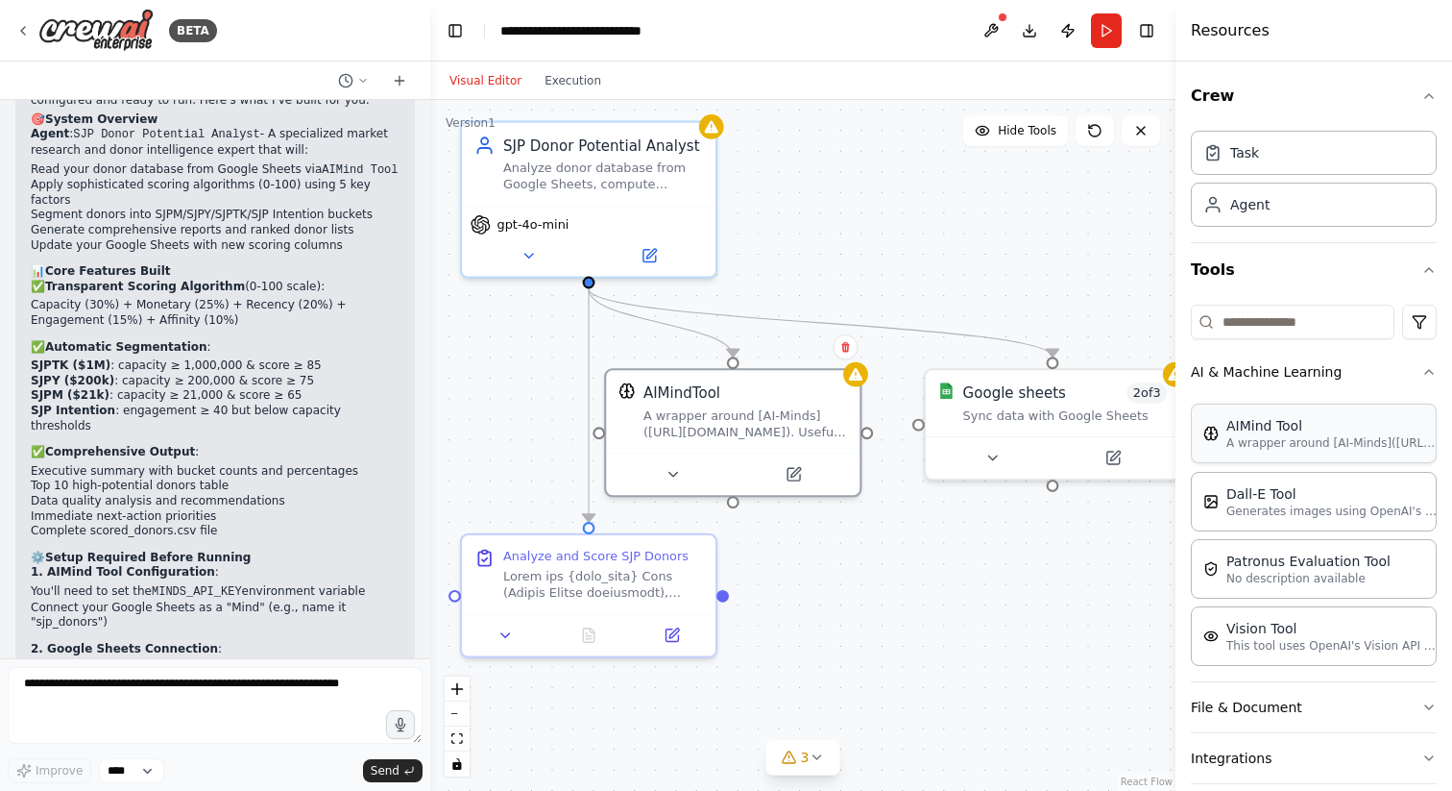
click at [1287, 439] on p "A wrapper around [AI-Minds](https://mindsdb.com/minds). Useful for when you nee…" at bounding box center [1332, 442] width 211 height 15
click at [790, 482] on button at bounding box center [793, 470] width 116 height 25
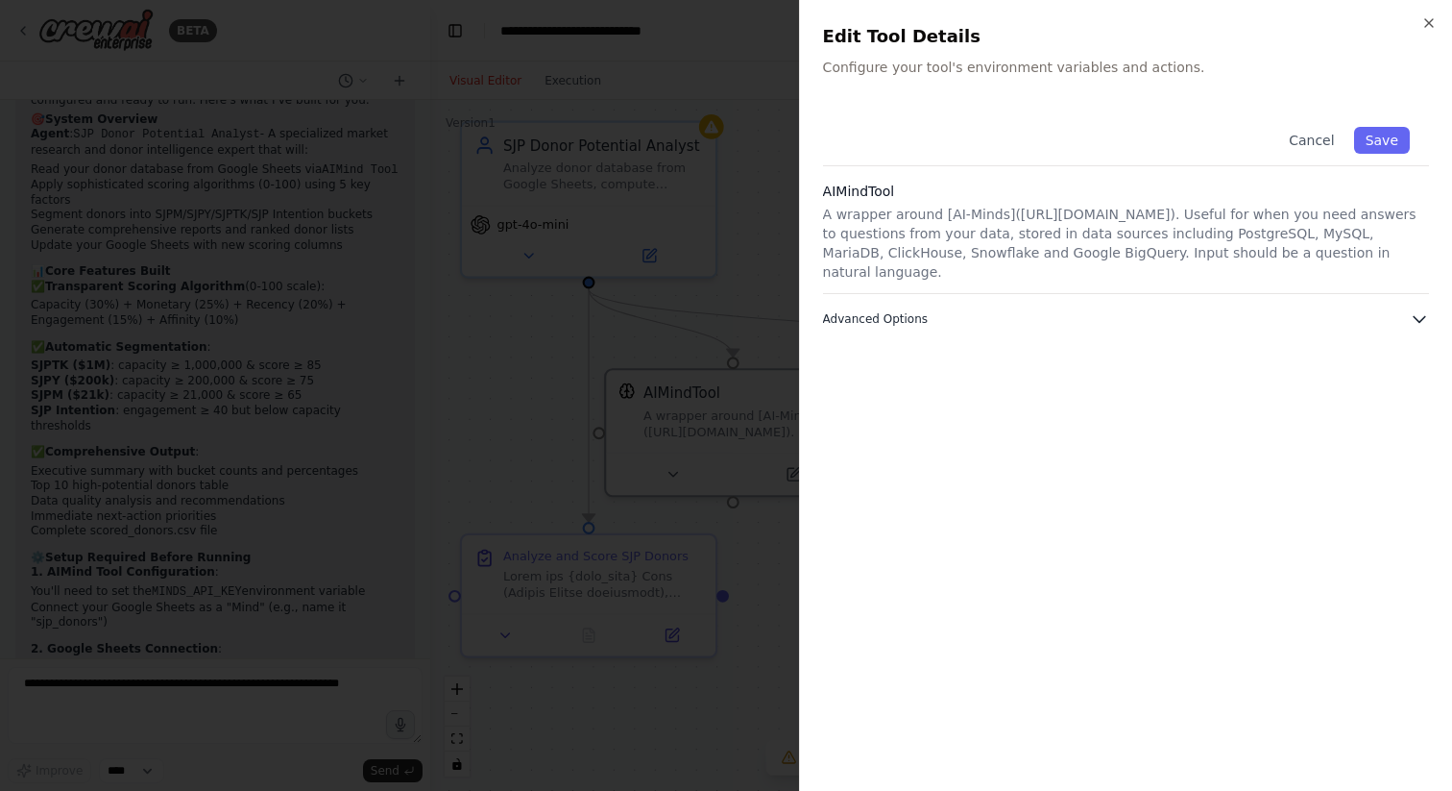
click at [965, 309] on button "Advanced Options" at bounding box center [1126, 318] width 606 height 19
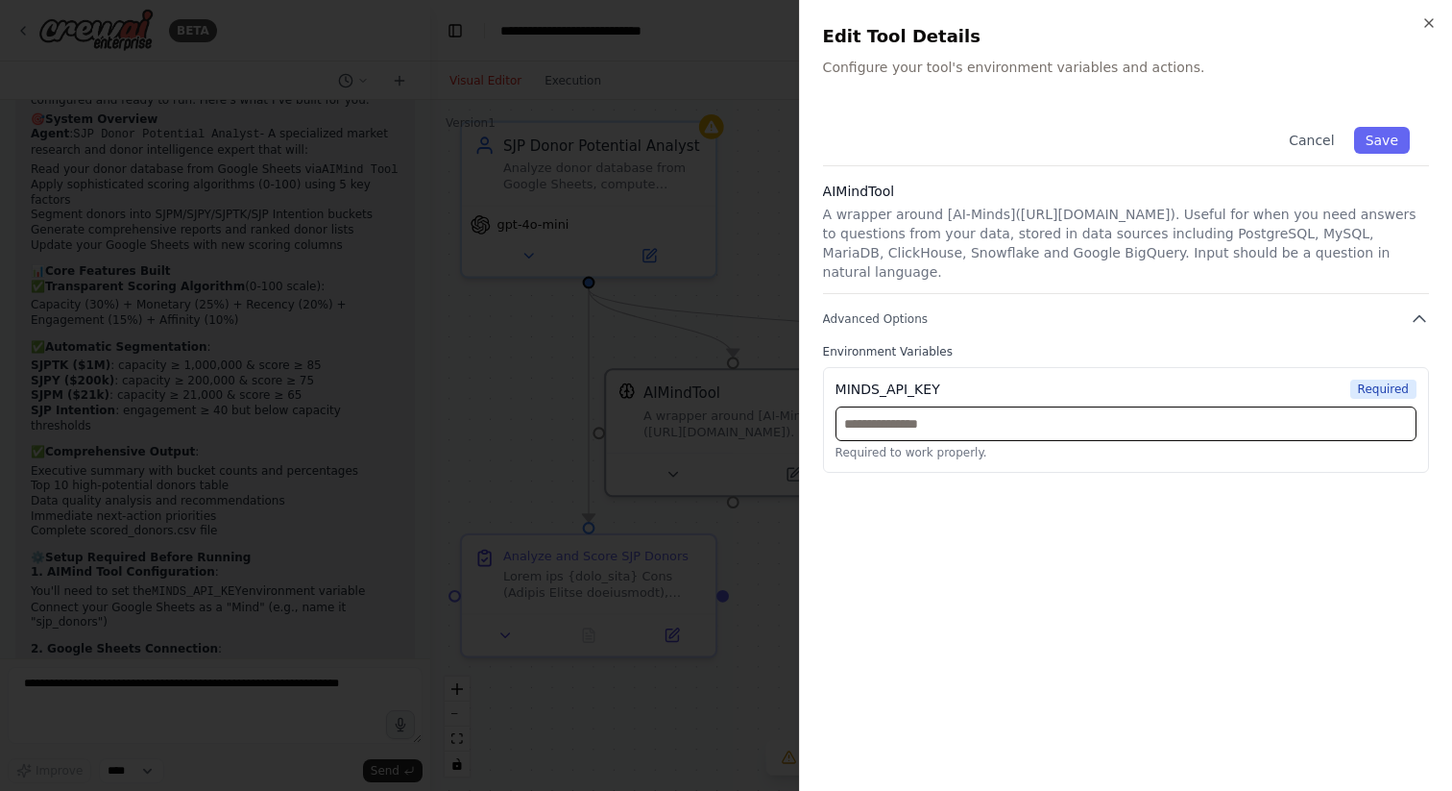
click at [969, 406] on input "text" at bounding box center [1126, 423] width 581 height 35
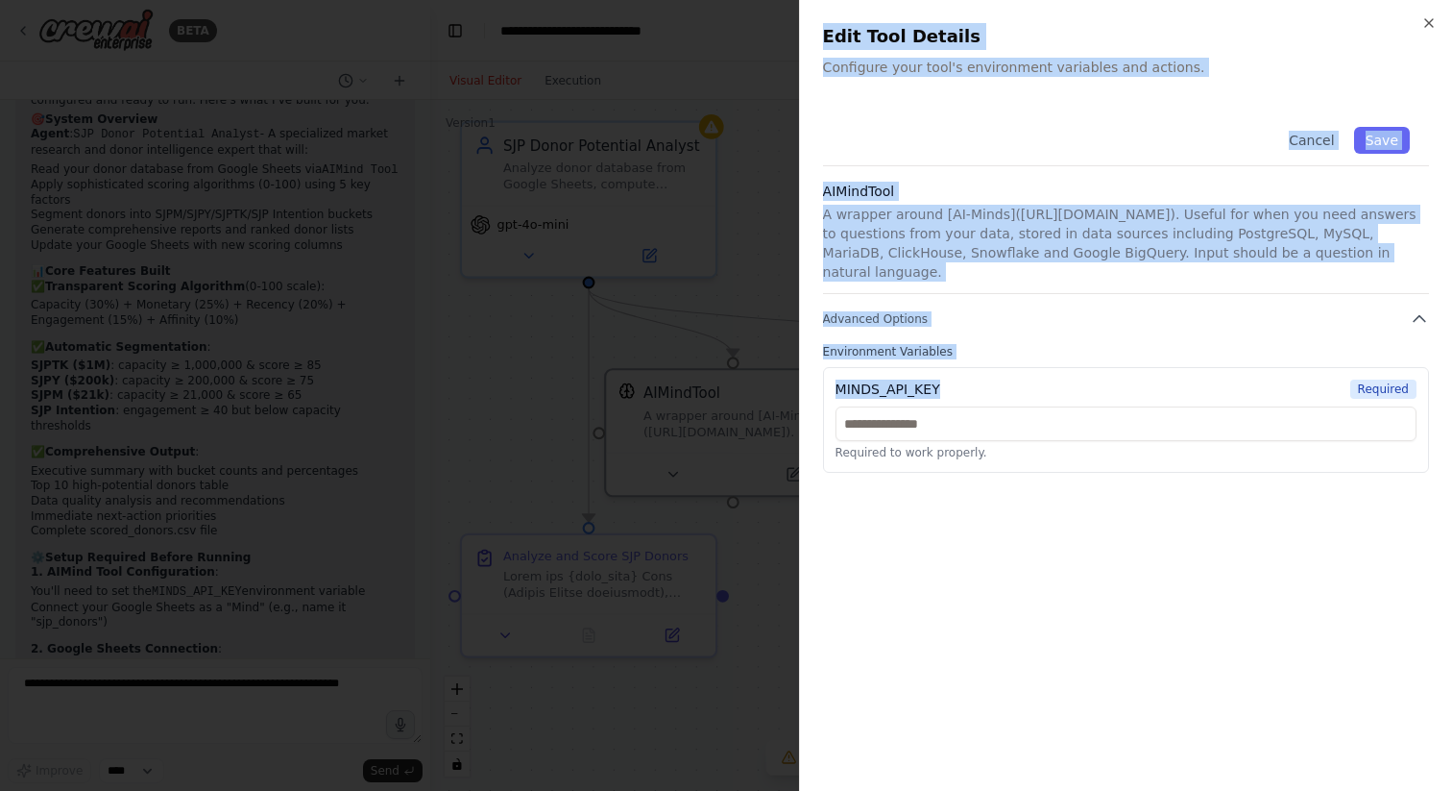
drag, startPoint x: 956, startPoint y: 361, endPoint x: 795, endPoint y: 378, distance: 161.3
click at [795, 378] on body "BETA Elevator pitch (1–2 lines) An online CrewAI Role Agent that reads our dono…" at bounding box center [726, 395] width 1452 height 791
click at [842, 379] on div "MINDS_API_KEY" at bounding box center [888, 388] width 105 height 19
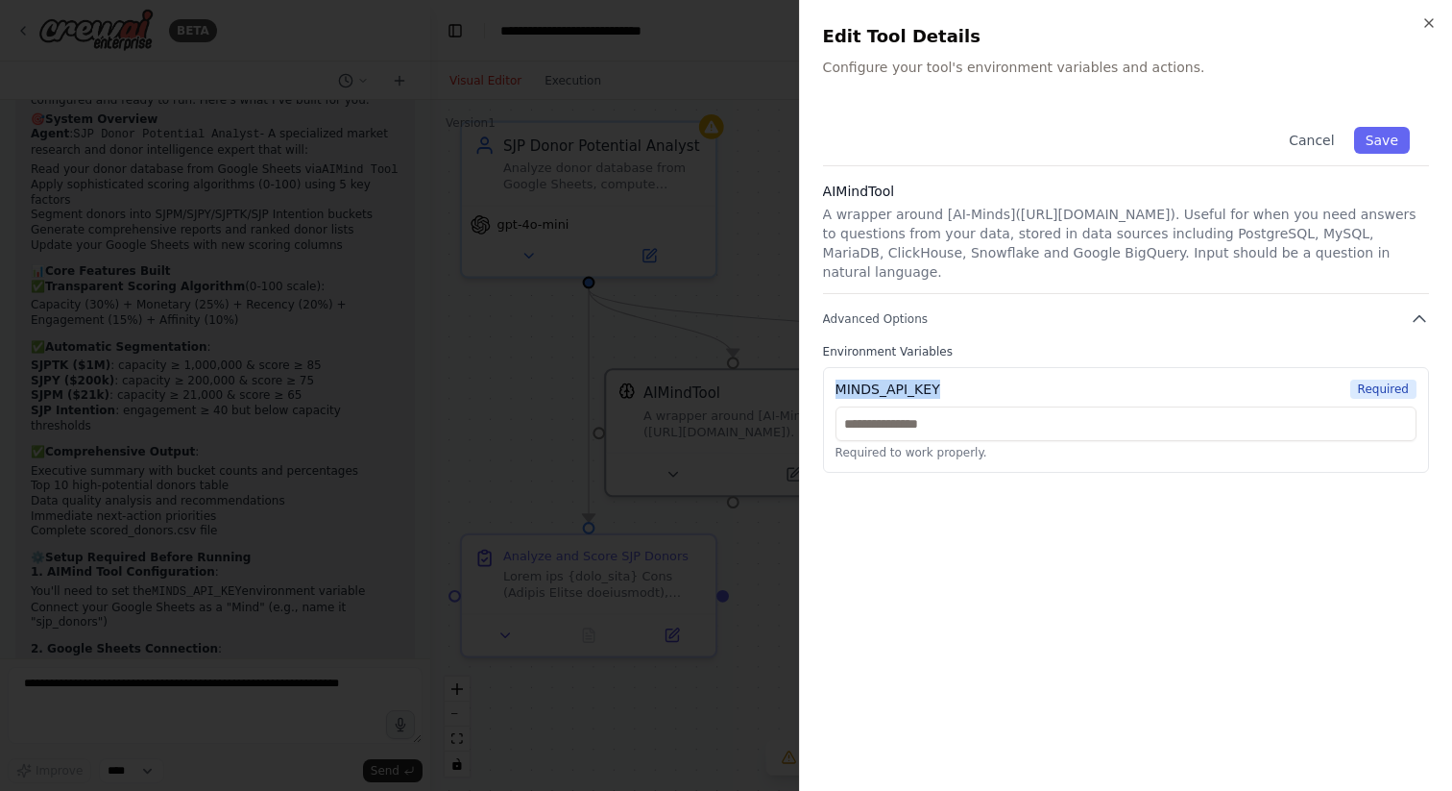
drag, startPoint x: 836, startPoint y: 371, endPoint x: 941, endPoint y: 369, distance: 105.7
click at [941, 379] on div "MINDS_API_KEY Required" at bounding box center [1126, 388] width 581 height 19
copy div "MINDS_API_KEY"
click at [1324, 144] on button "Cancel" at bounding box center [1312, 140] width 68 height 27
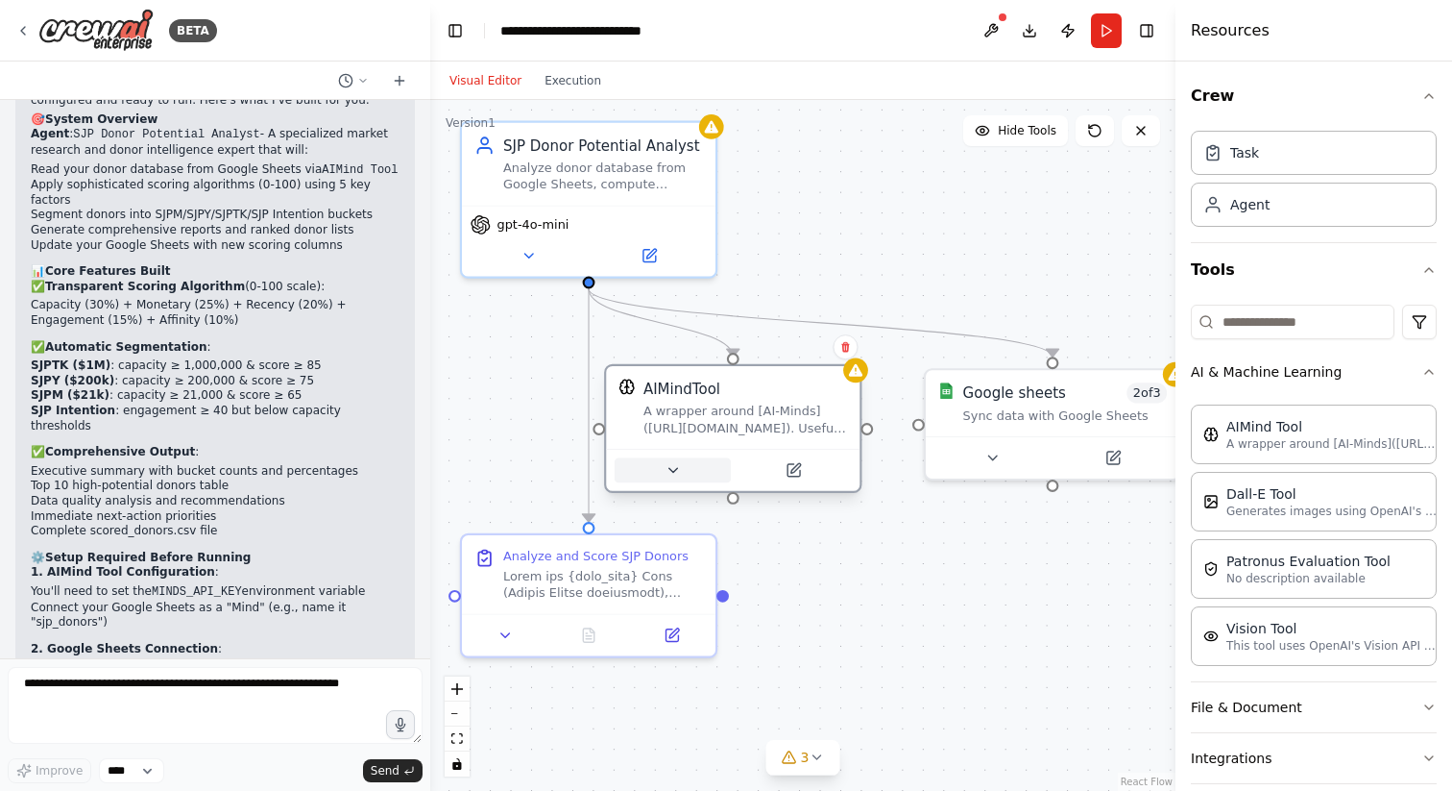
click at [676, 476] on icon at bounding box center [673, 470] width 16 height 16
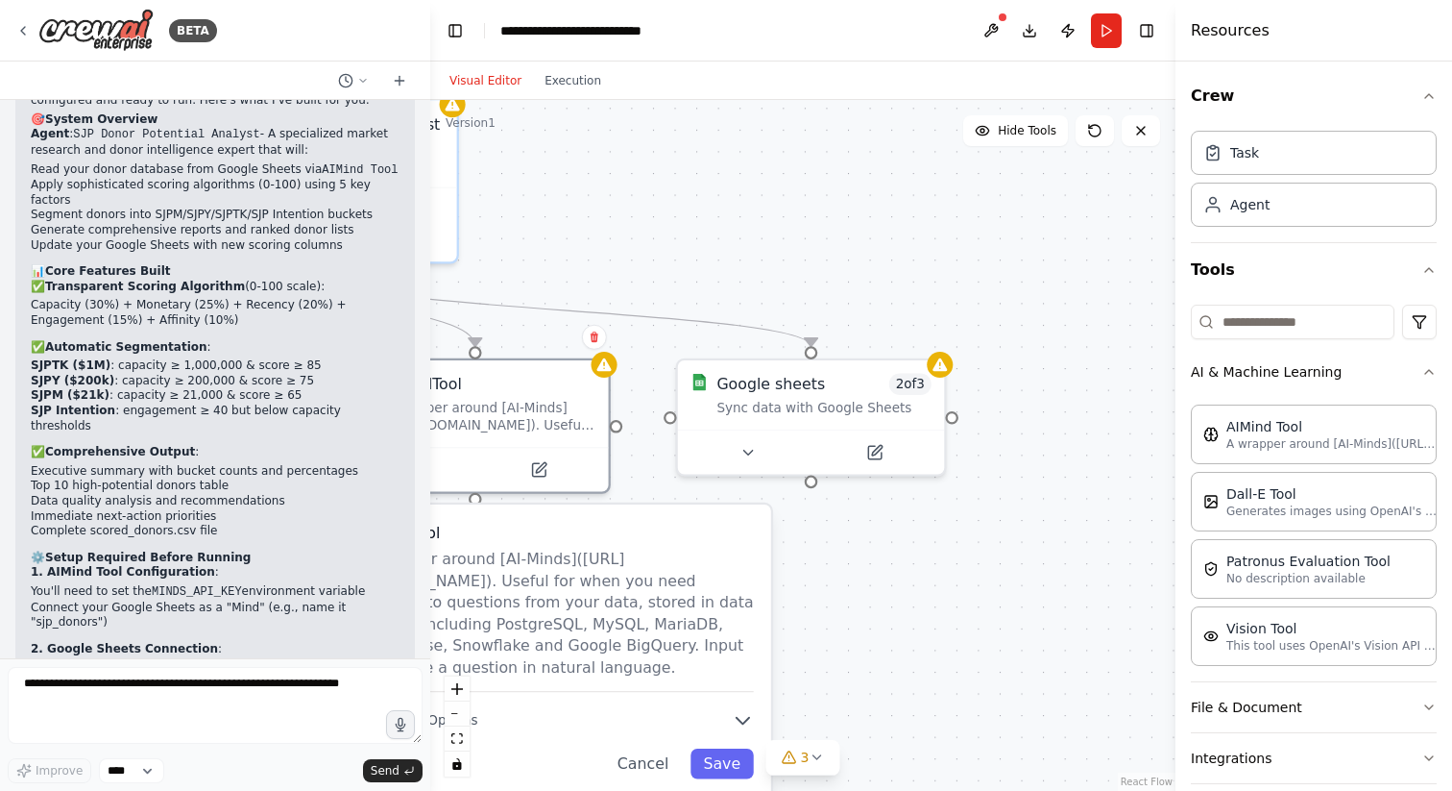
drag, startPoint x: 1032, startPoint y: 294, endPoint x: 773, endPoint y: 278, distance: 258.9
click at [773, 278] on div ".deletable-edge-delete-btn { width: 20px; height: 20px; border: 0px solid #ffff…" at bounding box center [802, 445] width 745 height 691
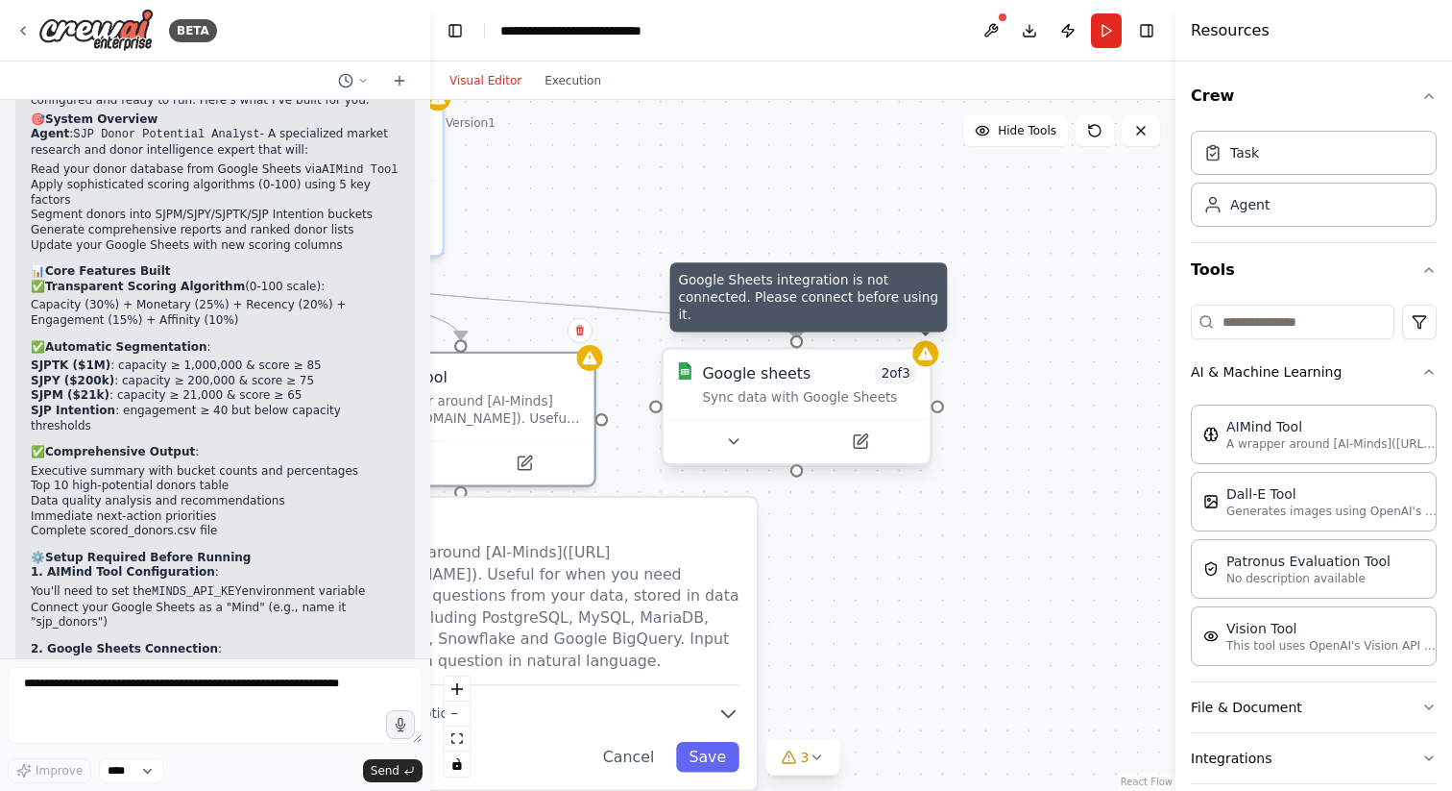
click at [923, 362] on div at bounding box center [926, 353] width 26 height 26
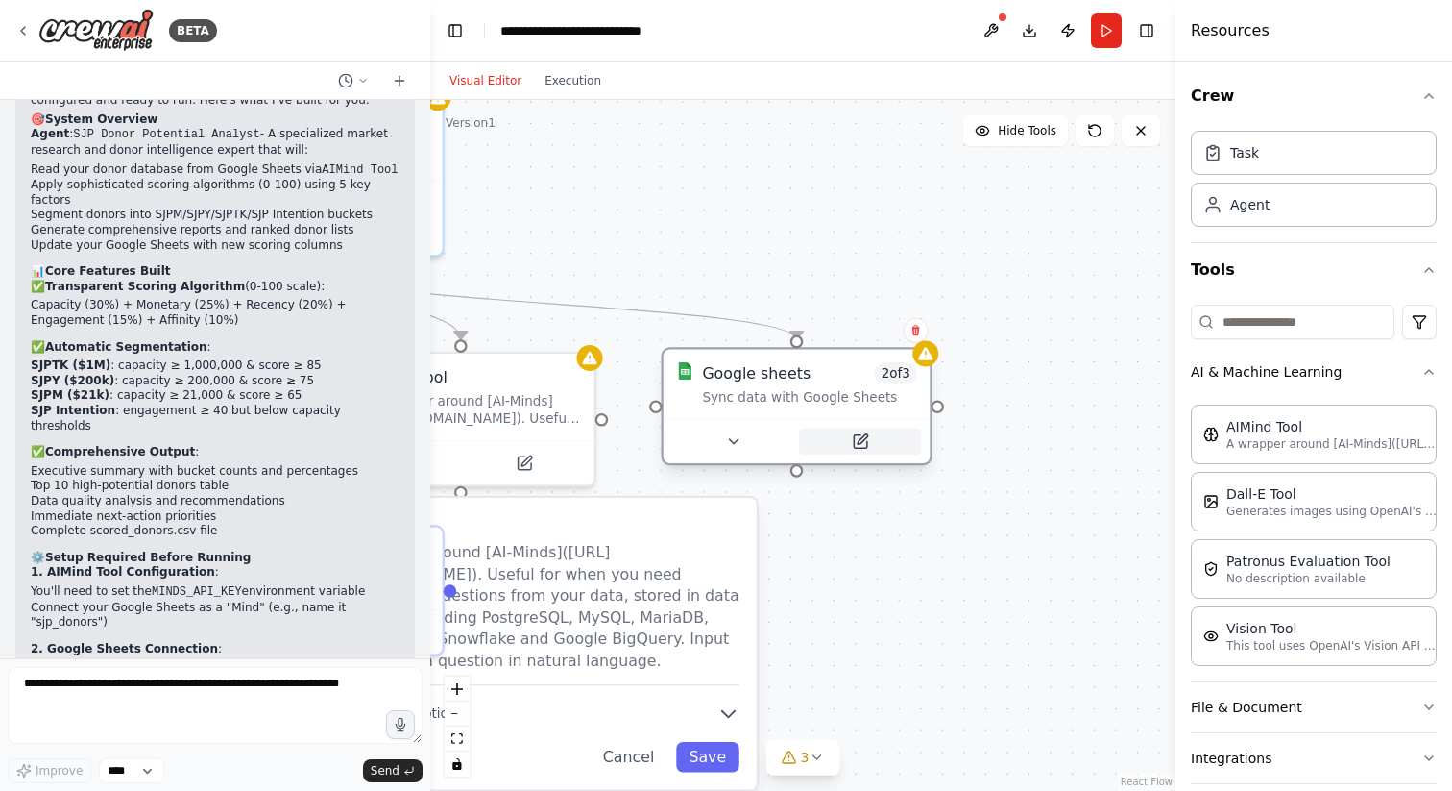
click at [857, 435] on icon at bounding box center [860, 441] width 13 height 13
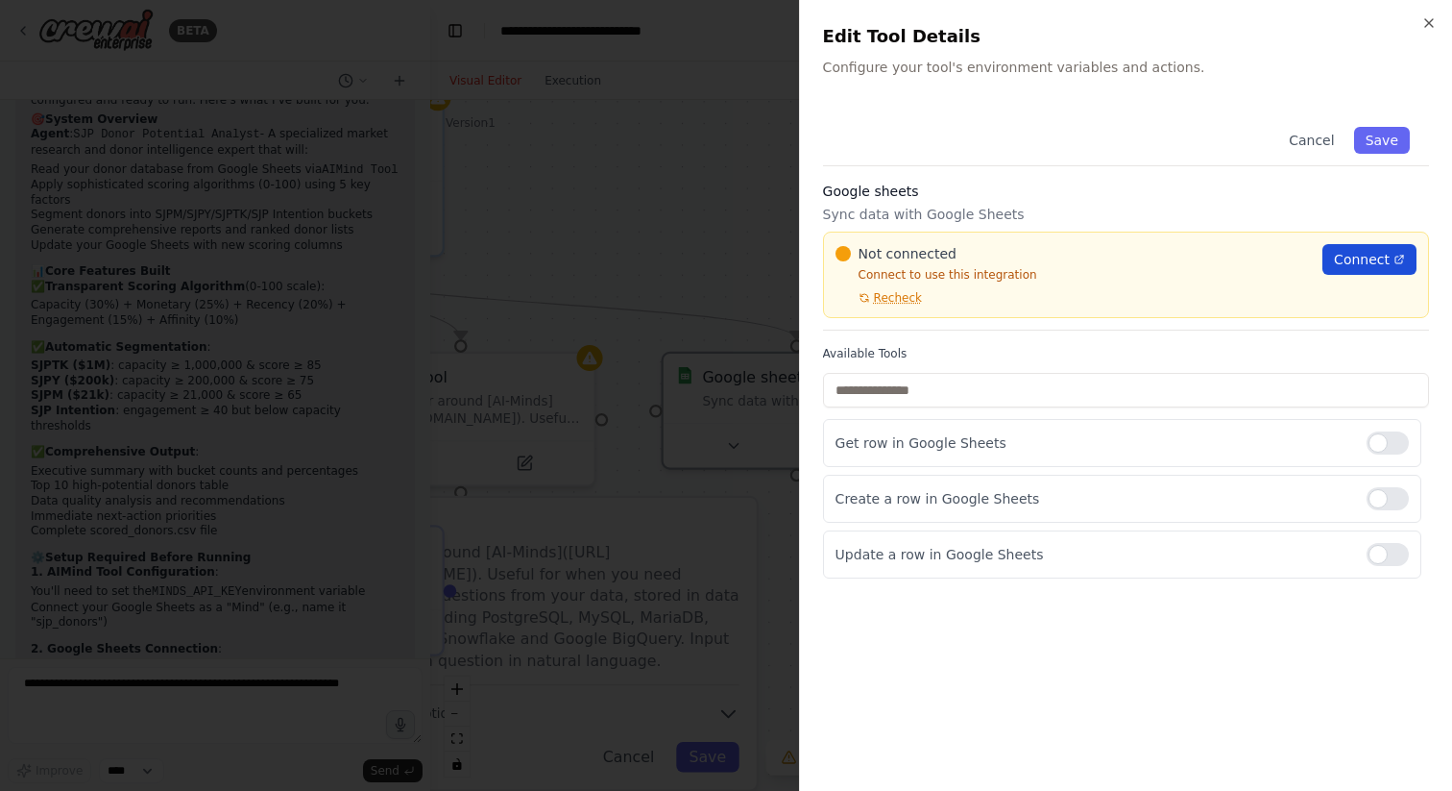
click at [1335, 256] on link "Connect" at bounding box center [1370, 259] width 94 height 31
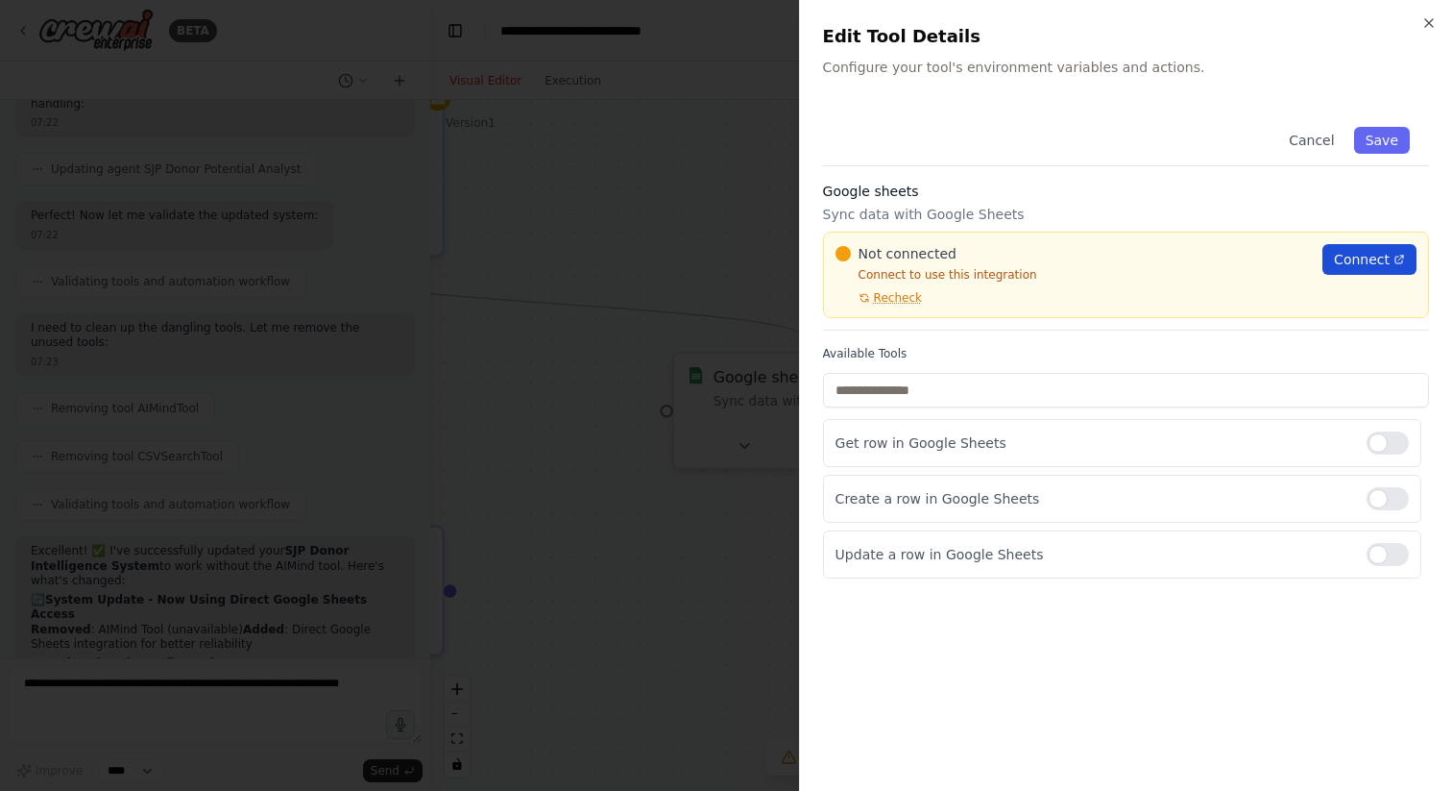
scroll to position [5315, 0]
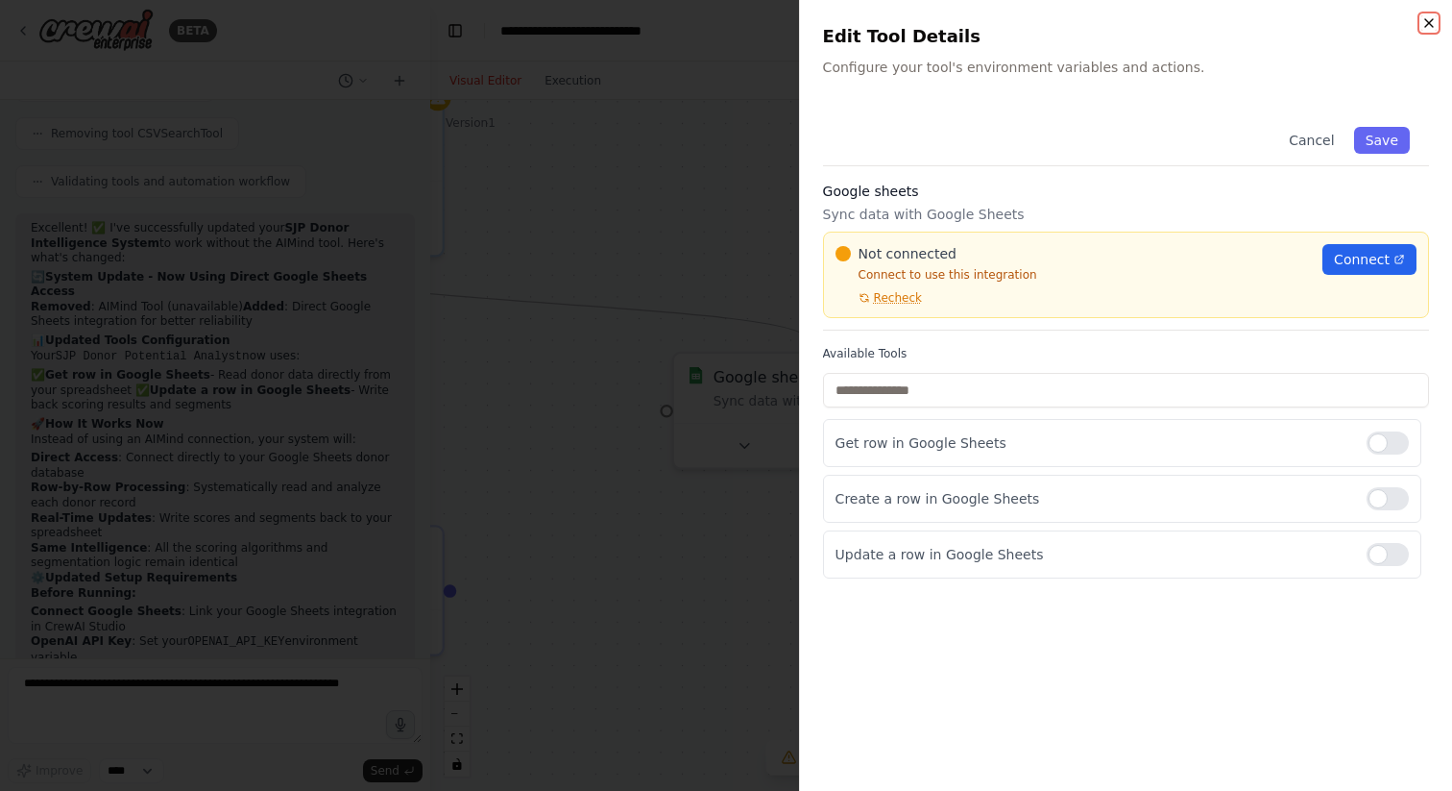
click at [1431, 24] on icon "button" at bounding box center [1429, 22] width 15 height 15
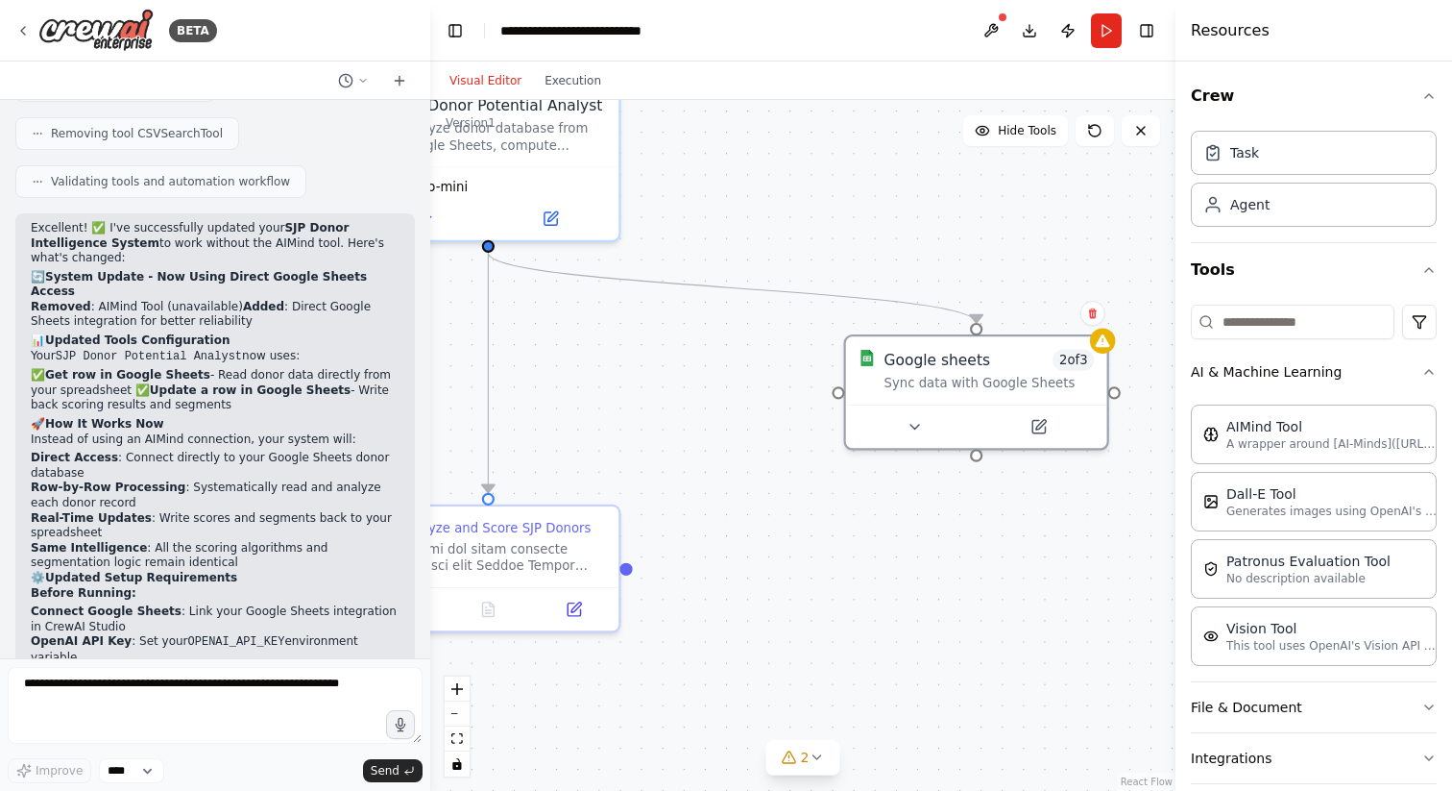
drag, startPoint x: 603, startPoint y: 504, endPoint x: 775, endPoint y: 478, distance: 173.9
click at [777, 479] on div ".deletable-edge-delete-btn { width: 20px; height: 20px; border: 0px solid #ffff…" at bounding box center [802, 445] width 745 height 691
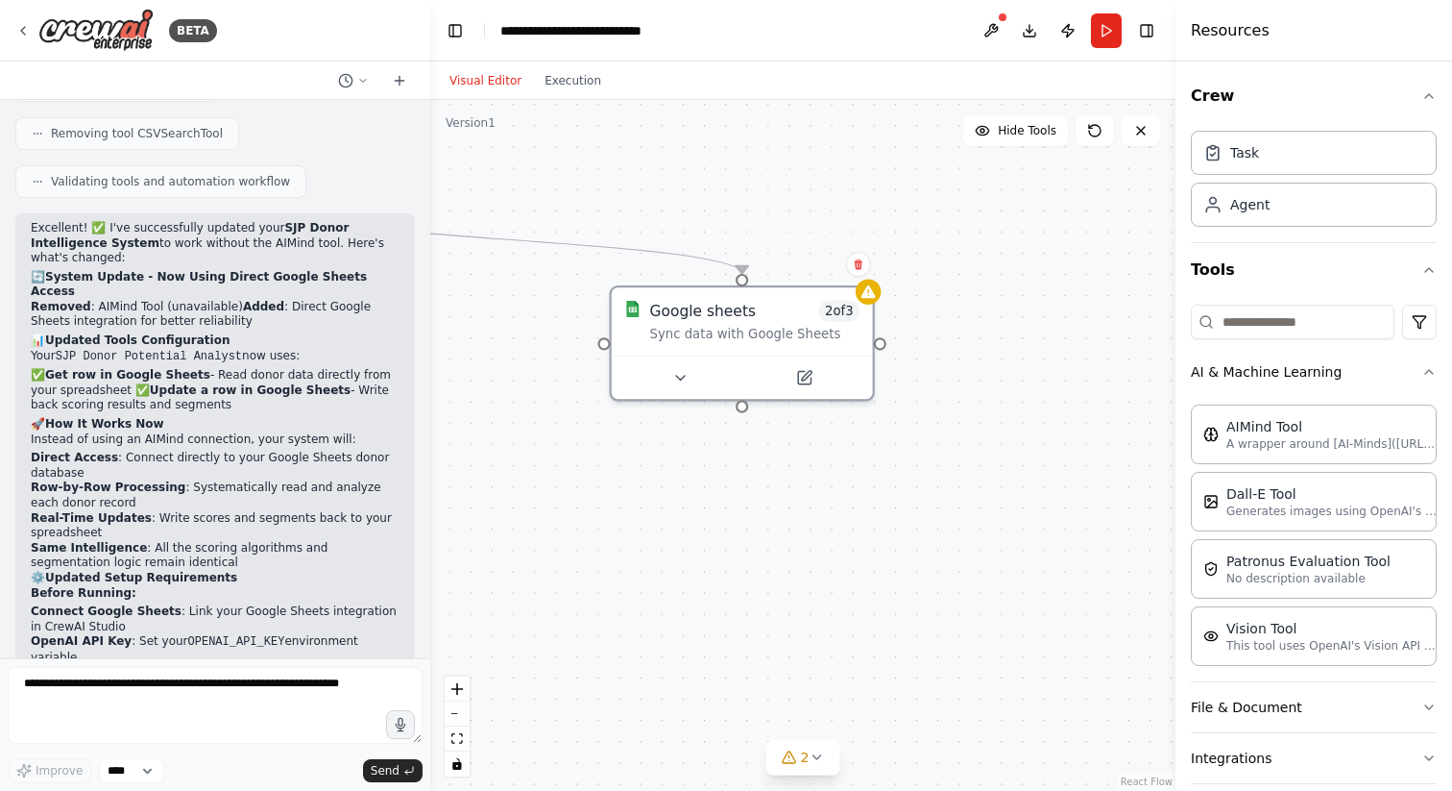
drag, startPoint x: 950, startPoint y: 400, endPoint x: 629, endPoint y: 354, distance: 324.0
click at [629, 354] on div ".deletable-edge-delete-btn { width: 20px; height: 20px; border: 0px solid #ffff…" at bounding box center [802, 445] width 745 height 691
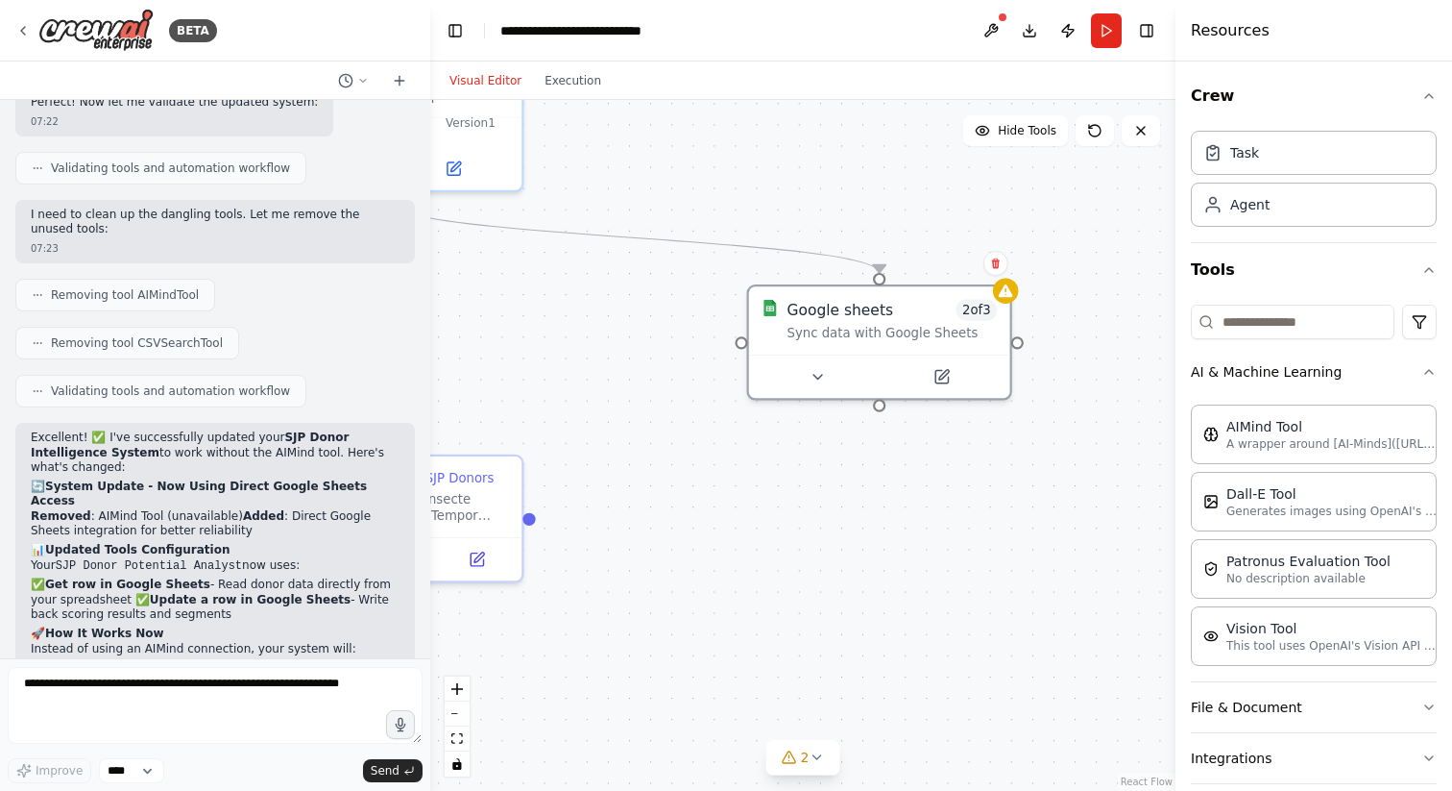
scroll to position [5065, 0]
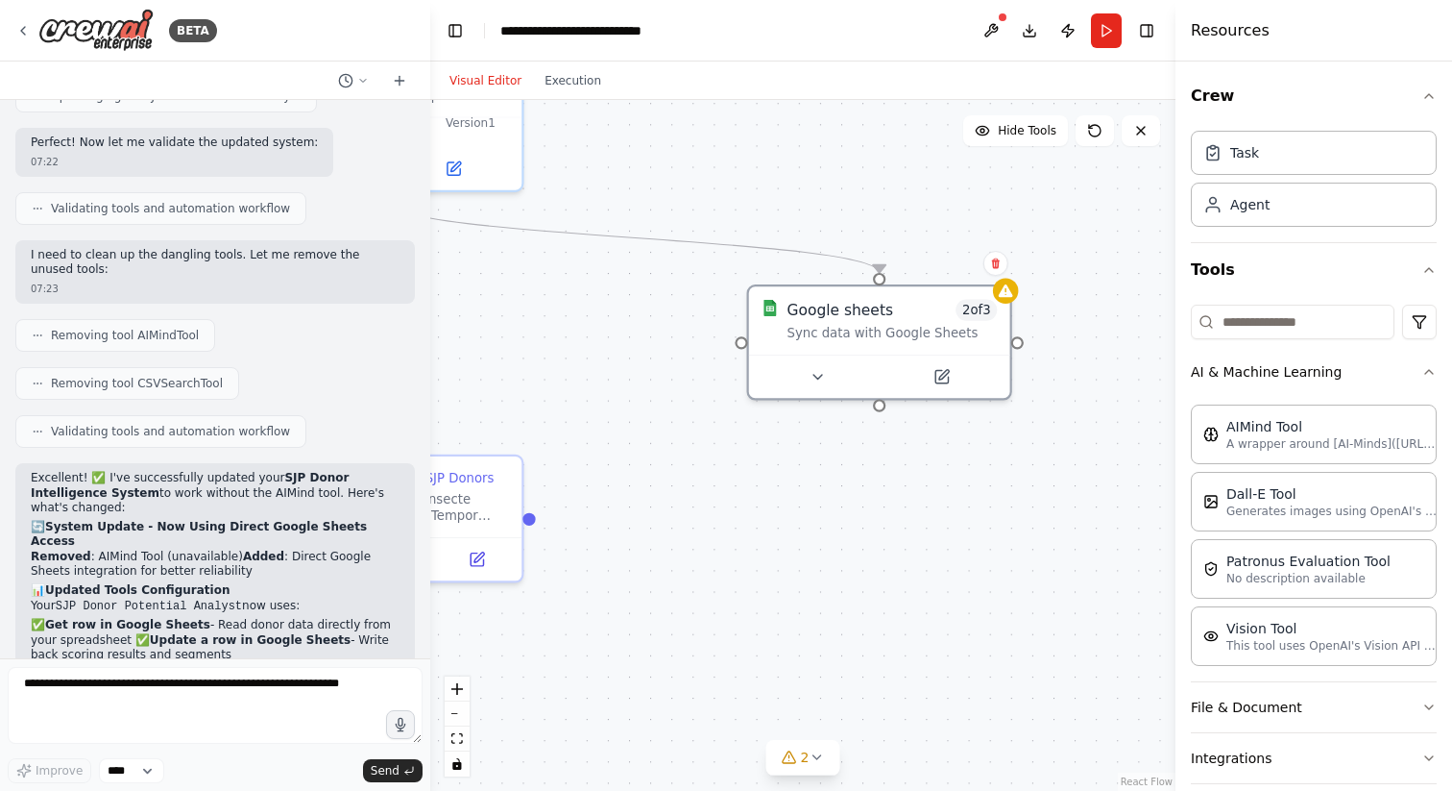
drag, startPoint x: 163, startPoint y: 580, endPoint x: 166, endPoint y: 547, distance: 33.7
click at [166, 700] on ol "Direct Access : Connect directly to your Google Sheets donor database Row-by-Ro…" at bounding box center [215, 760] width 369 height 120
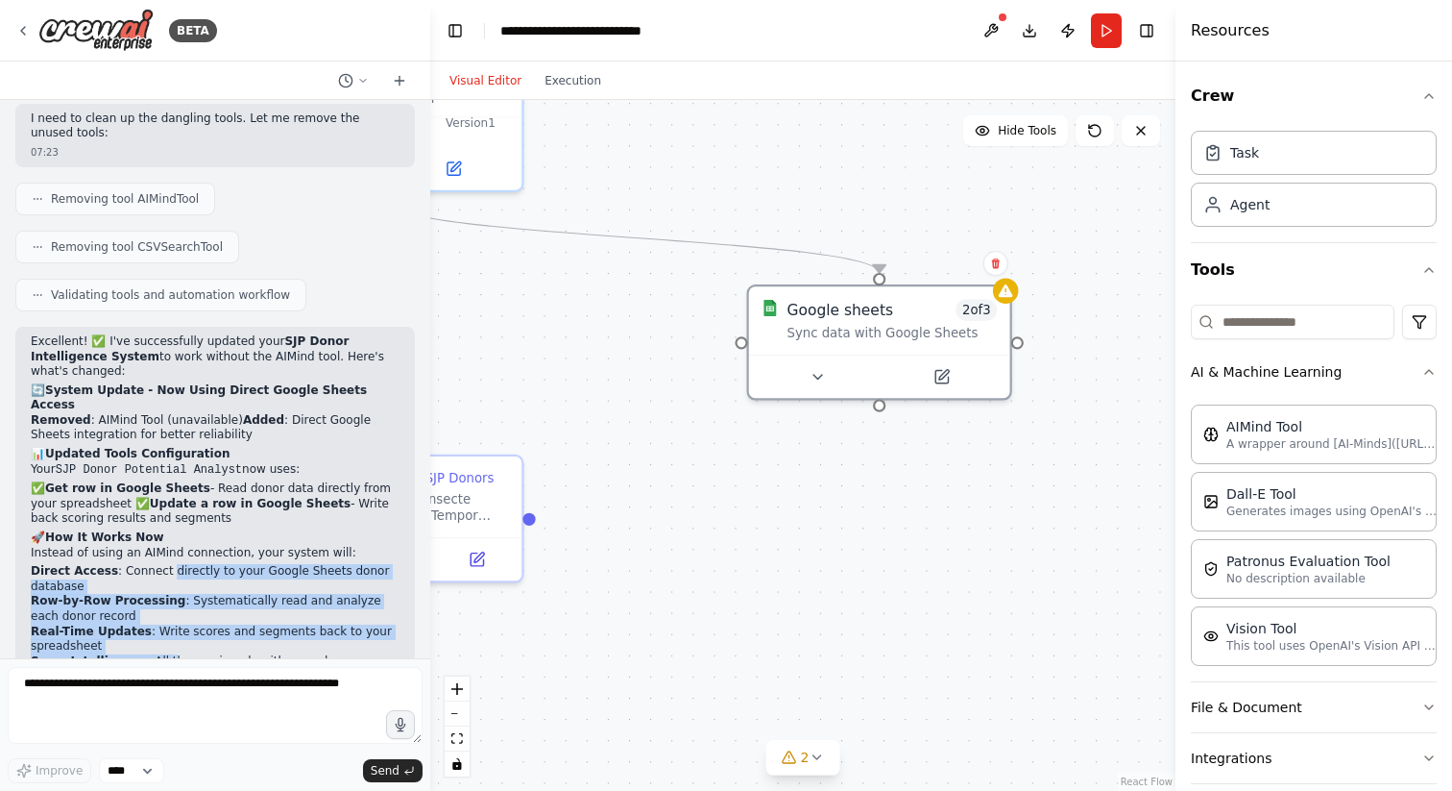
scroll to position [5315, 0]
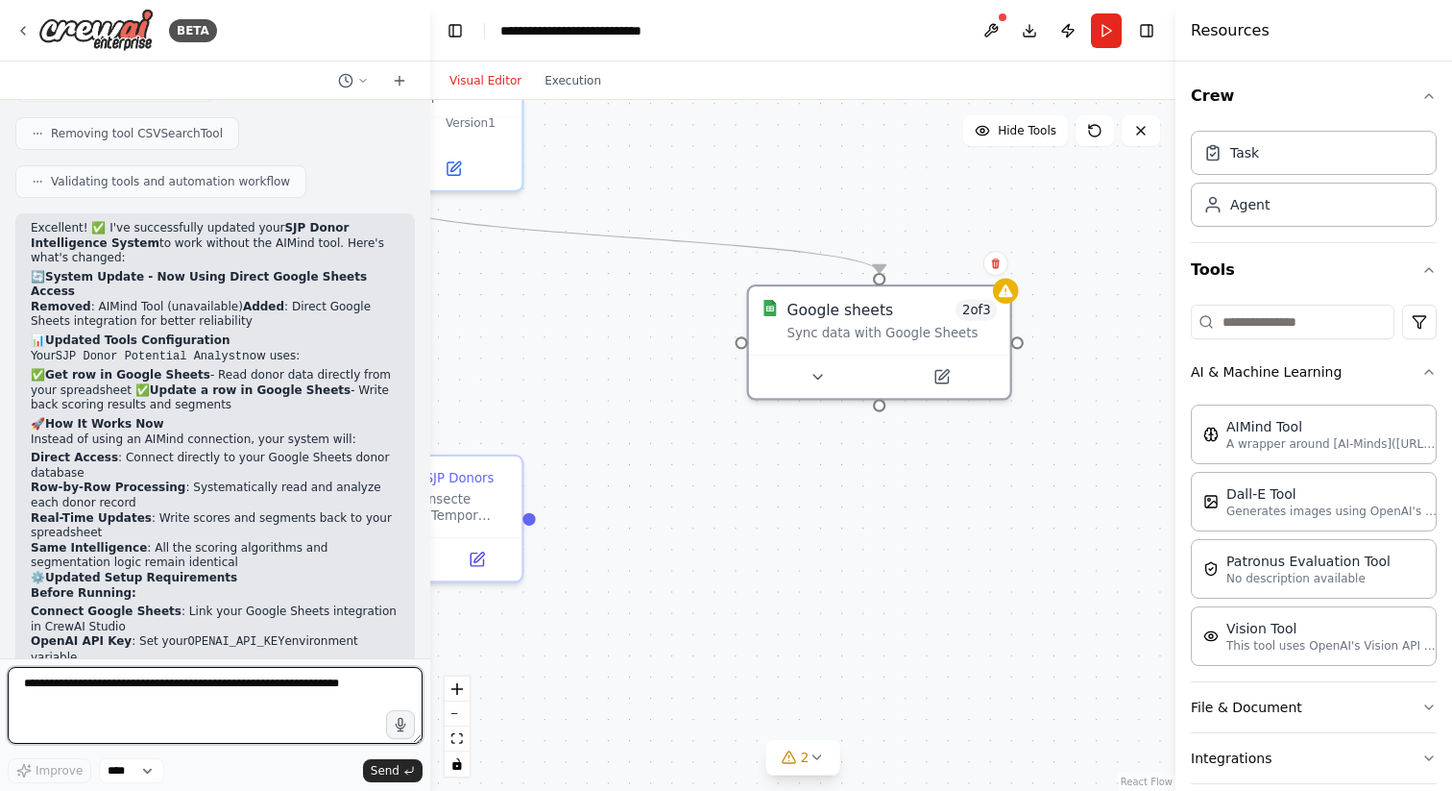
click at [142, 699] on textarea at bounding box center [215, 705] width 415 height 77
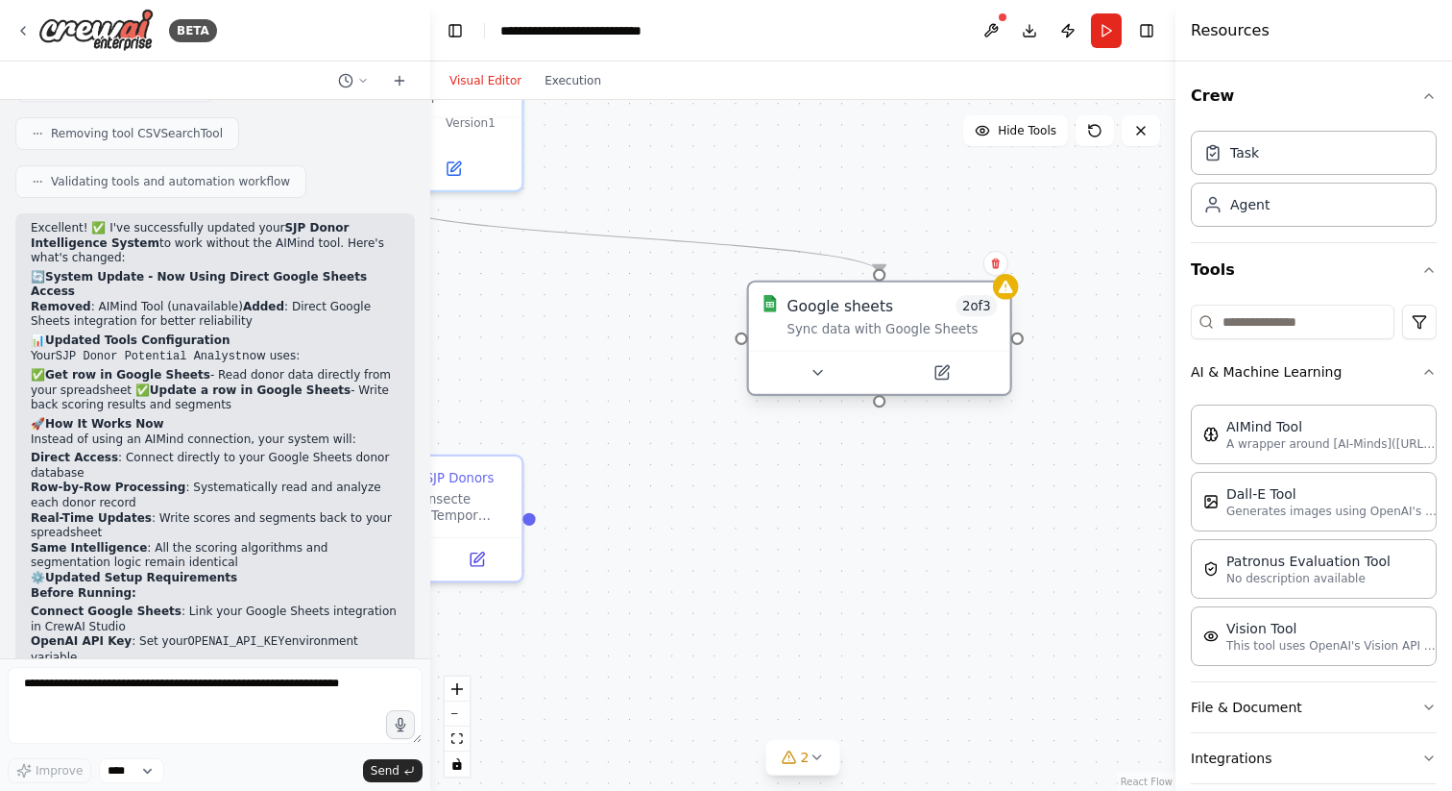
click at [913, 327] on div "Sync data with Google Sheets" at bounding box center [893, 329] width 210 height 17
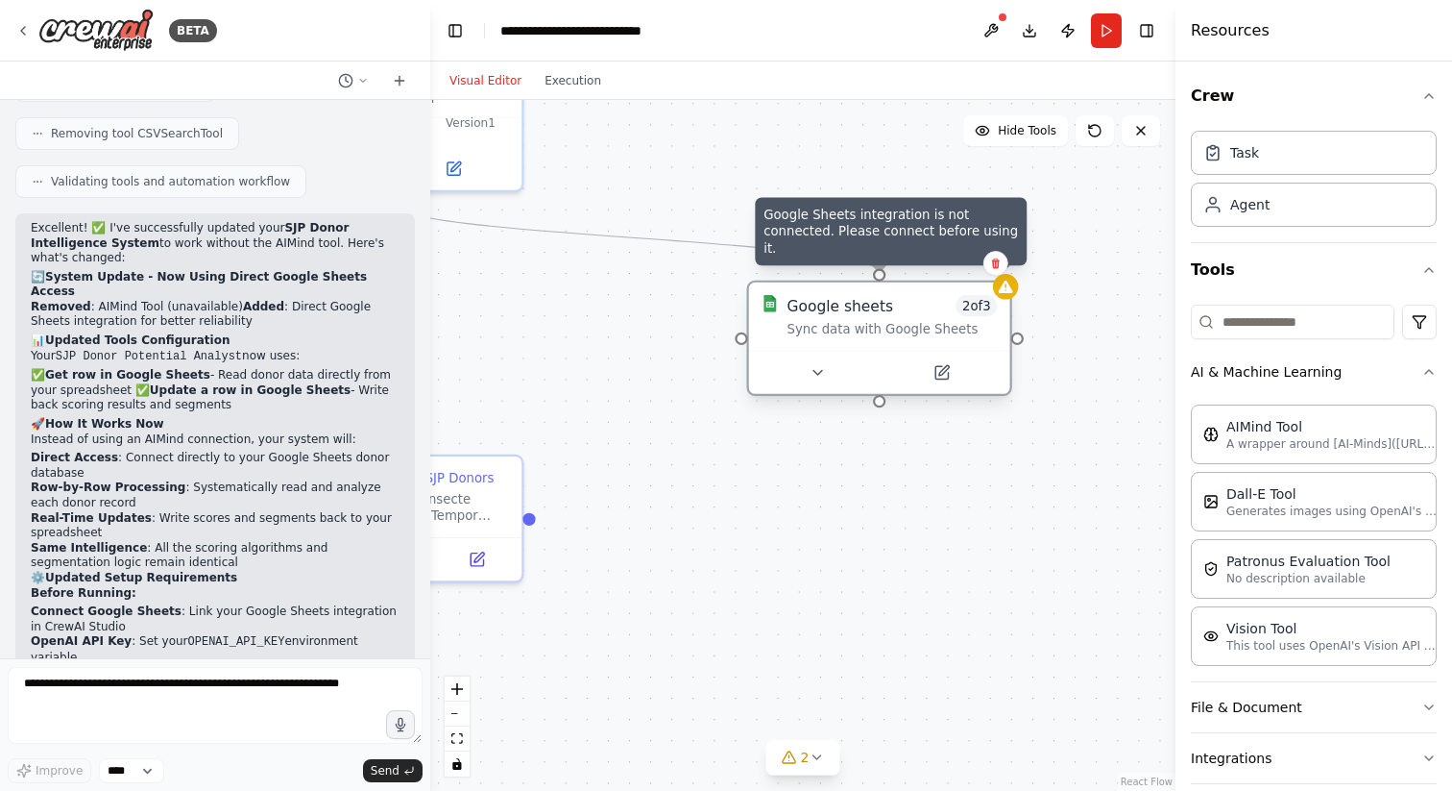
click at [1005, 291] on icon at bounding box center [1006, 287] width 14 height 12
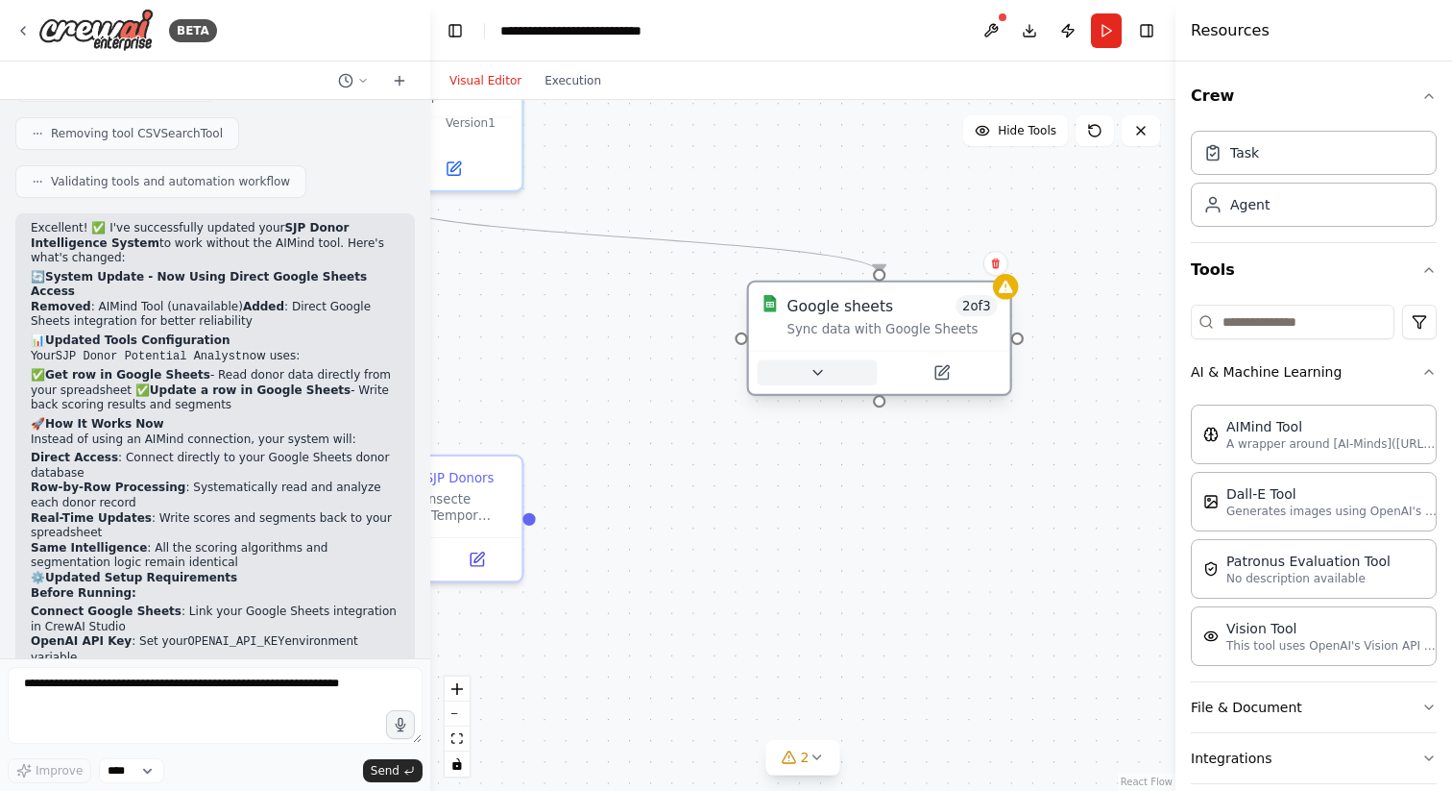
click at [822, 374] on icon at bounding box center [817, 372] width 17 height 17
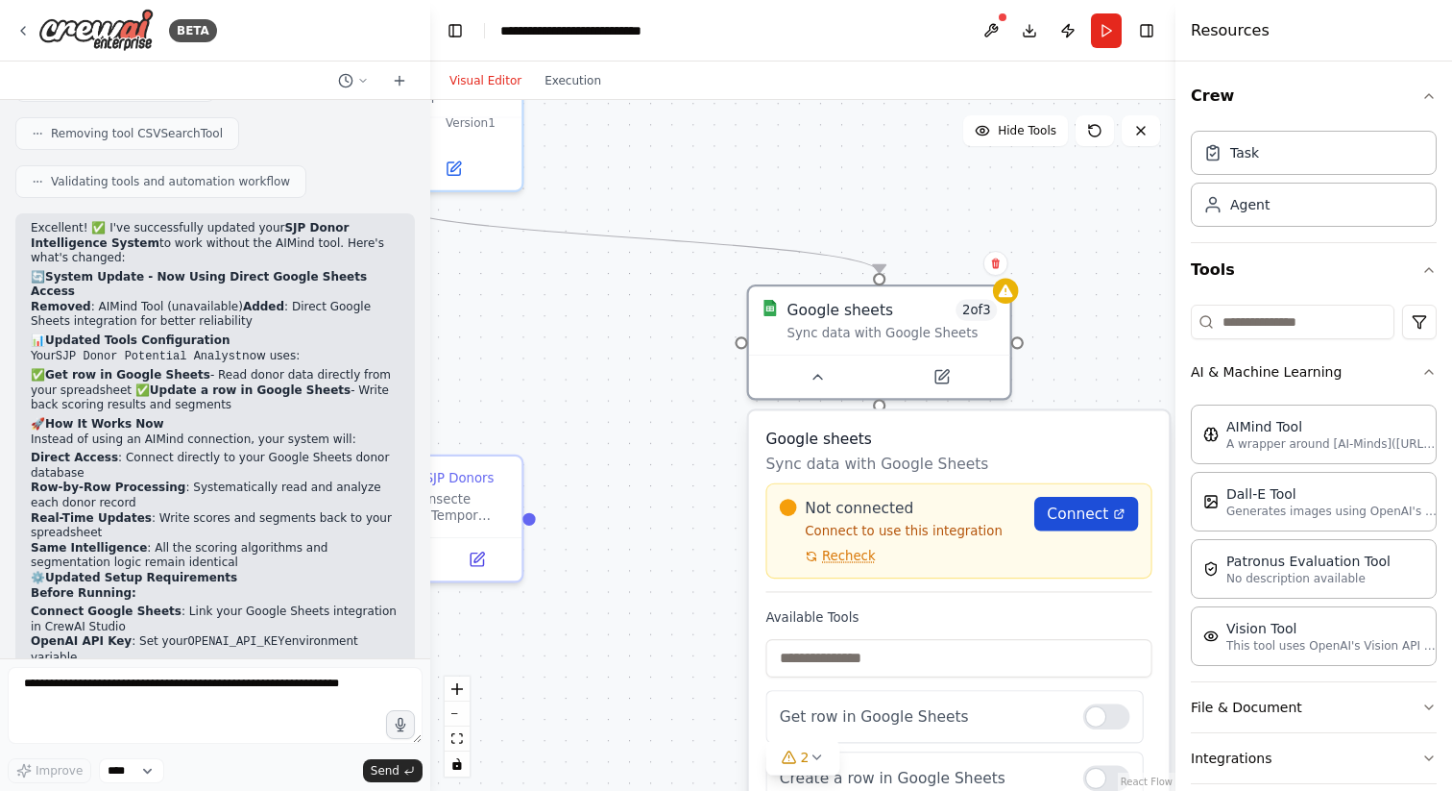
click at [1060, 522] on span "Connect" at bounding box center [1077, 513] width 61 height 21
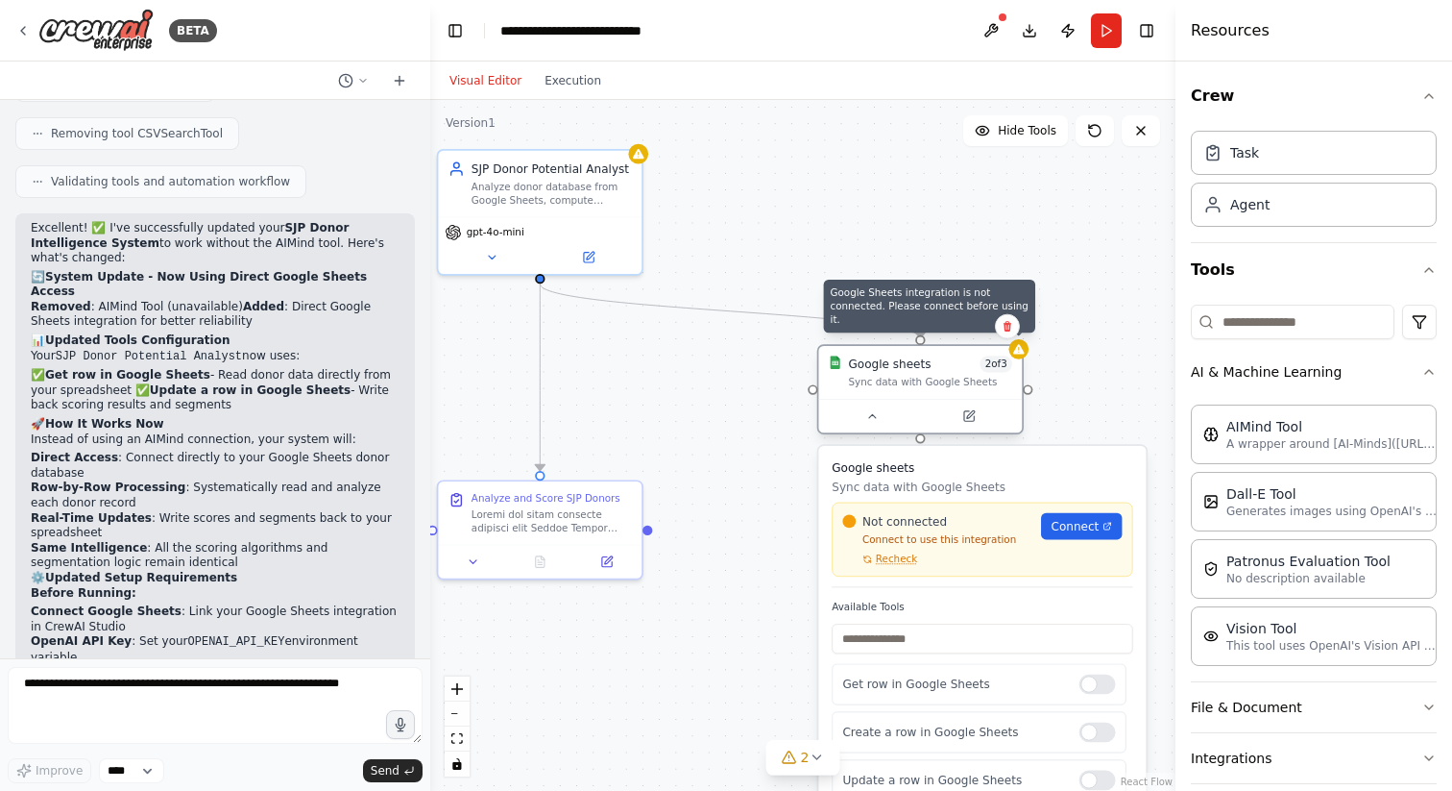
click at [1020, 354] on icon at bounding box center [1019, 348] width 13 height 13
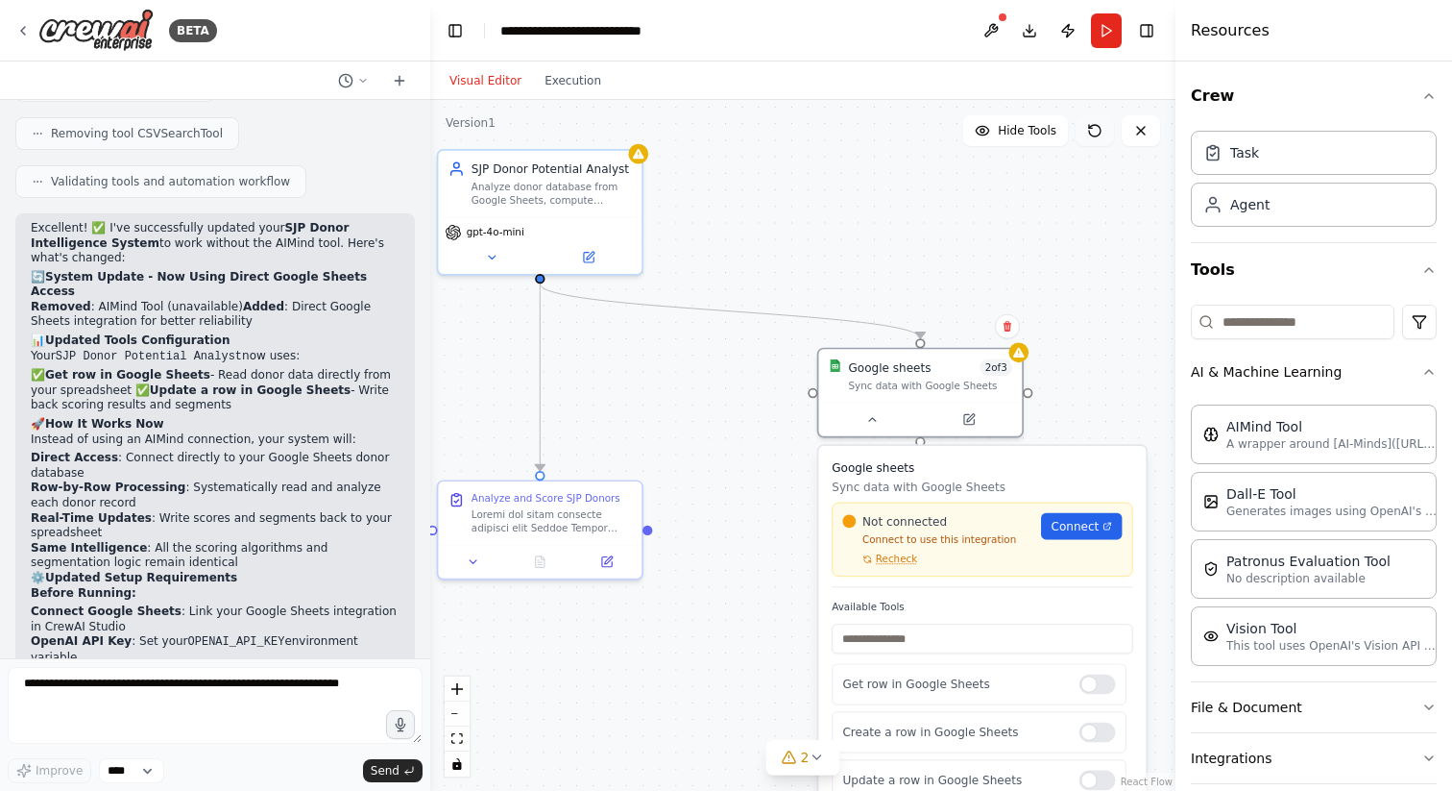
click at [1096, 139] on button at bounding box center [1095, 130] width 38 height 31
click at [784, 502] on div ".deletable-edge-delete-btn { width: 20px; height: 20px; border: 0px solid #ffff…" at bounding box center [802, 445] width 745 height 691
click at [1074, 485] on p "Sync data with Google Sheets" at bounding box center [982, 487] width 301 height 16
click at [1091, 417] on div ".deletable-edge-delete-btn { width: 20px; height: 20px; border: 0px solid #ffff…" at bounding box center [802, 445] width 745 height 691
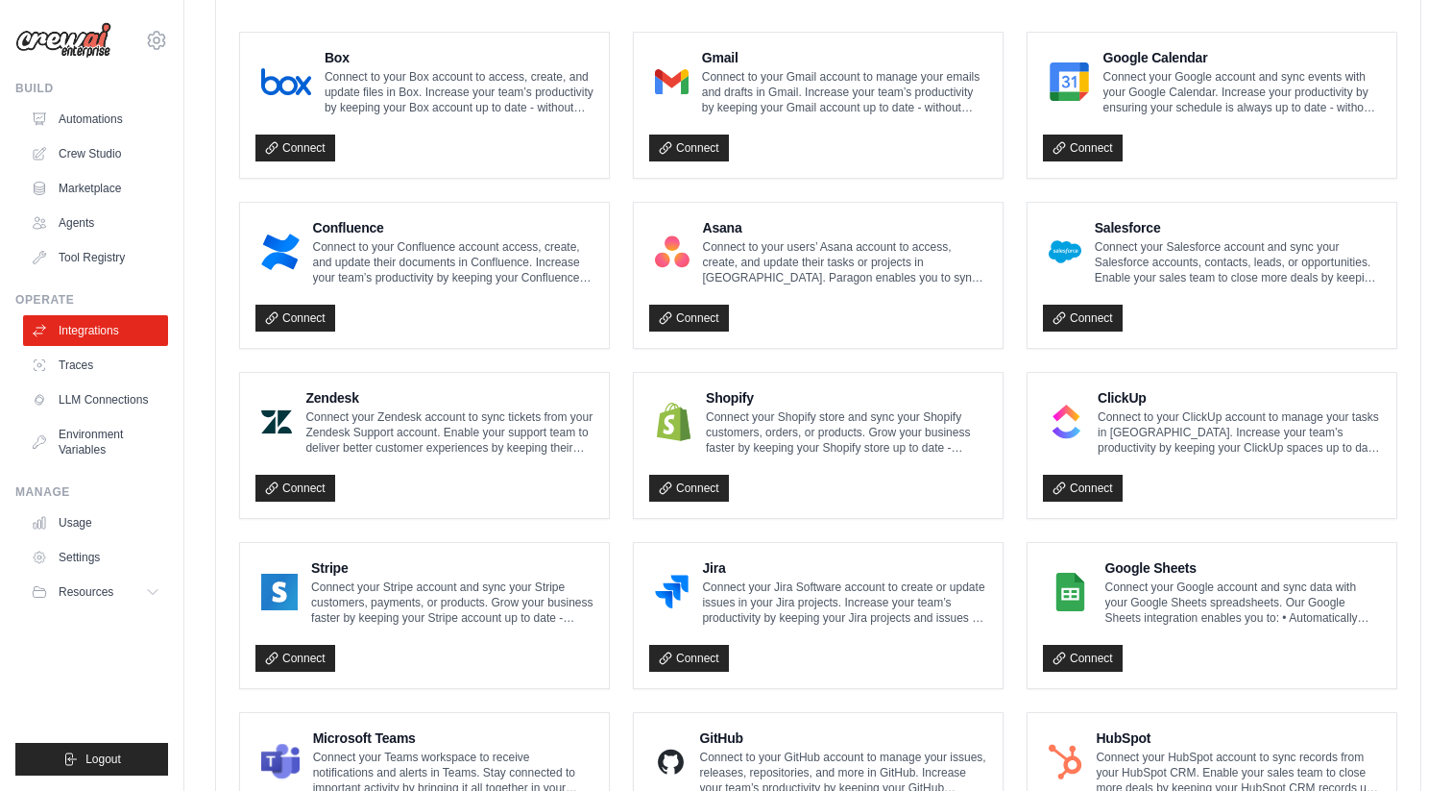
scroll to position [574, 0]
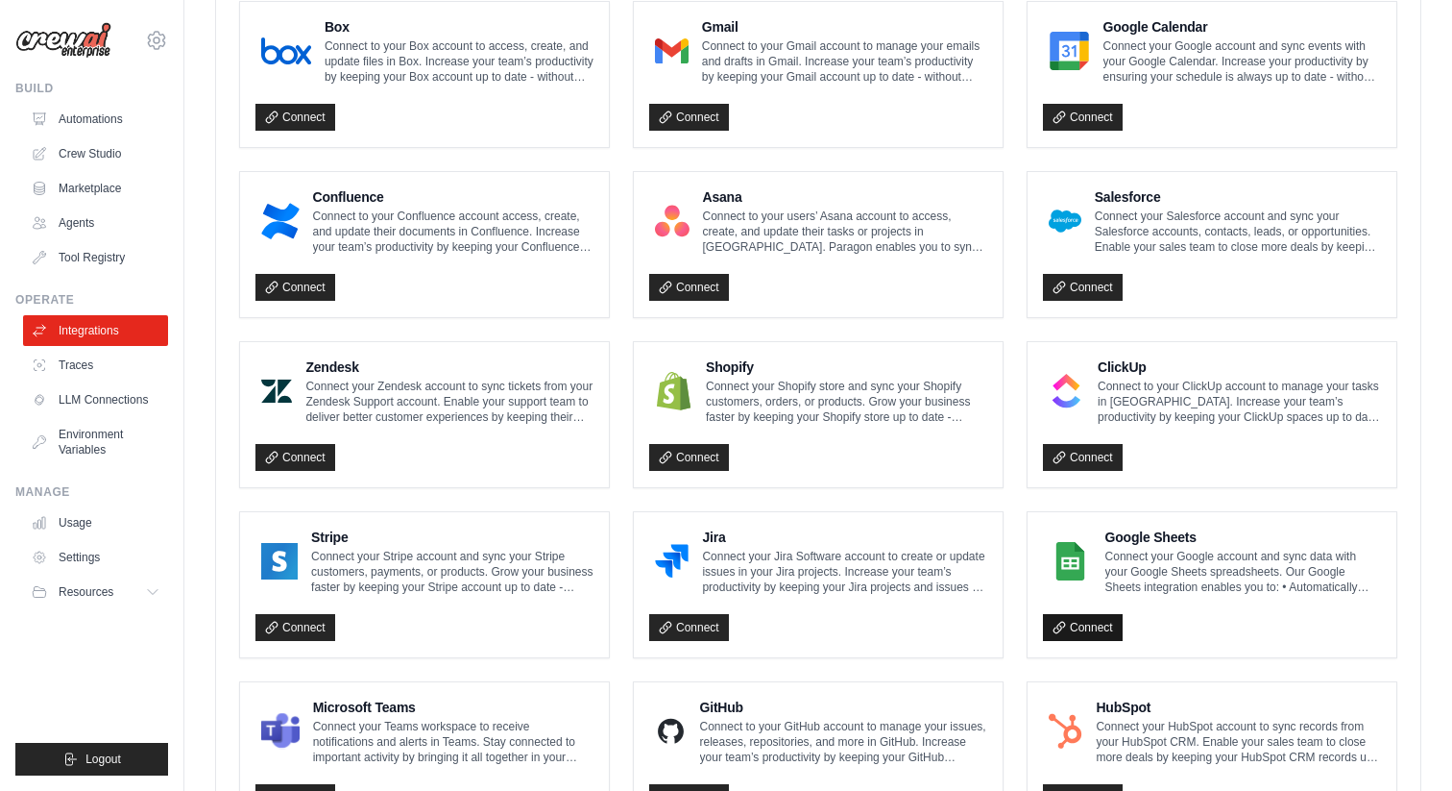
click at [1100, 624] on link "Connect" at bounding box center [1083, 627] width 80 height 27
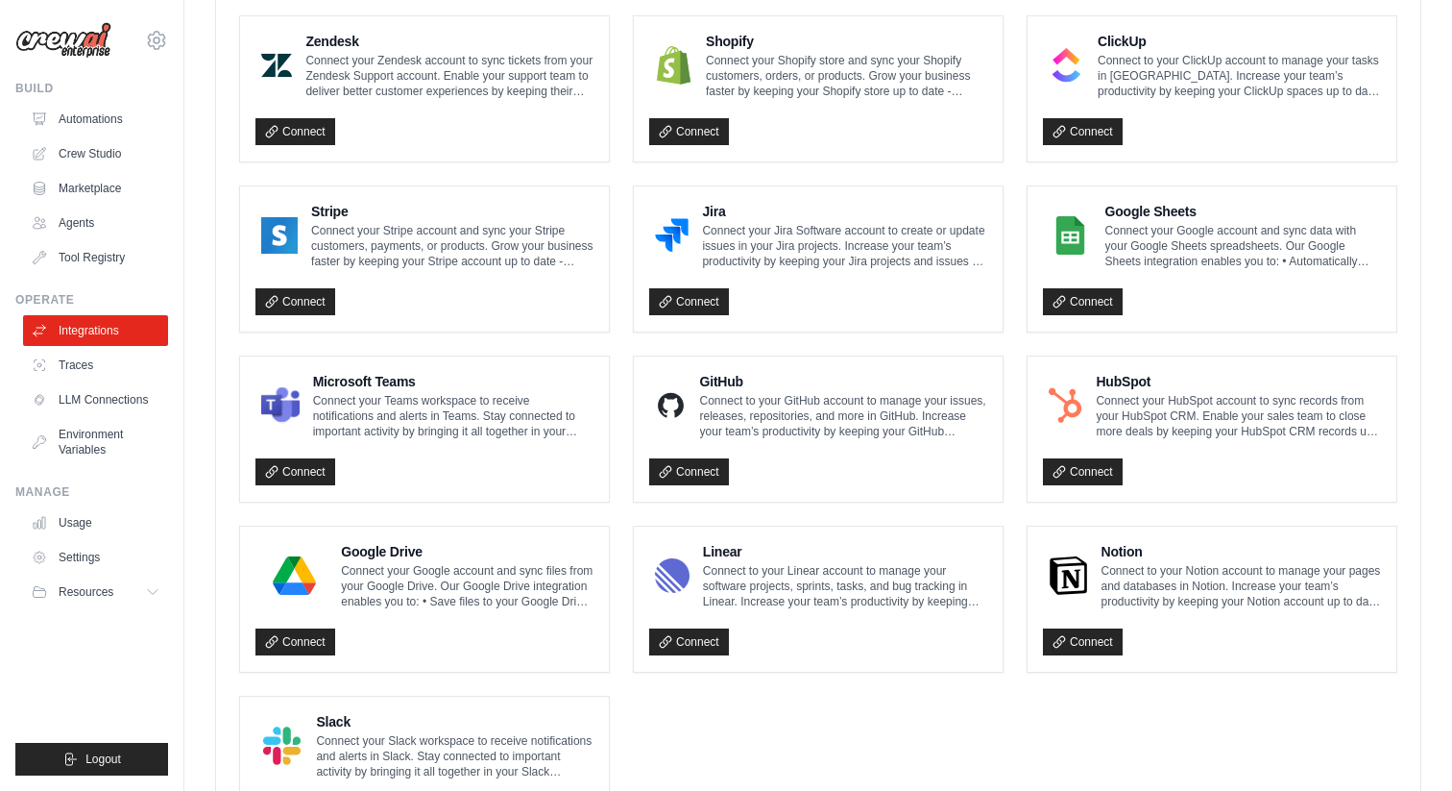
scroll to position [926, 0]
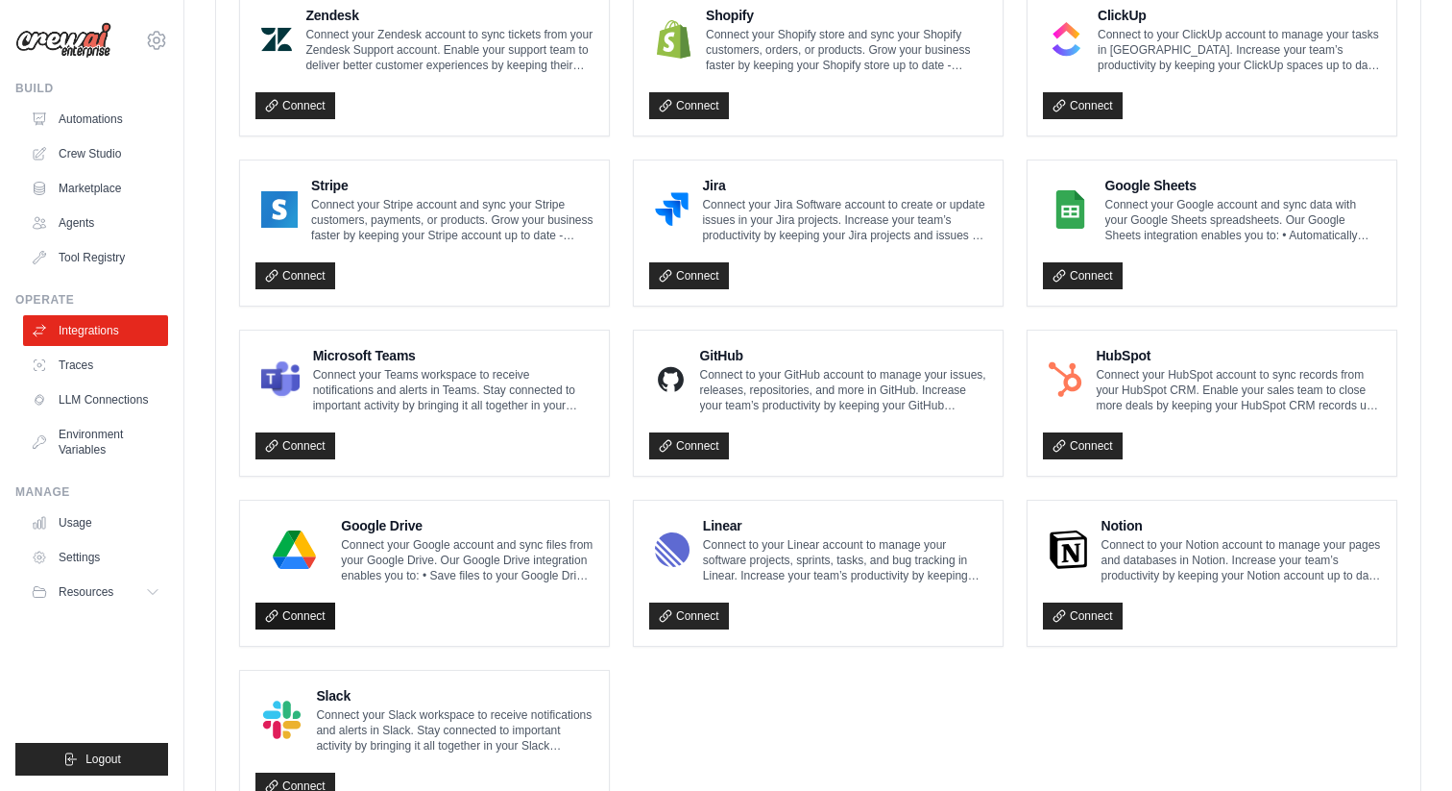
click at [292, 615] on link "Connect" at bounding box center [296, 615] width 80 height 27
click at [1085, 278] on link "Connect" at bounding box center [1083, 275] width 80 height 27
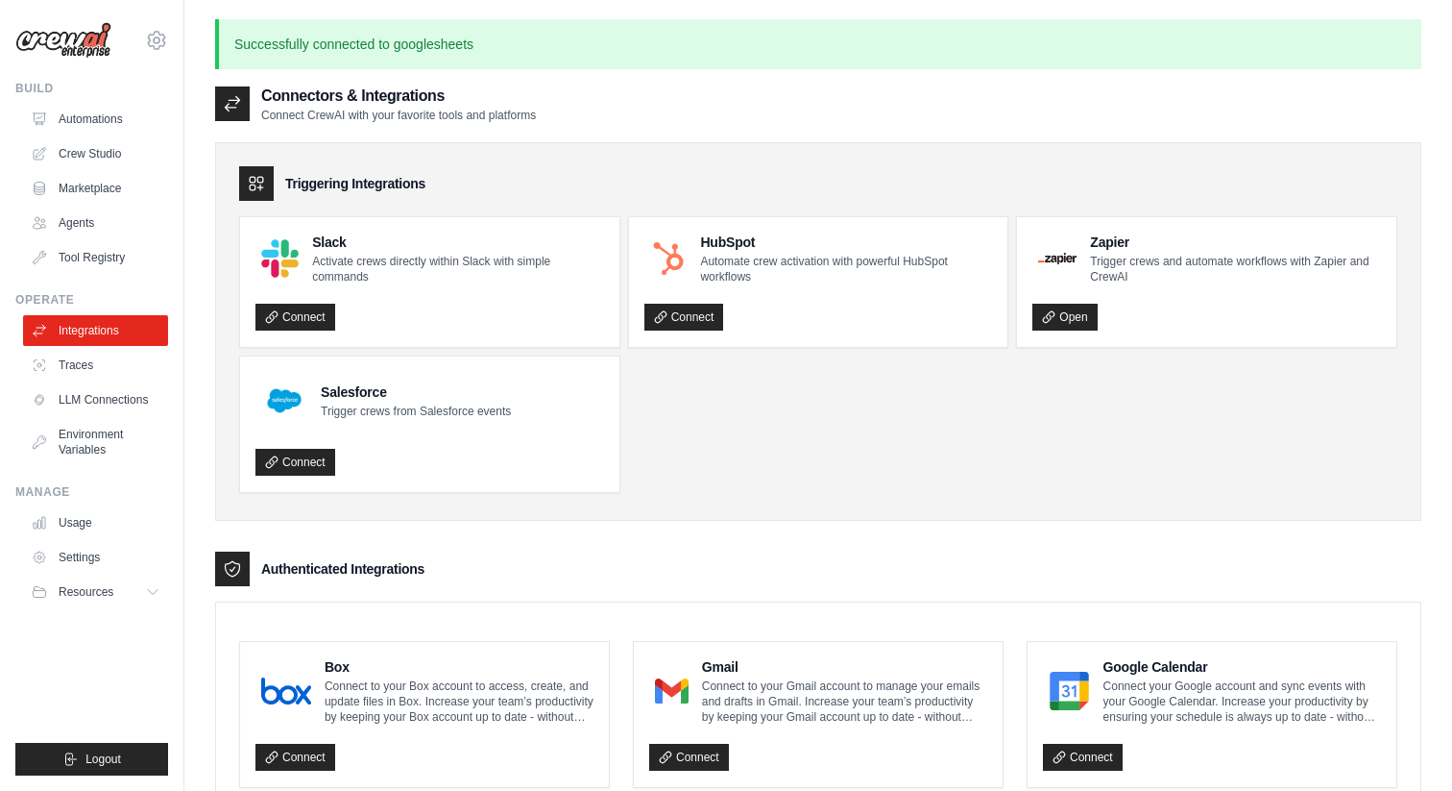
click at [108, 159] on link "Crew Studio" at bounding box center [97, 153] width 145 height 31
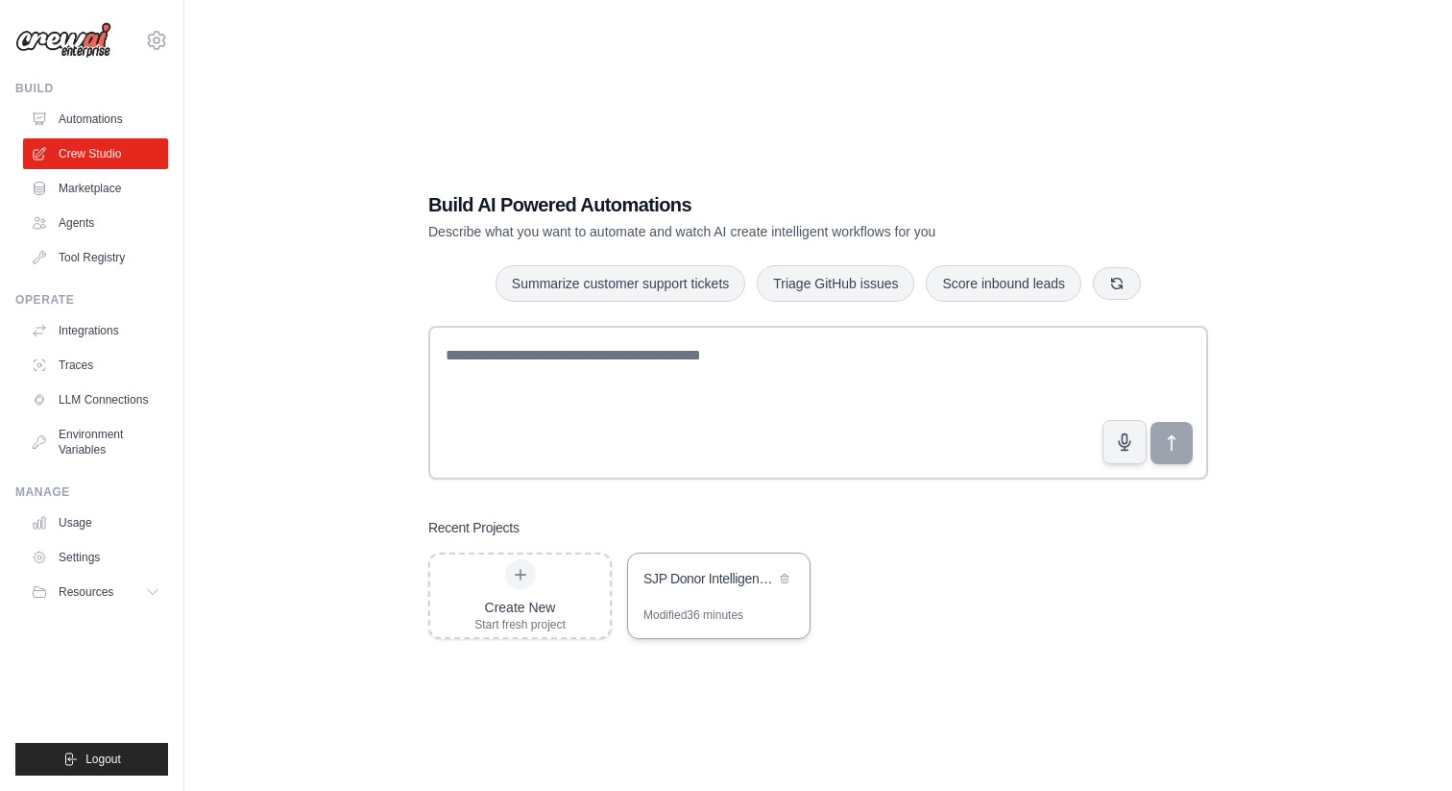
click at [702, 588] on div "SJP Donor Intelligence System" at bounding box center [710, 580] width 132 height 23
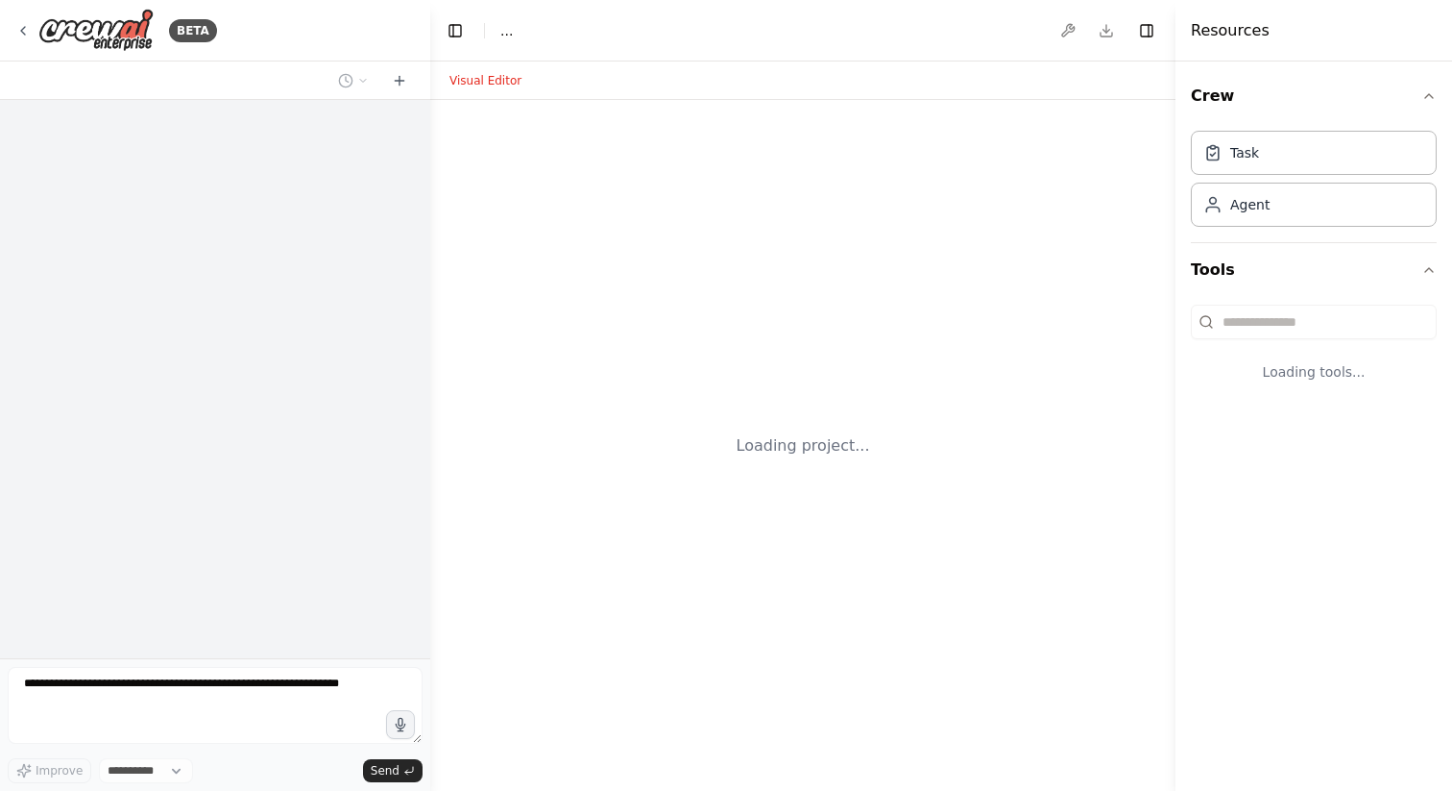
select select "****"
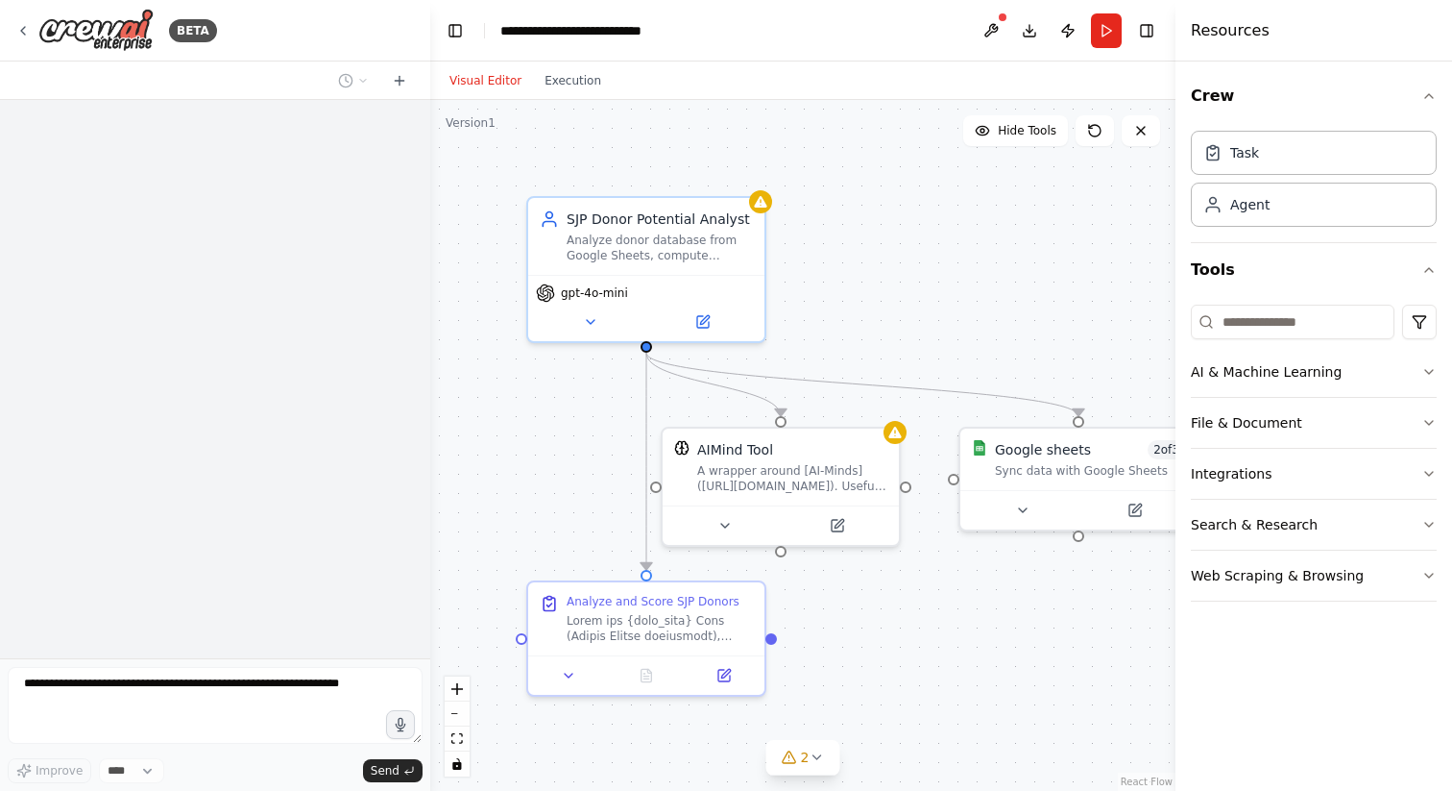
scroll to position [3673, 0]
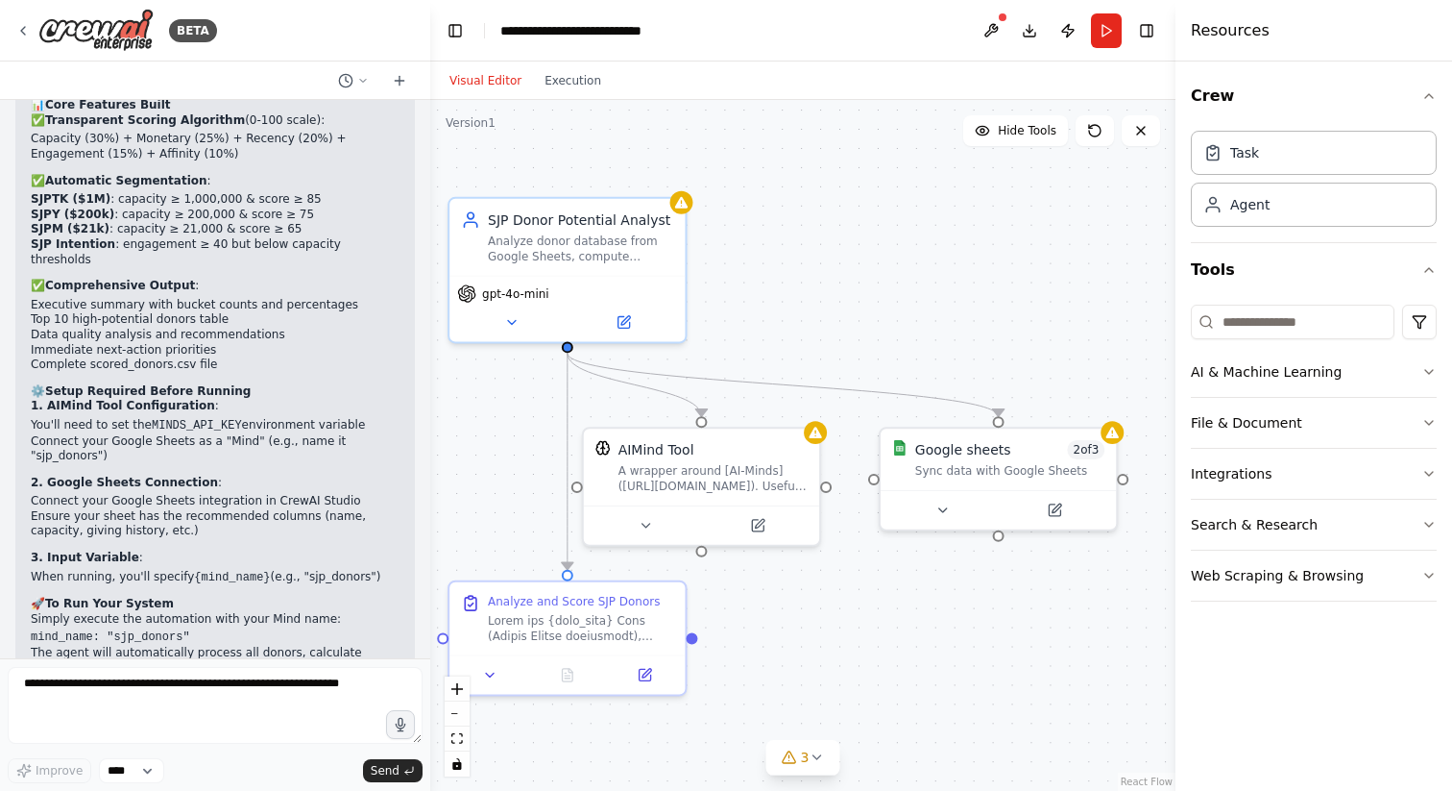
drag, startPoint x: 1010, startPoint y: 571, endPoint x: 832, endPoint y: 574, distance: 177.7
click at [834, 574] on div ".deletable-edge-delete-btn { width: 20px; height: 20px; border: 0px solid #ffff…" at bounding box center [802, 445] width 745 height 691
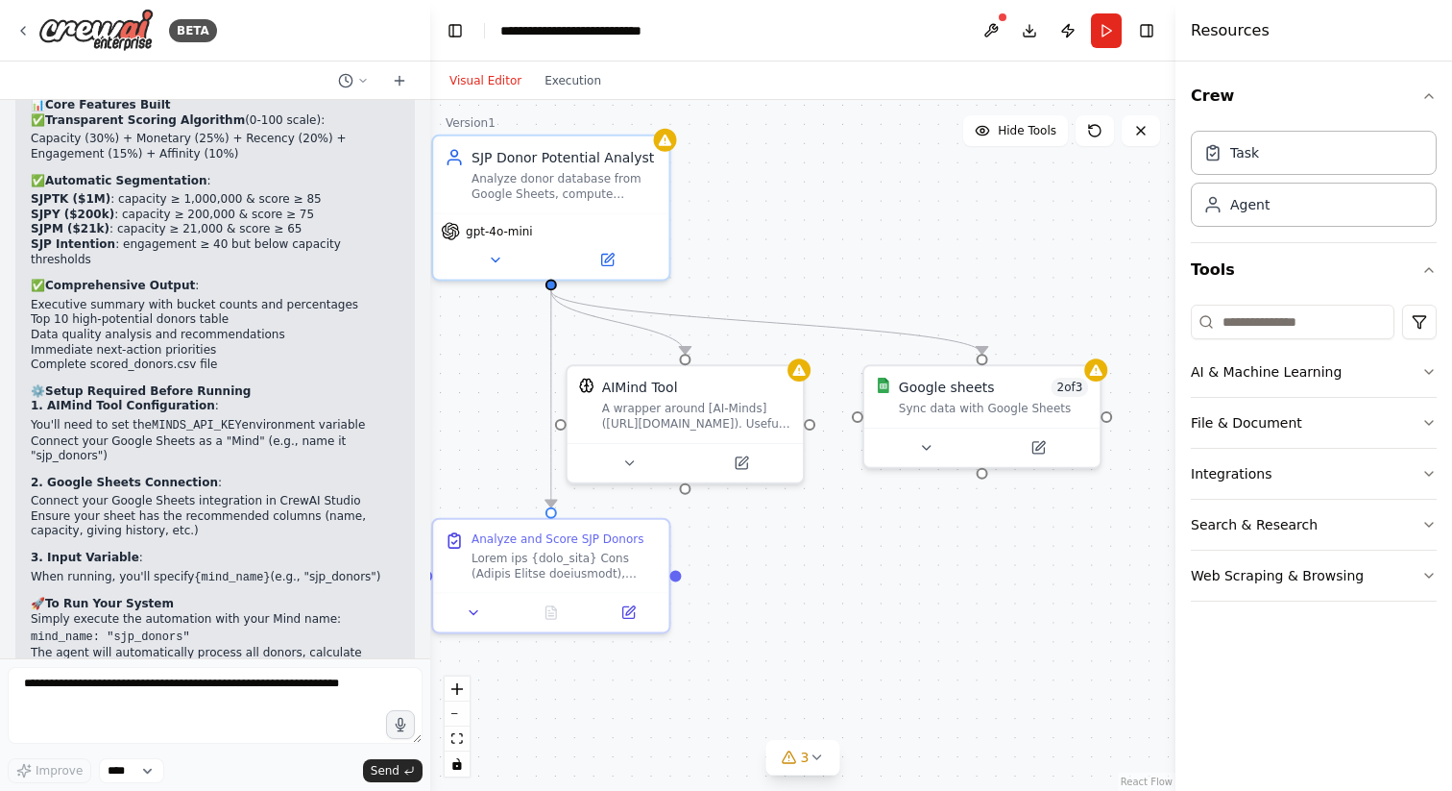
drag, startPoint x: 832, startPoint y: 574, endPoint x: 910, endPoint y: 504, distance: 104.1
click at [910, 504] on div ".deletable-edge-delete-btn { width: 20px; height: 20px; border: 0px solid #ffff…" at bounding box center [802, 445] width 745 height 691
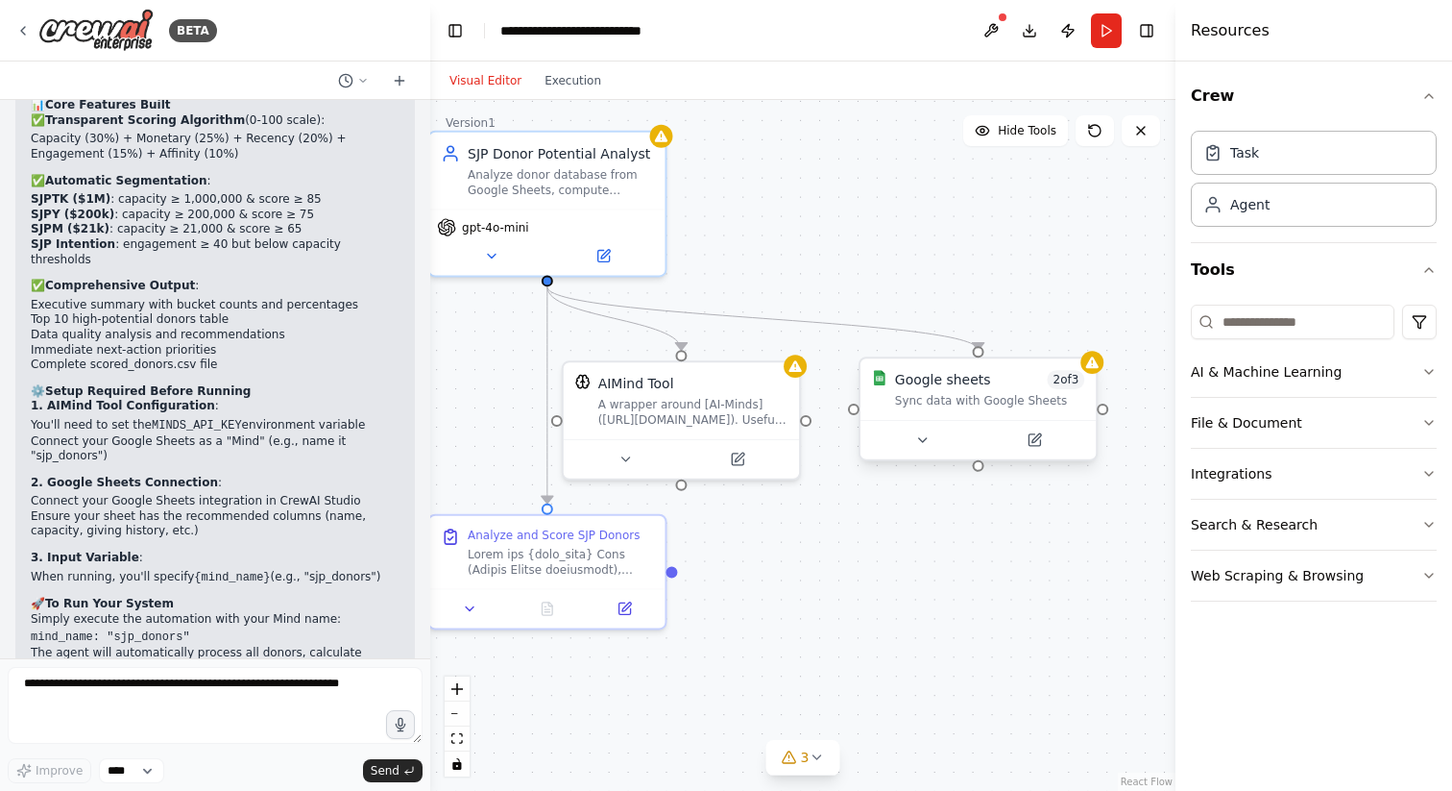
click at [1062, 390] on div "Google sheets 2 of 3 Sync data with Google Sheets" at bounding box center [989, 389] width 189 height 38
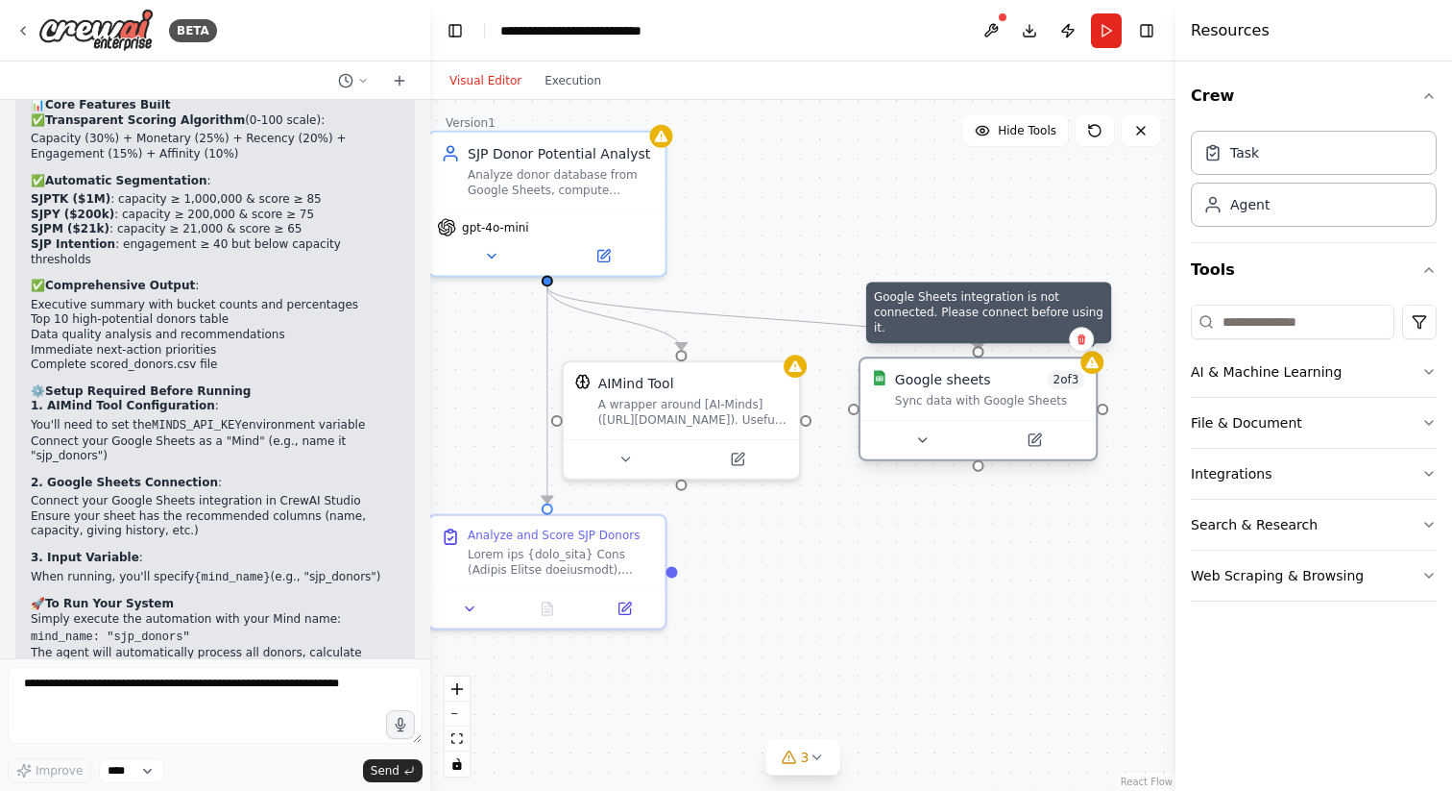
click at [1088, 372] on div at bounding box center [1092, 362] width 23 height 23
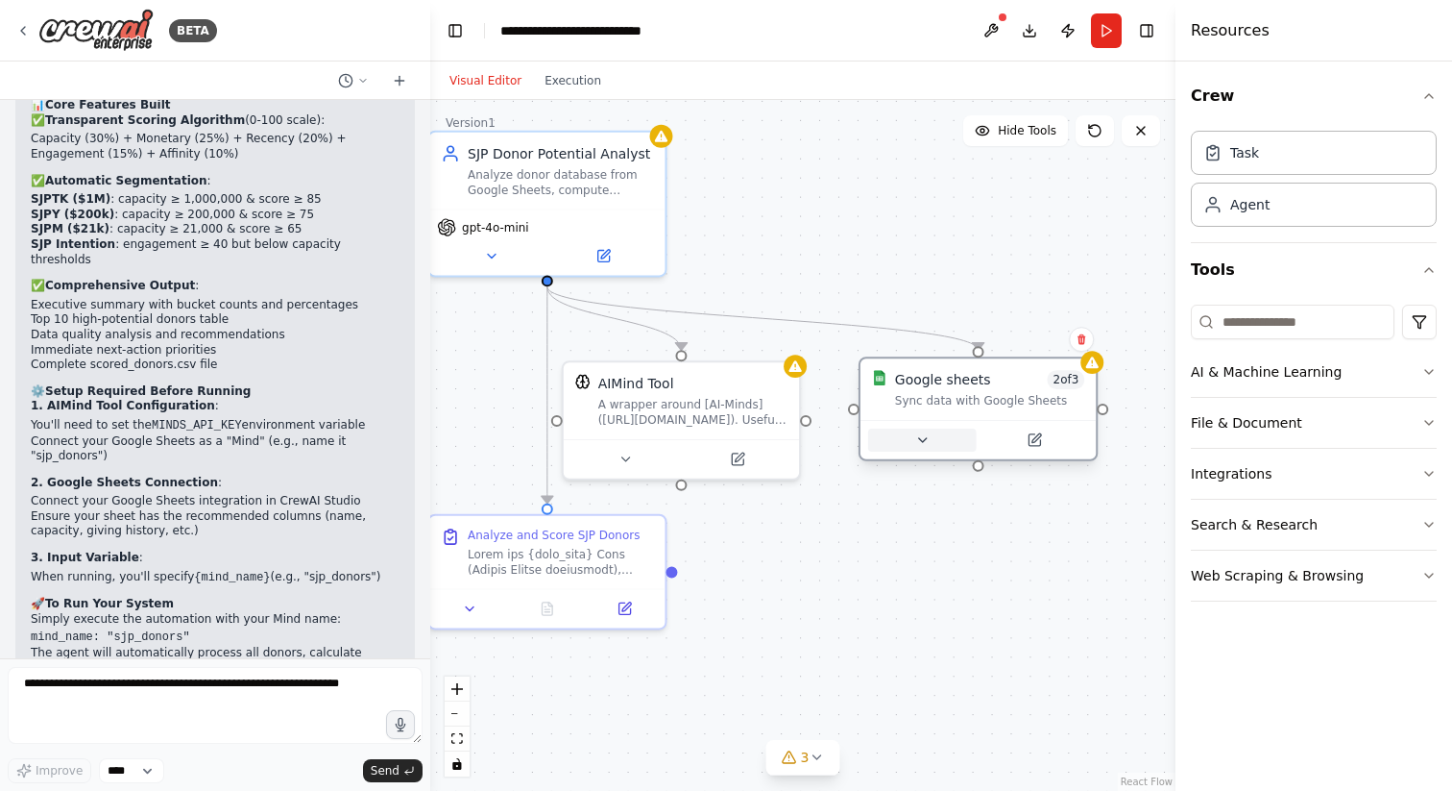
click at [919, 438] on button at bounding box center [922, 439] width 109 height 23
click at [971, 441] on button at bounding box center [932, 439] width 109 height 23
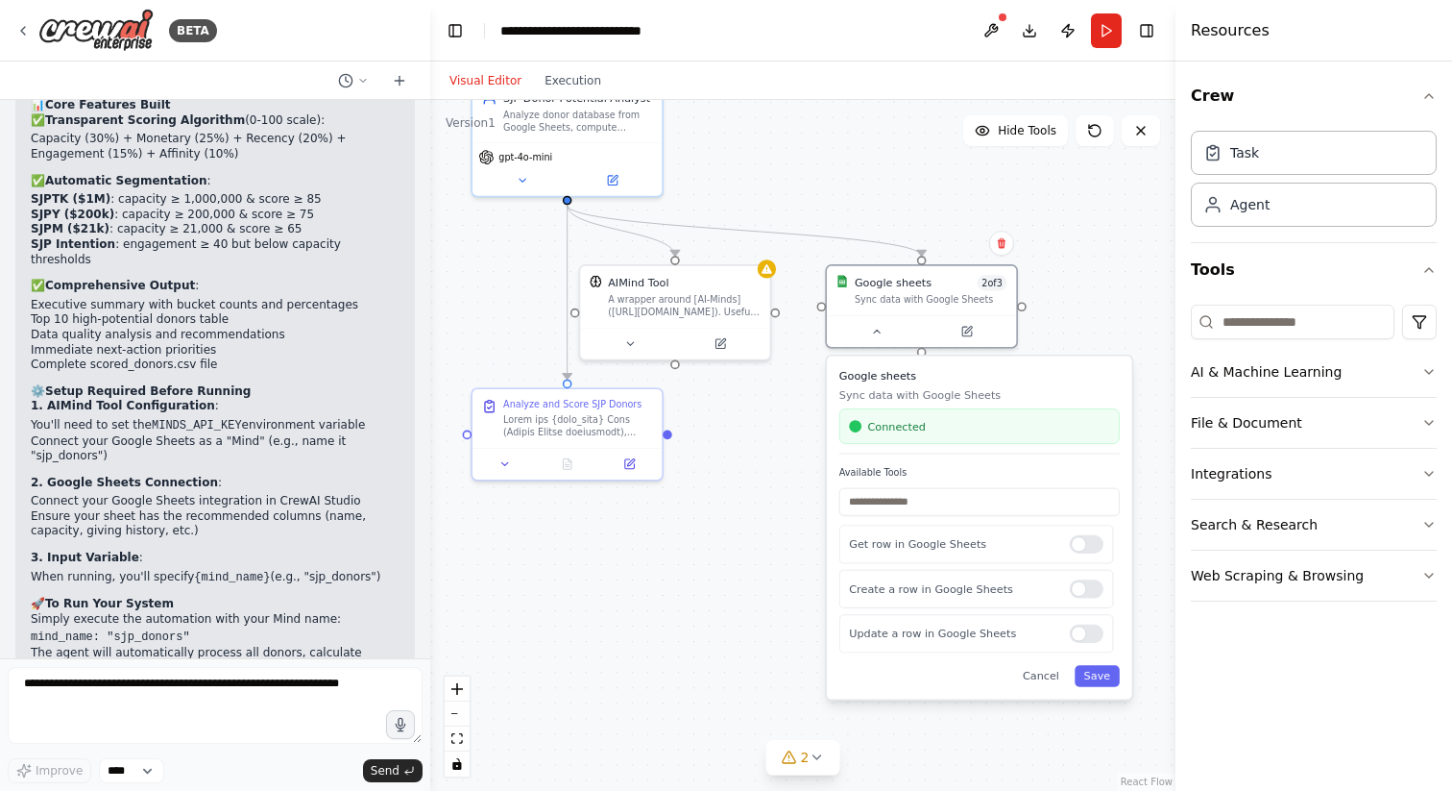
drag, startPoint x: 874, startPoint y: 631, endPoint x: 806, endPoint y: 500, distance: 147.4
click at [806, 500] on div ".deletable-edge-delete-btn { width: 20px; height: 20px; border: 0px solid #ffff…" at bounding box center [802, 445] width 745 height 691
click at [1081, 594] on div at bounding box center [1085, 588] width 34 height 18
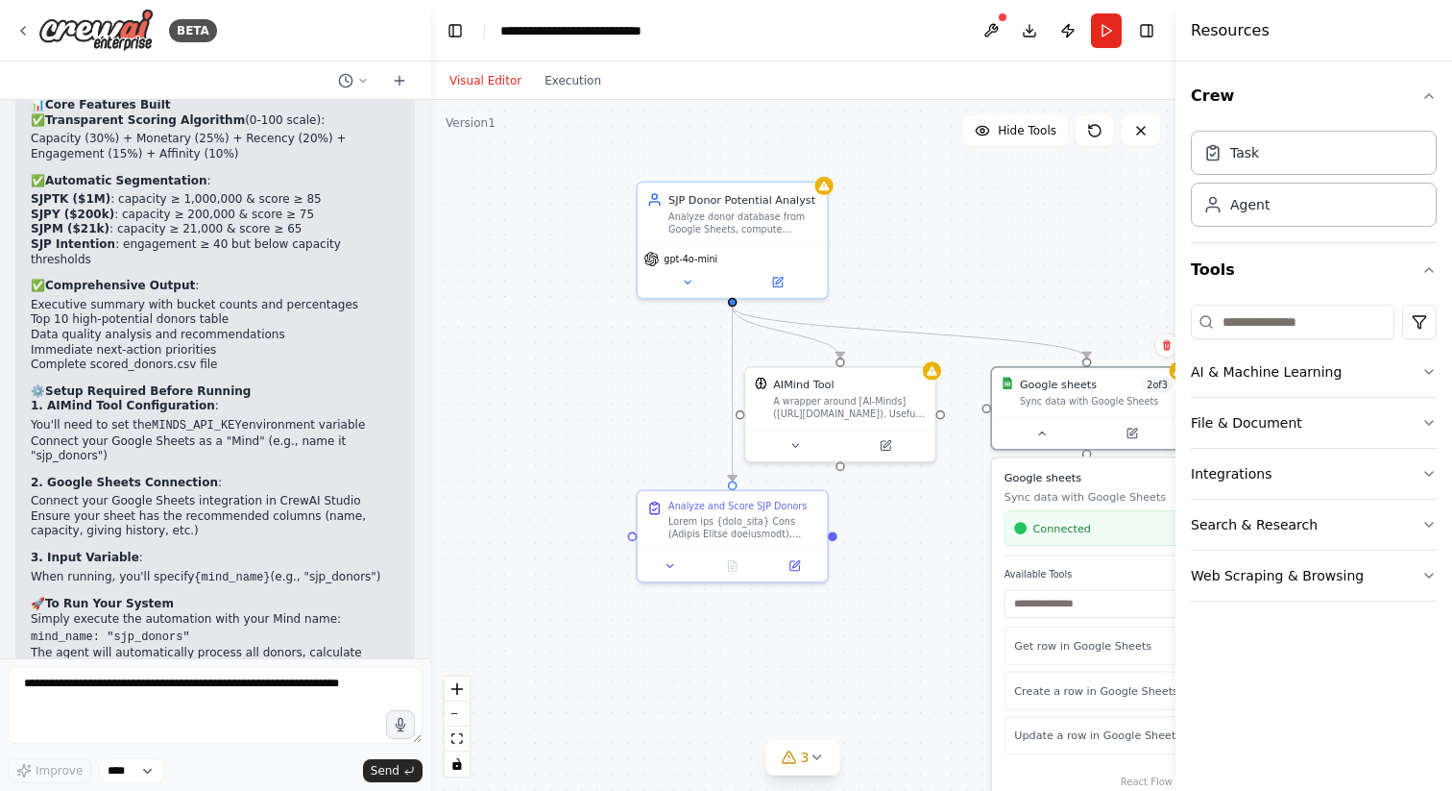
drag, startPoint x: 783, startPoint y: 664, endPoint x: 947, endPoint y: 767, distance: 193.8
click at [947, 767] on div ".deletable-edge-delete-btn { width: 20px; height: 20px; border: 0px solid #ffff…" at bounding box center [802, 445] width 745 height 691
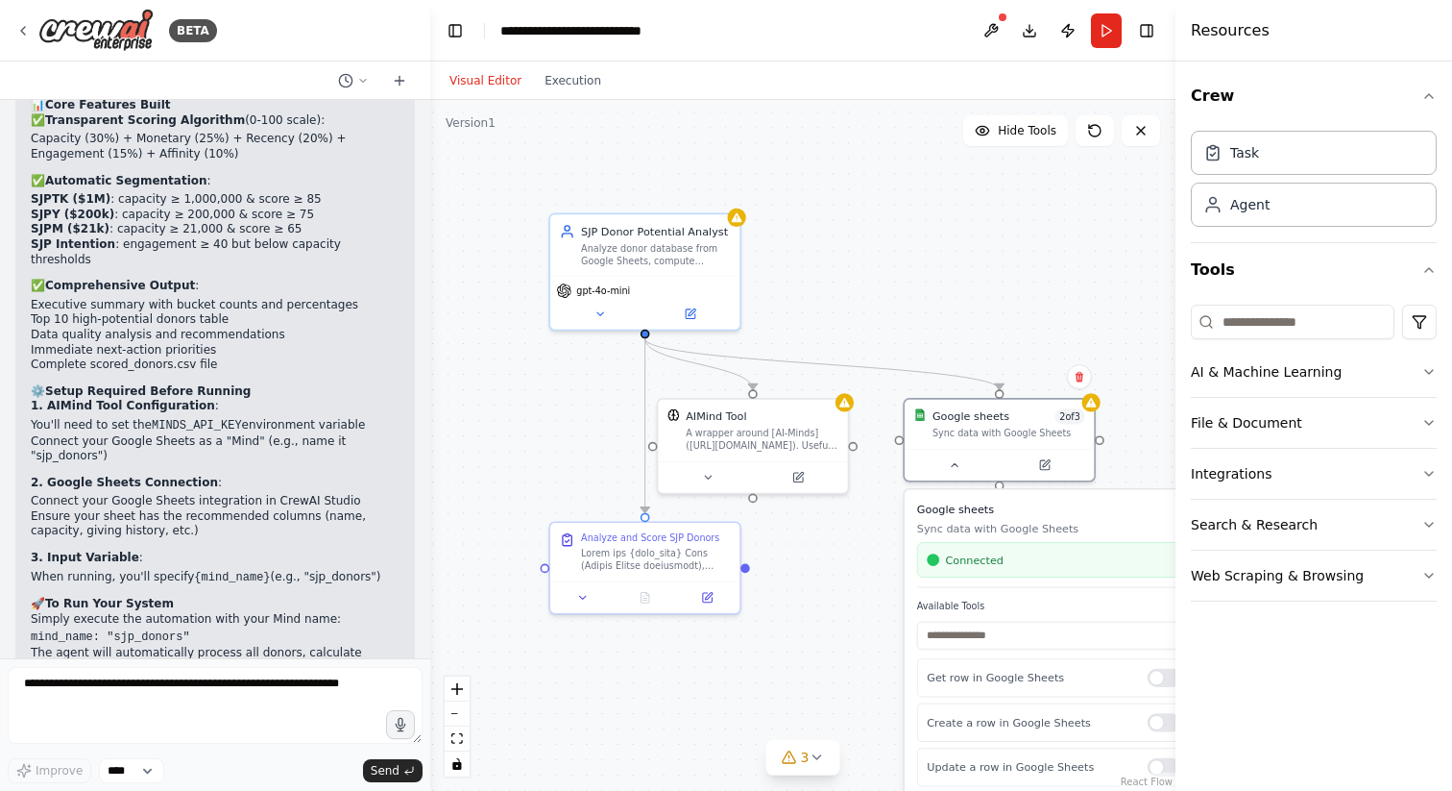
drag, startPoint x: 965, startPoint y: 590, endPoint x: 882, endPoint y: 617, distance: 87.8
click at [882, 619] on div ".deletable-edge-delete-btn { width: 20px; height: 20px; border: 0px solid #ffff…" at bounding box center [802, 445] width 745 height 691
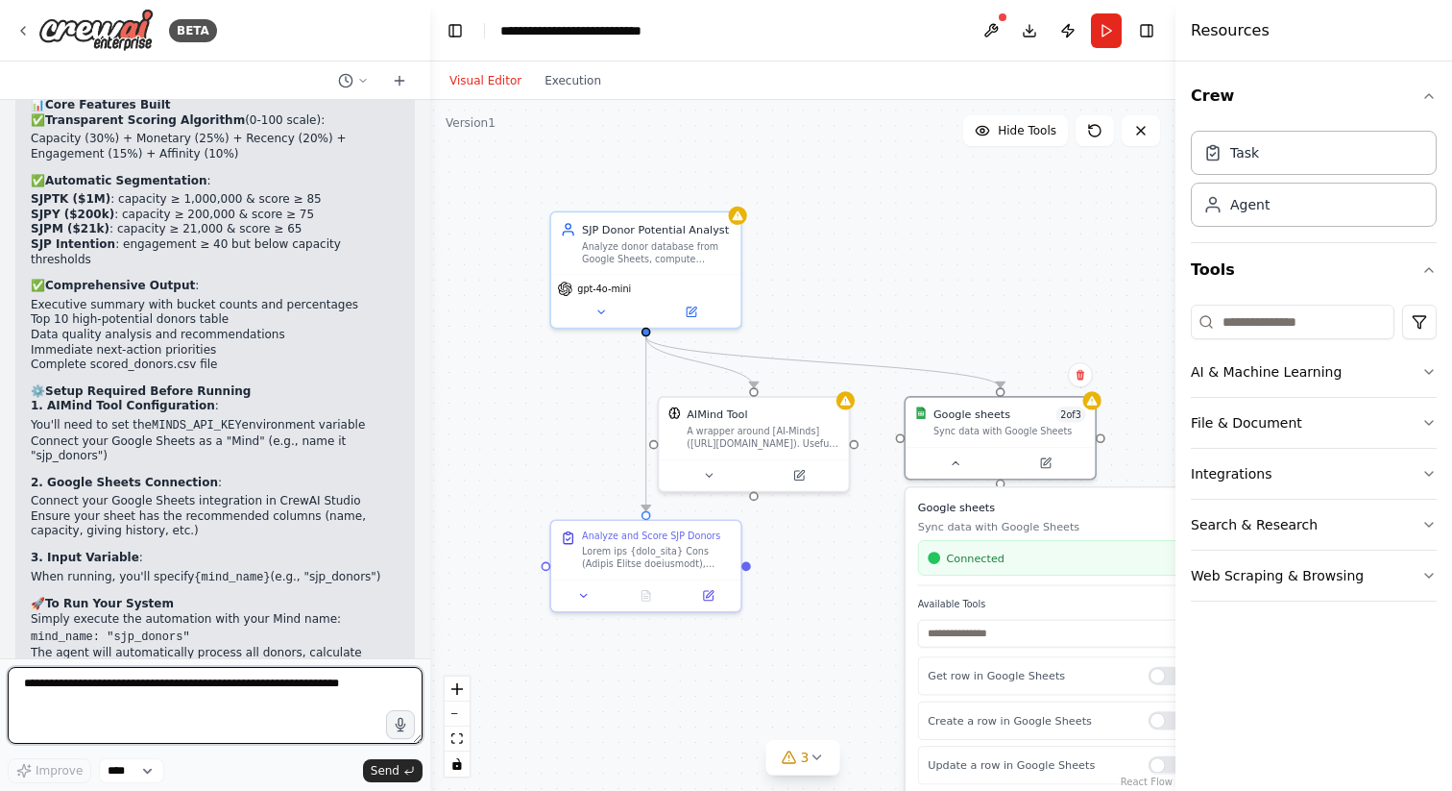
click at [231, 692] on textarea at bounding box center [215, 705] width 415 height 77
type textarea "**********"
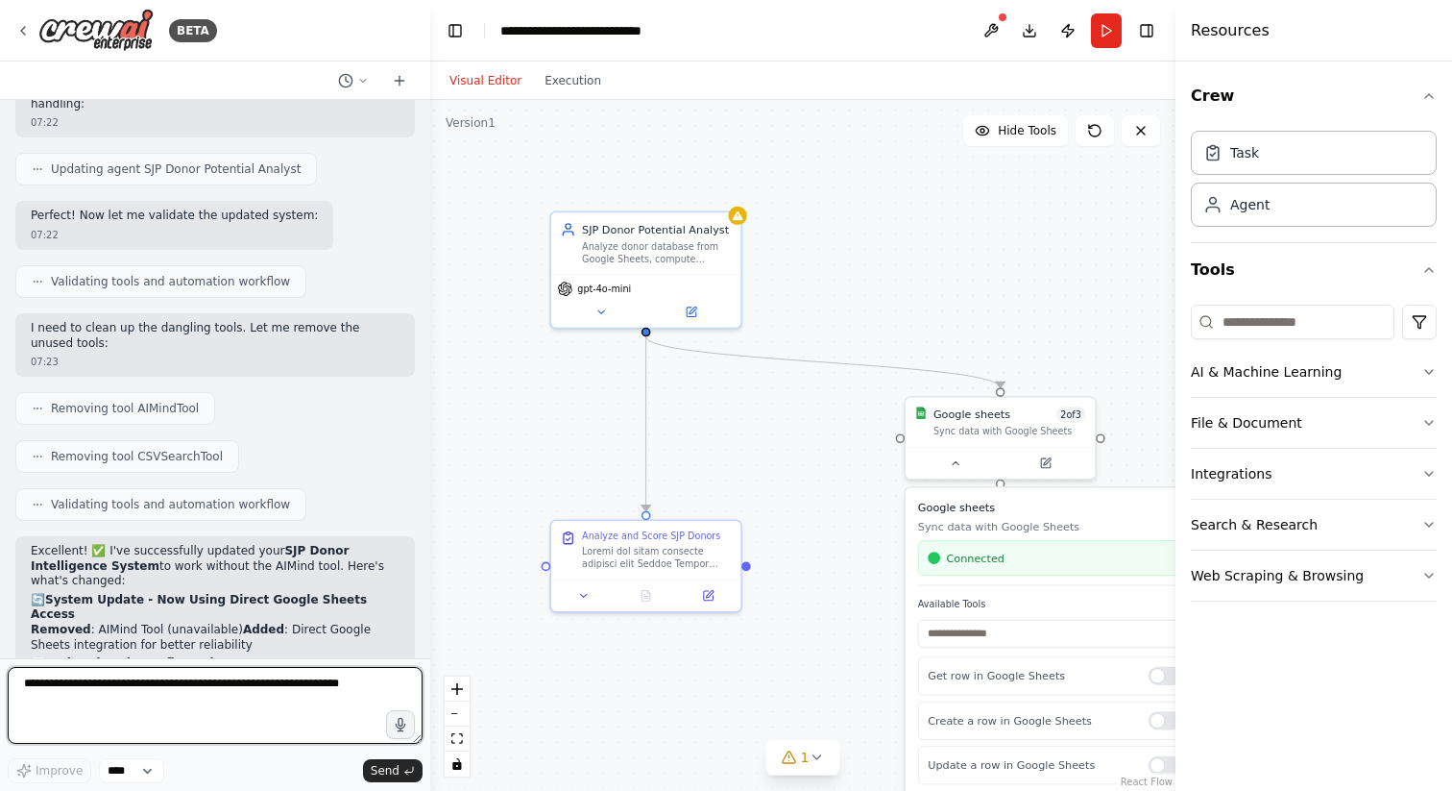
scroll to position [5086, 0]
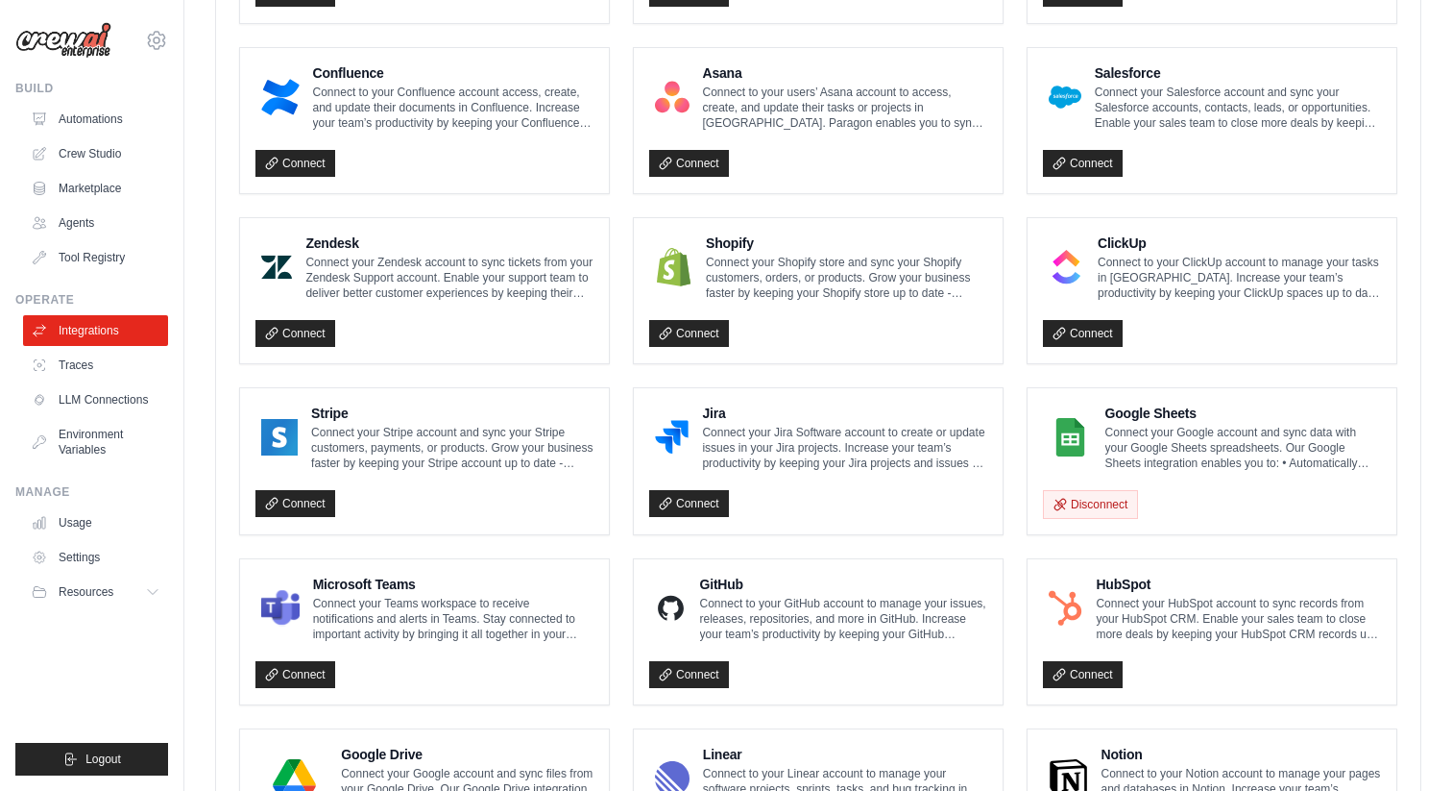
scroll to position [702, 0]
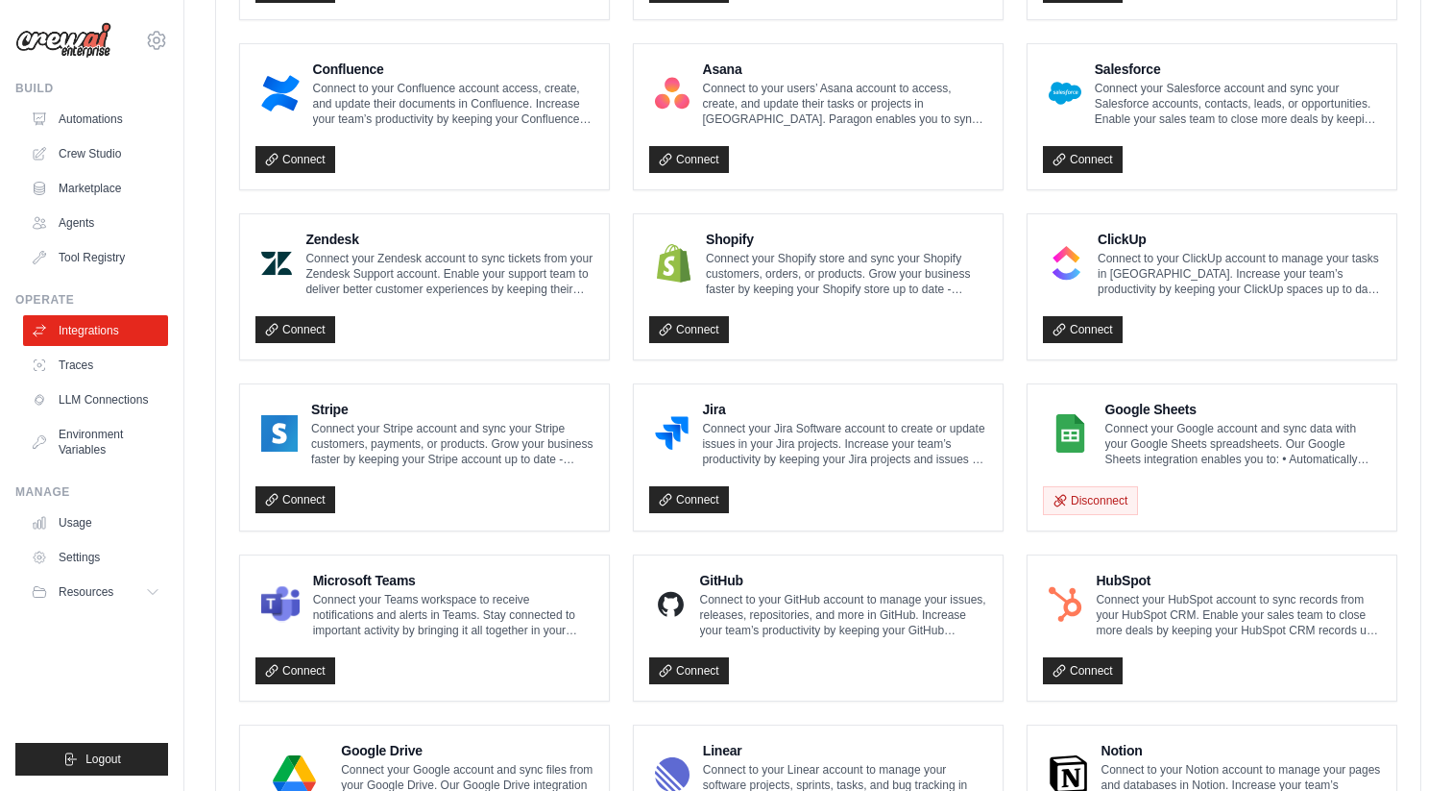
click at [1162, 415] on h4 "Google Sheets" at bounding box center [1244, 409] width 276 height 19
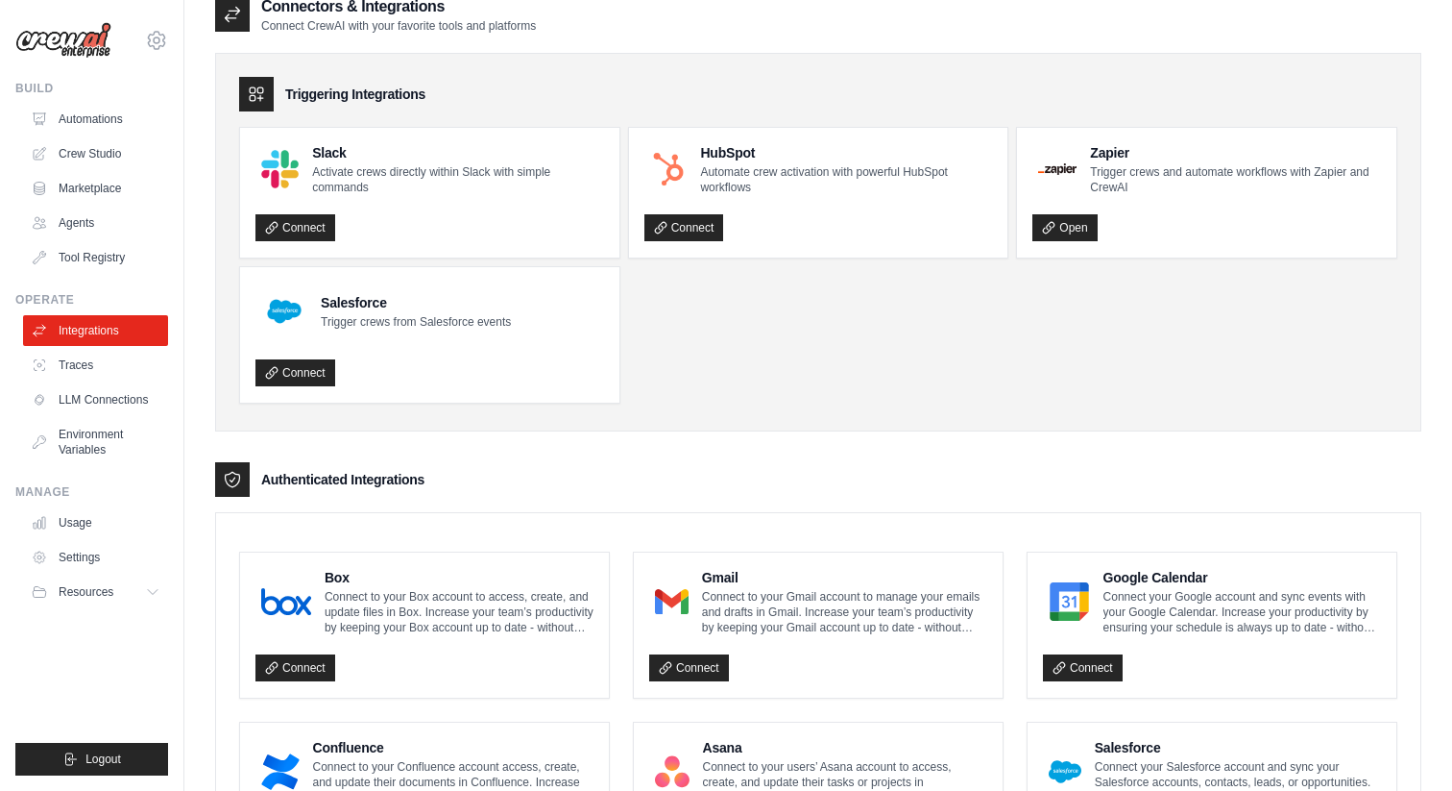
scroll to position [0, 0]
